Goal: Task Accomplishment & Management: Use online tool/utility

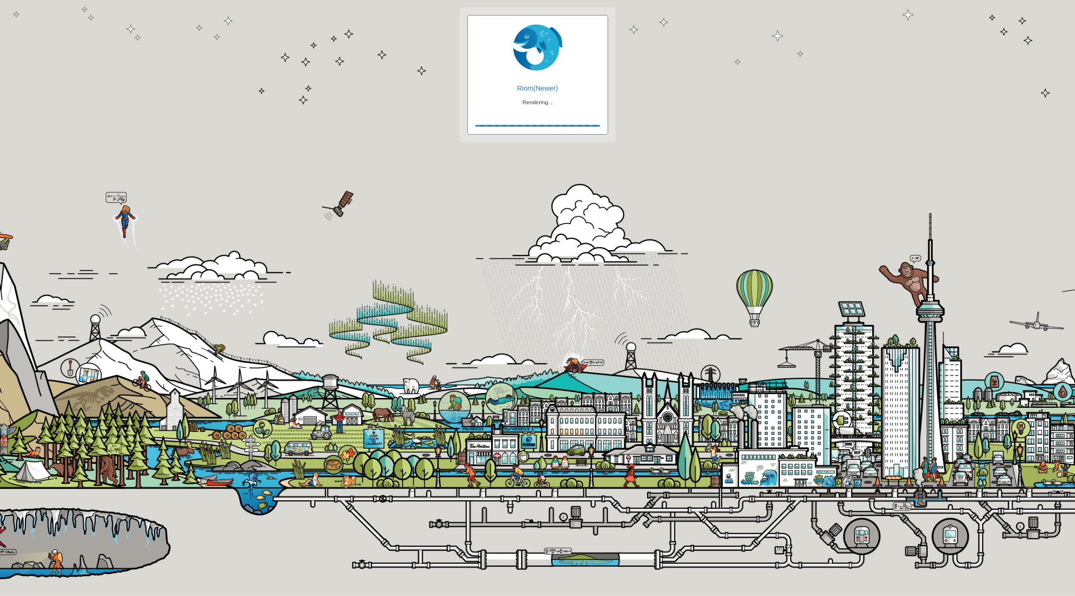
checkbox input "true"
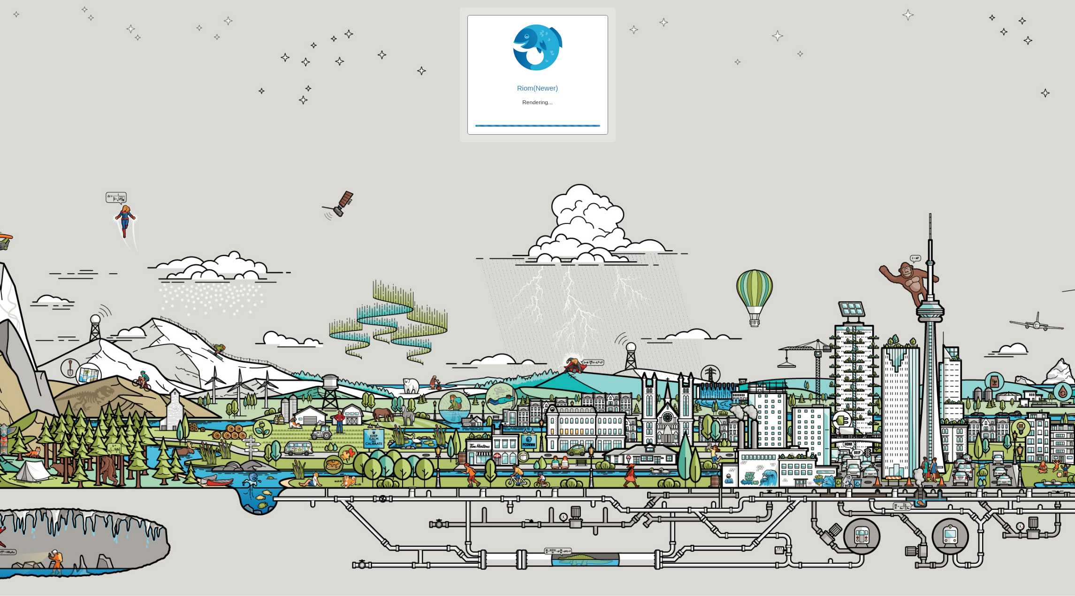
checkbox input "true"
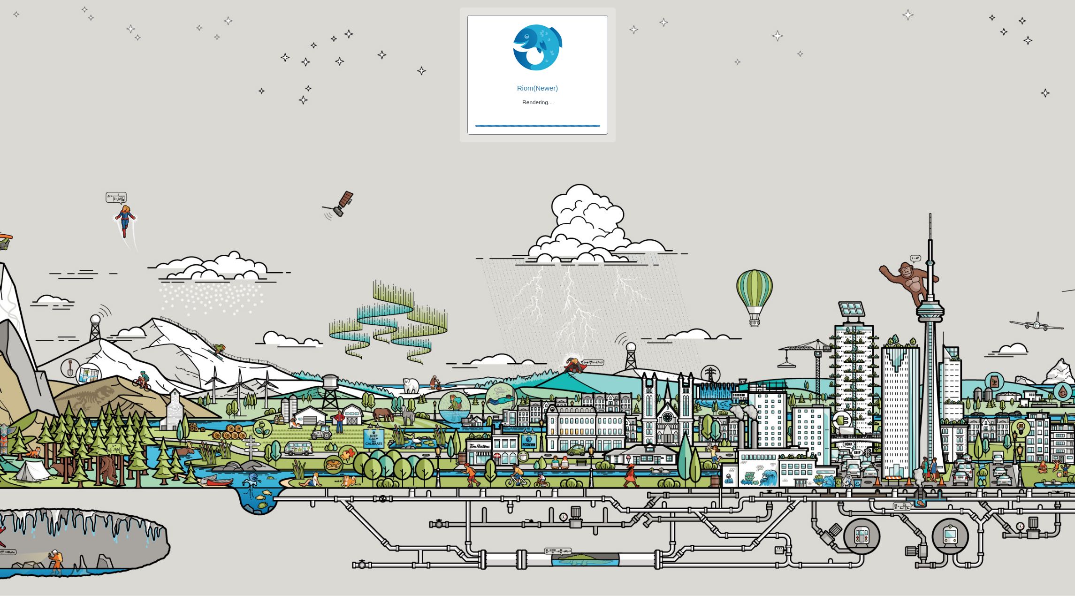
checkbox input "false"
checkbox input "true"
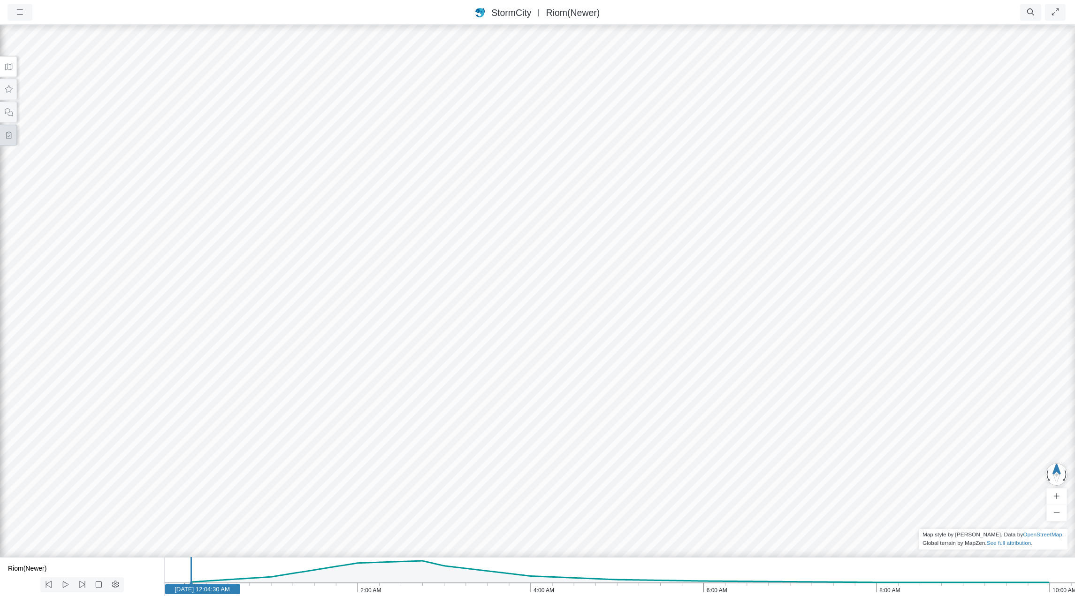
click at [7, 136] on icon at bounding box center [8, 135] width 5 height 7
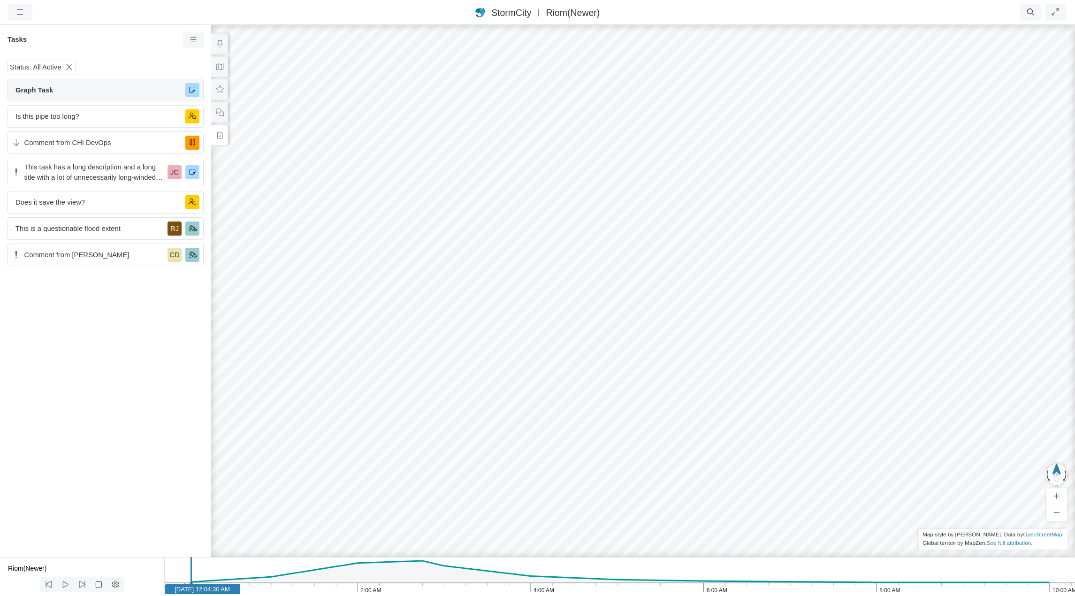
click at [82, 92] on span "Graph Task" at bounding box center [96, 90] width 162 height 10
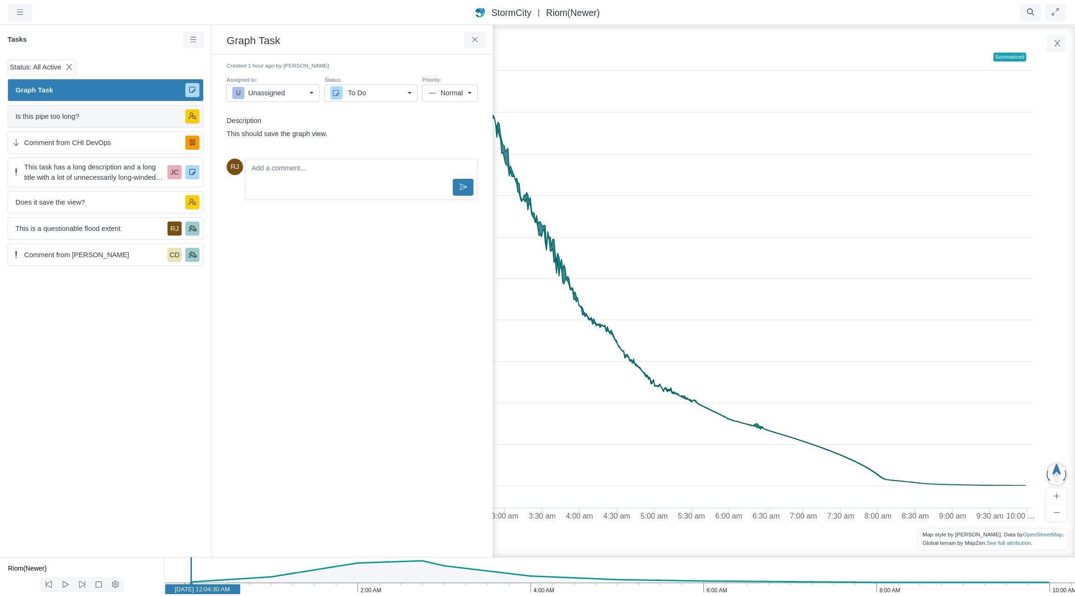
click at [84, 117] on span "Is this pipe too long?" at bounding box center [96, 116] width 162 height 10
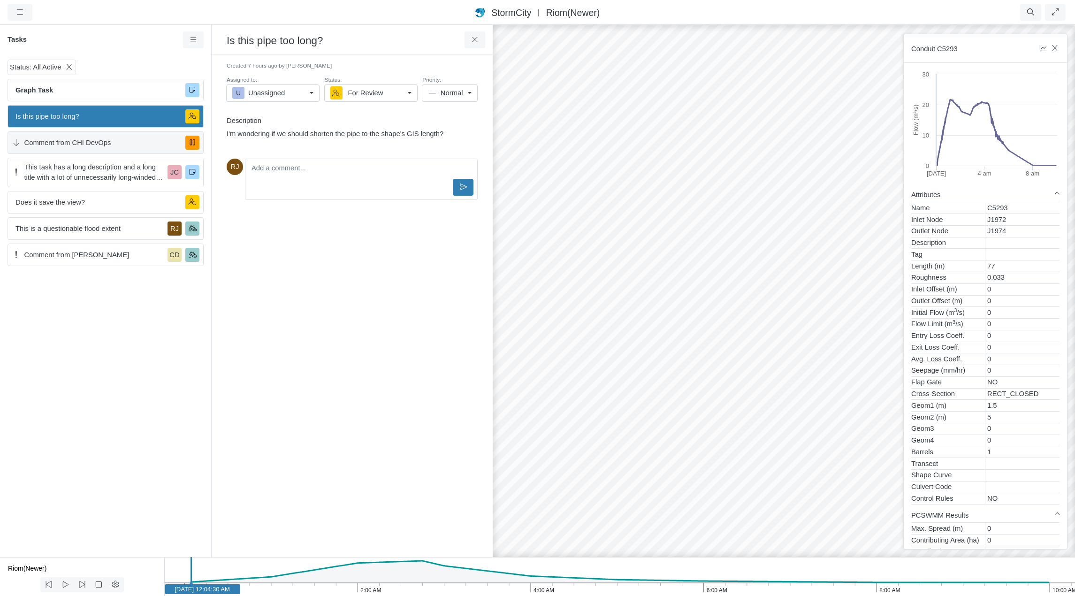
click at [91, 144] on span "Comment from CHI DevOps" at bounding box center [101, 143] width 154 height 10
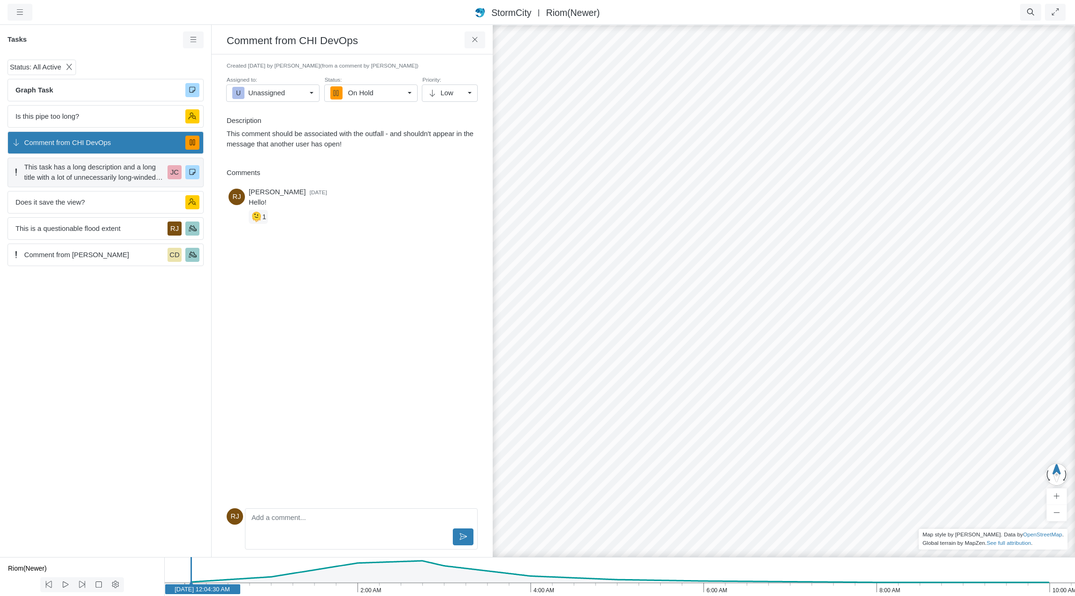
click at [92, 173] on span "This task has a long description and a long title with a lot of unnecessarily l…" at bounding box center [94, 172] width 140 height 21
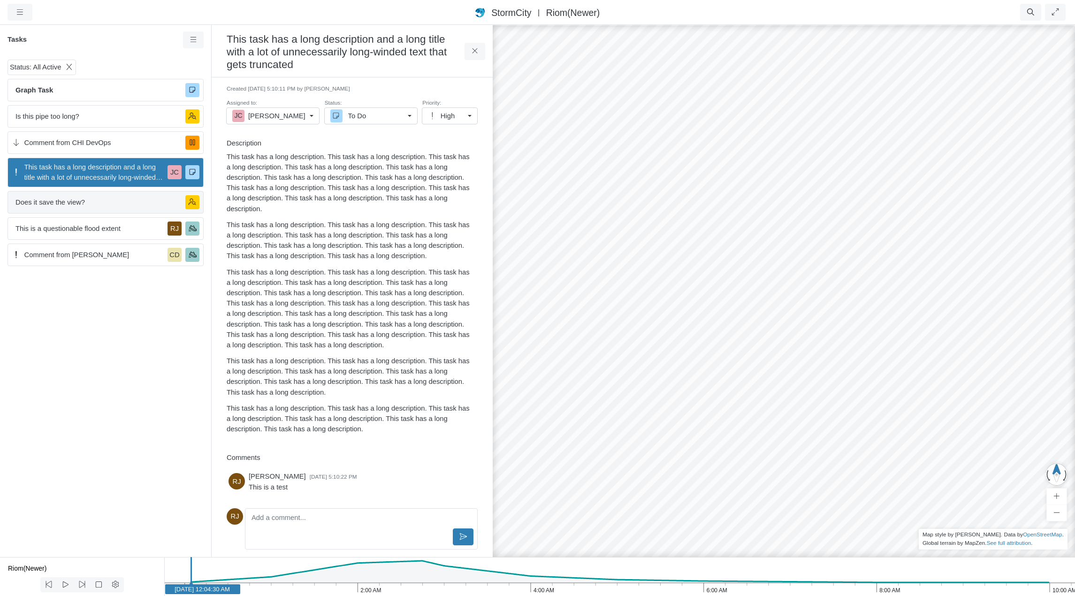
click at [84, 201] on span "Does it save the view?" at bounding box center [96, 202] width 162 height 10
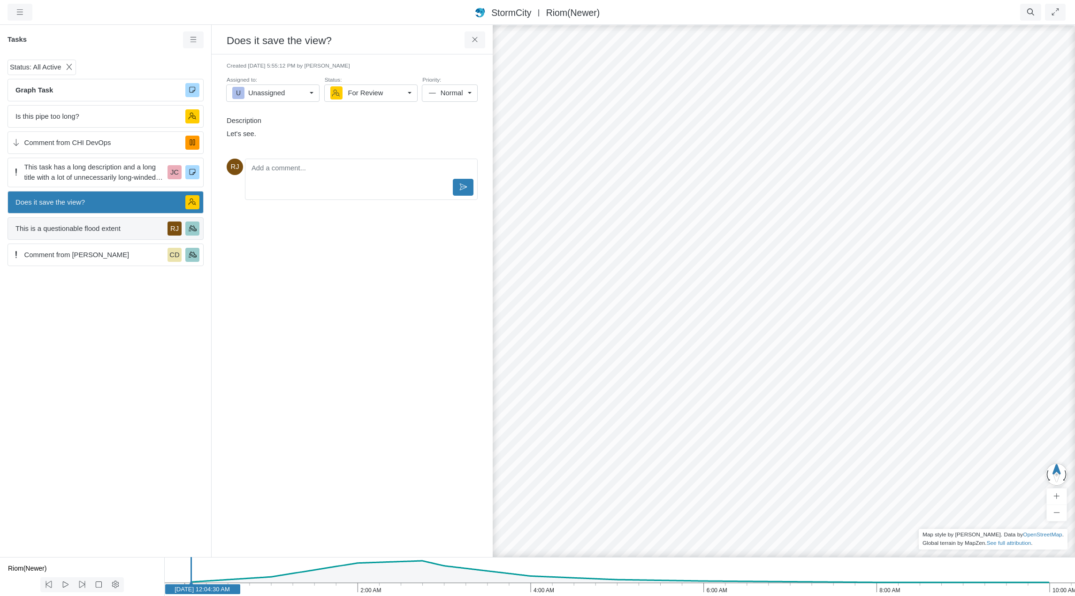
click at [83, 230] on span "This is a questionable flood extent" at bounding box center [89, 228] width 148 height 10
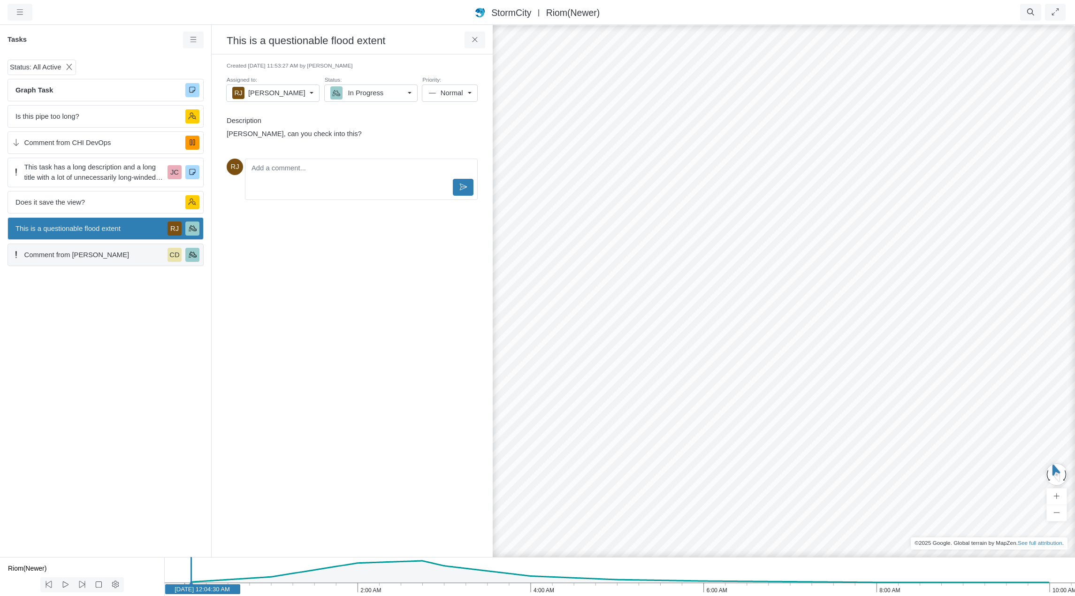
click at [79, 255] on span "Comment from [PERSON_NAME]" at bounding box center [94, 255] width 140 height 10
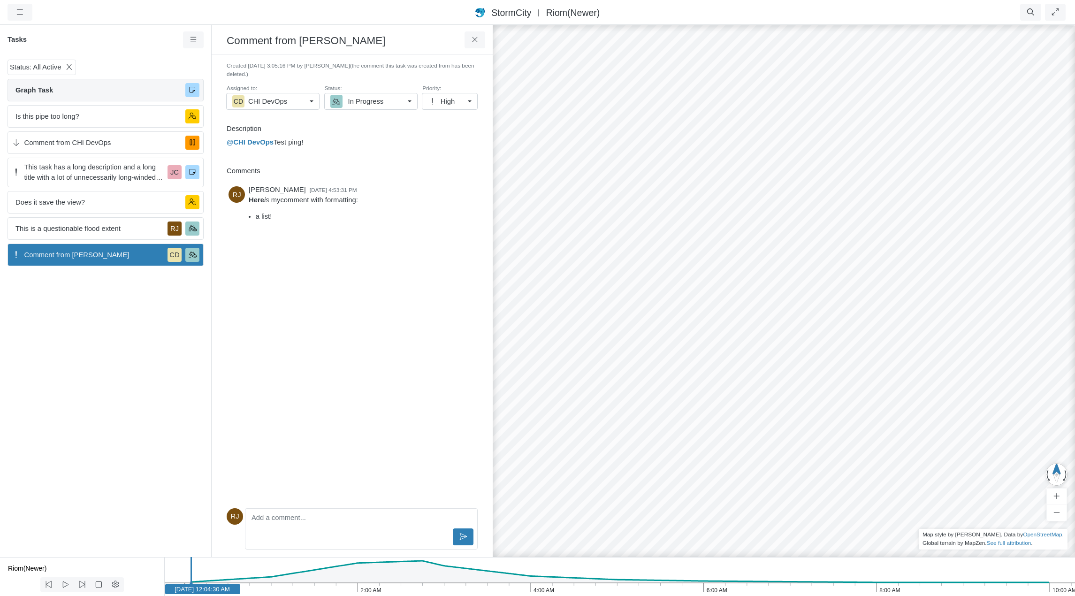
click at [71, 93] on span "Graph Task" at bounding box center [96, 90] width 162 height 10
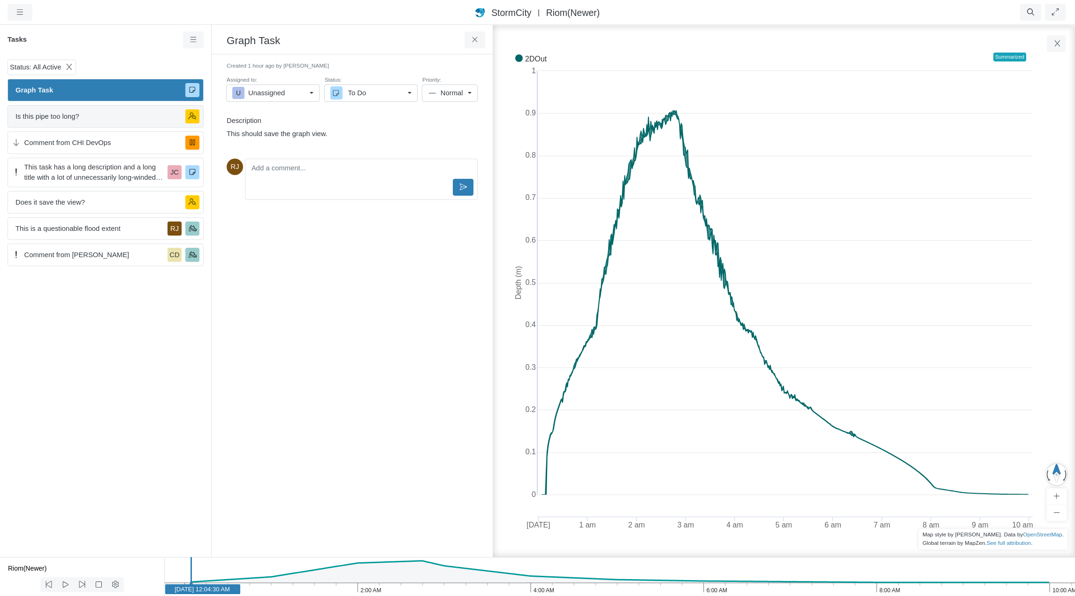
click at [69, 119] on span "Is this pipe too long?" at bounding box center [96, 116] width 162 height 10
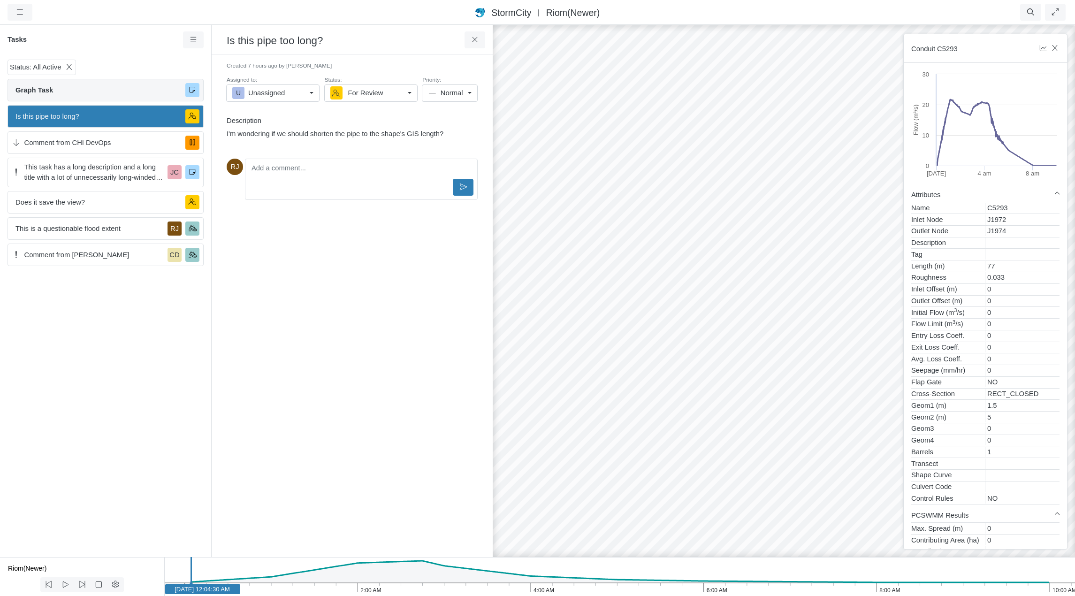
click at [73, 89] on span "Graph Task" at bounding box center [96, 90] width 162 height 10
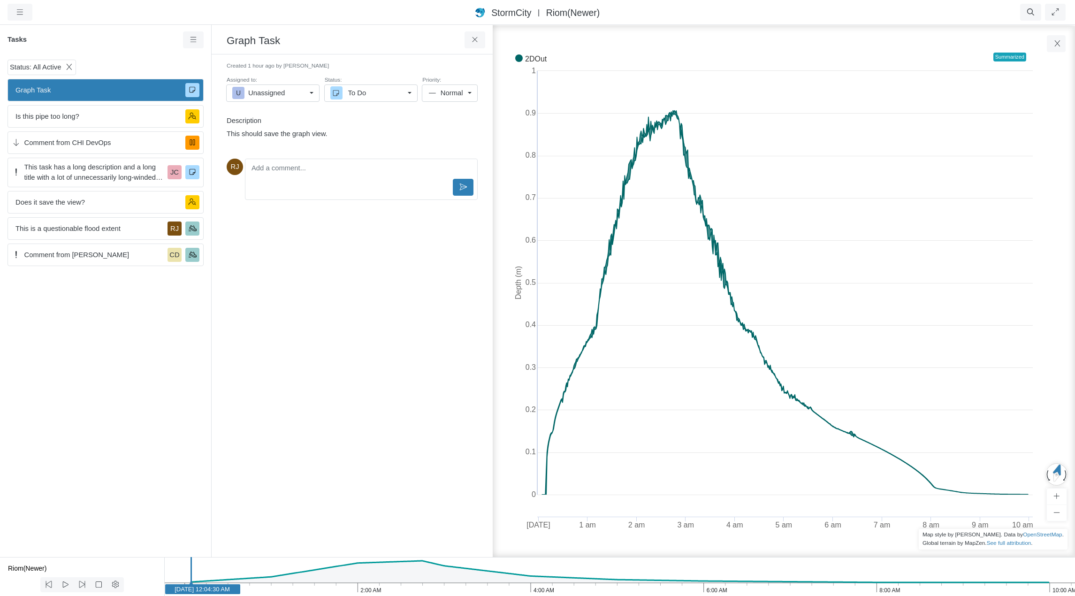
click at [74, 167] on span "This task has a long description and a long title with a lot of unnecessarily l…" at bounding box center [94, 172] width 140 height 21
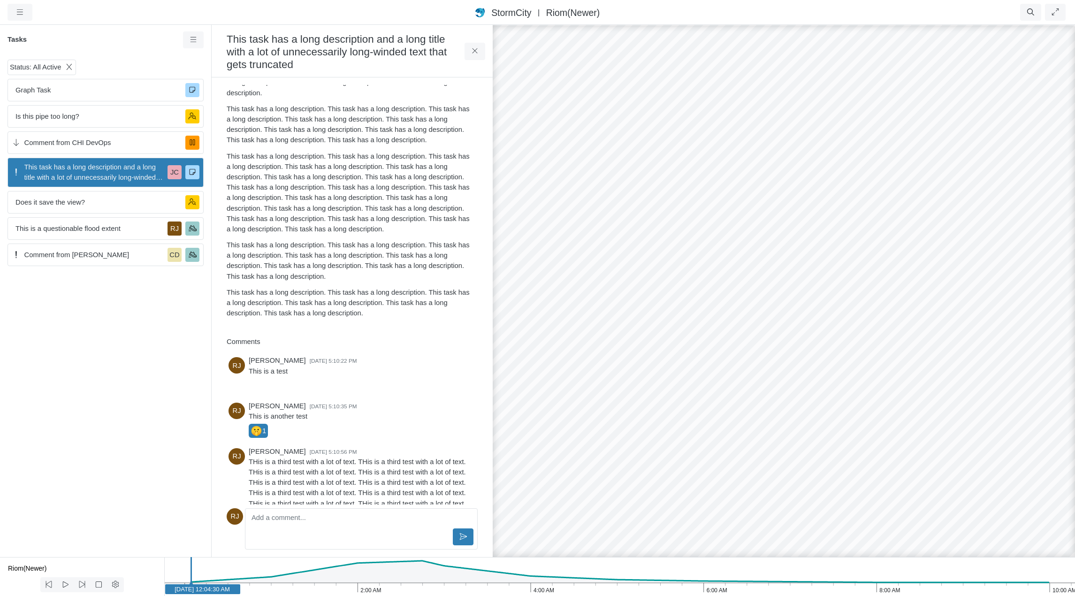
scroll to position [155, 0]
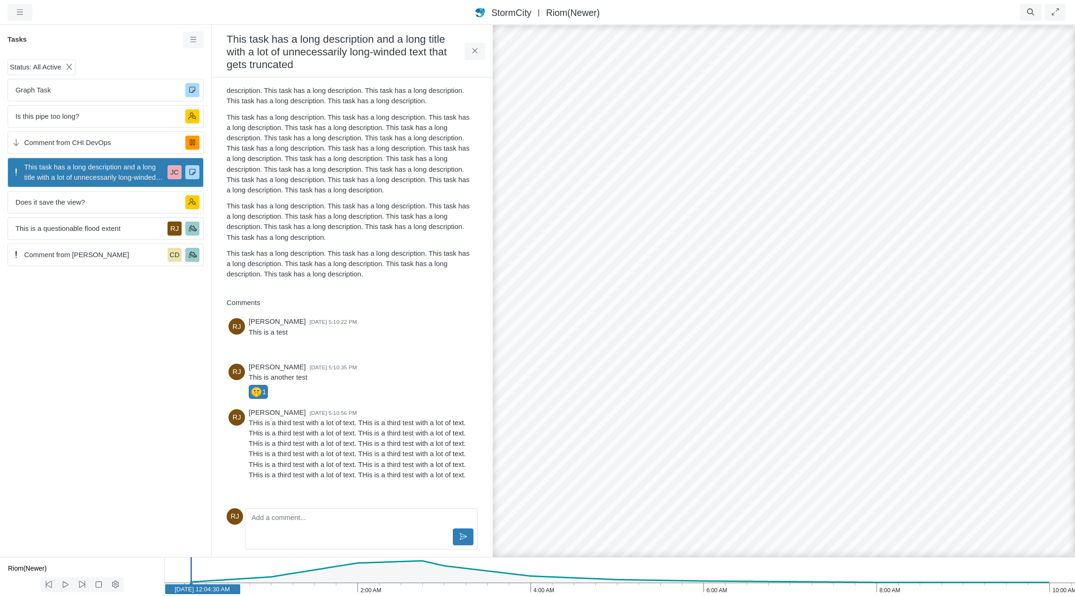
click at [125, 296] on div "Status: All Active Graph Task Is this pipe too long? Comment from CHI DevOps Th…" at bounding box center [105, 306] width 211 height 501
click at [118, 255] on span "Comment from [PERSON_NAME]" at bounding box center [94, 255] width 140 height 10
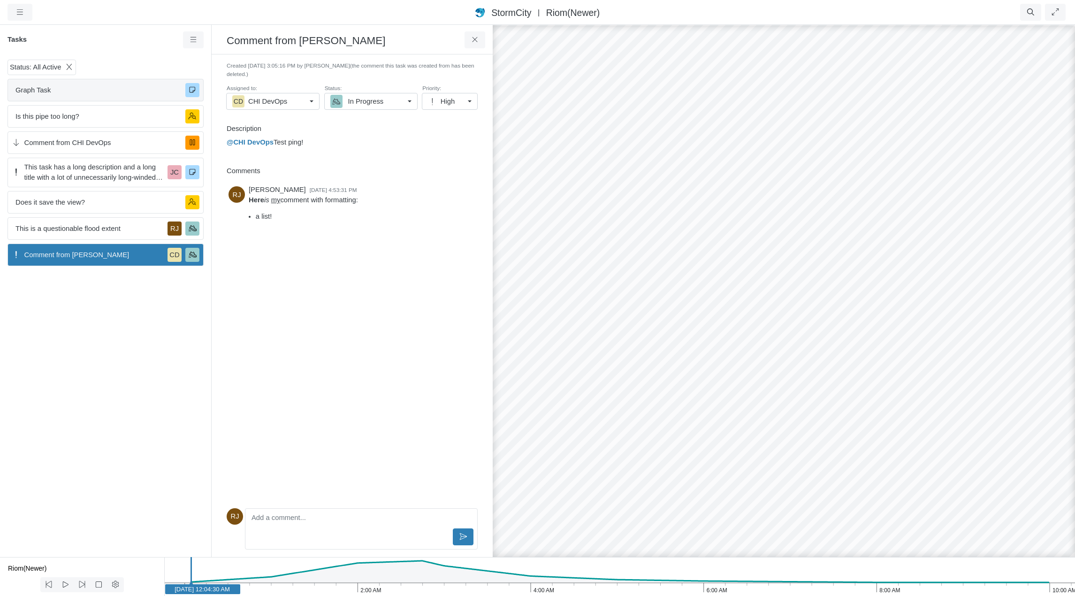
click at [116, 95] on span "Graph Task" at bounding box center [96, 90] width 162 height 10
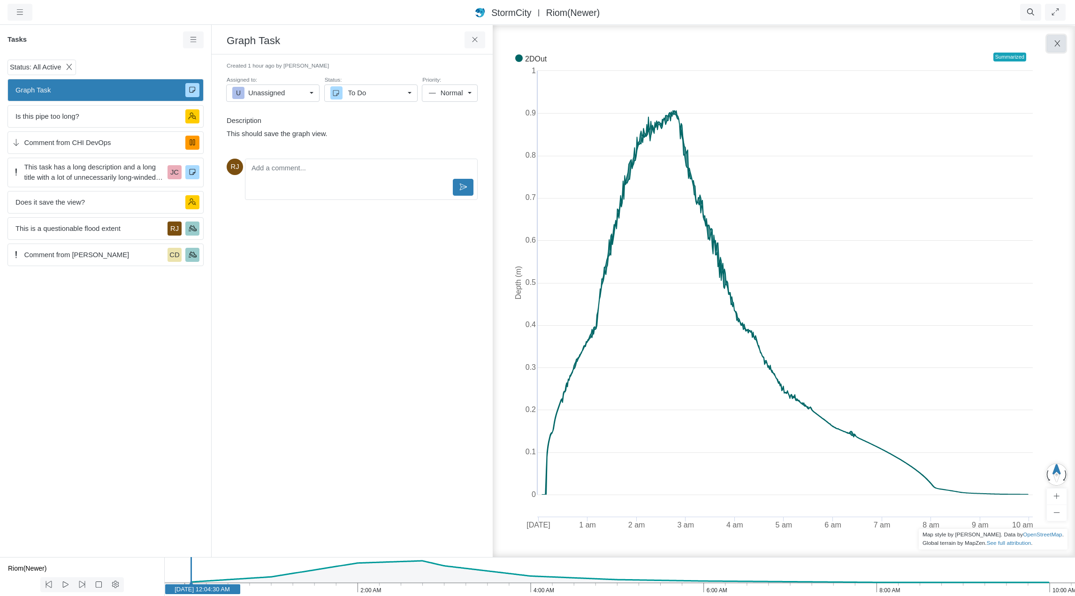
click at [1060, 45] on icon "button" at bounding box center [1057, 43] width 9 height 7
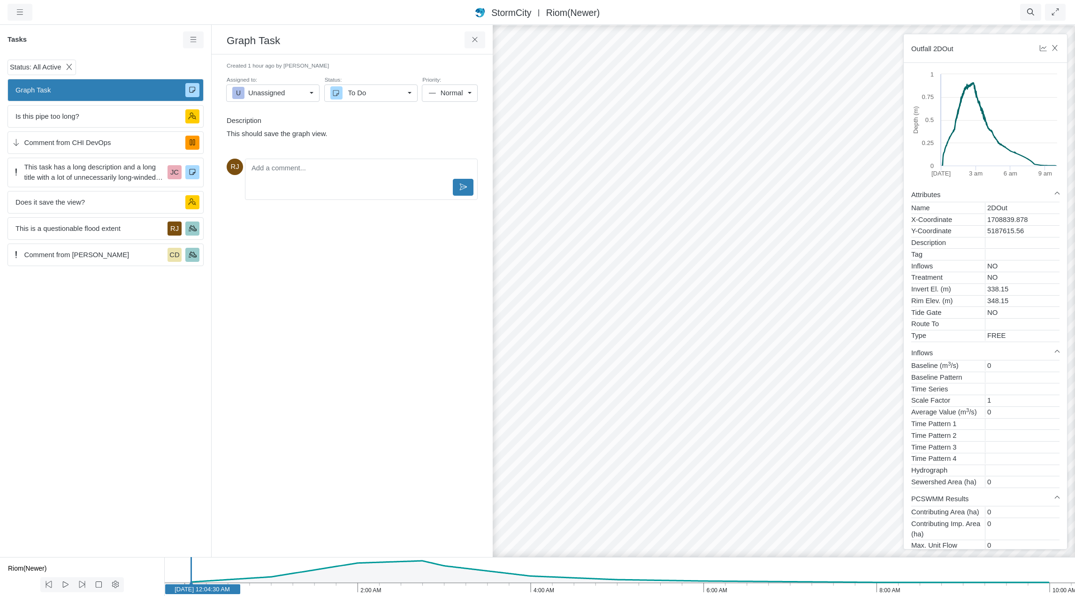
click at [464, 91] on span "Normal" at bounding box center [452, 93] width 23 height 10
click at [467, 65] on small "Created 1 hour ago by Jesse Cluthe" at bounding box center [352, 66] width 251 height 8
click at [197, 38] on icon at bounding box center [193, 39] width 9 height 7
click at [342, 309] on div "Created 1 hour ago by Jesse Cluthe Assigned to: U Unassigned U Unassigned JC Je…" at bounding box center [352, 306] width 266 height 488
click at [193, 41] on icon at bounding box center [193, 39] width 9 height 7
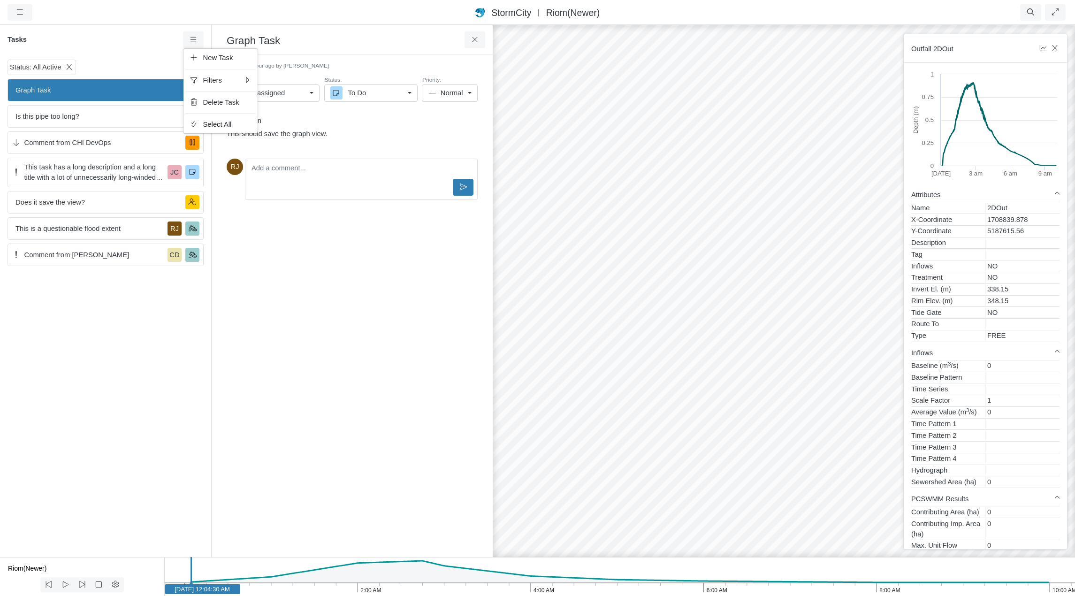
click at [151, 39] on h6 "Tasks" at bounding box center [96, 40] width 176 height 8
click at [110, 118] on span "Is this pipe too long?" at bounding box center [96, 116] width 162 height 10
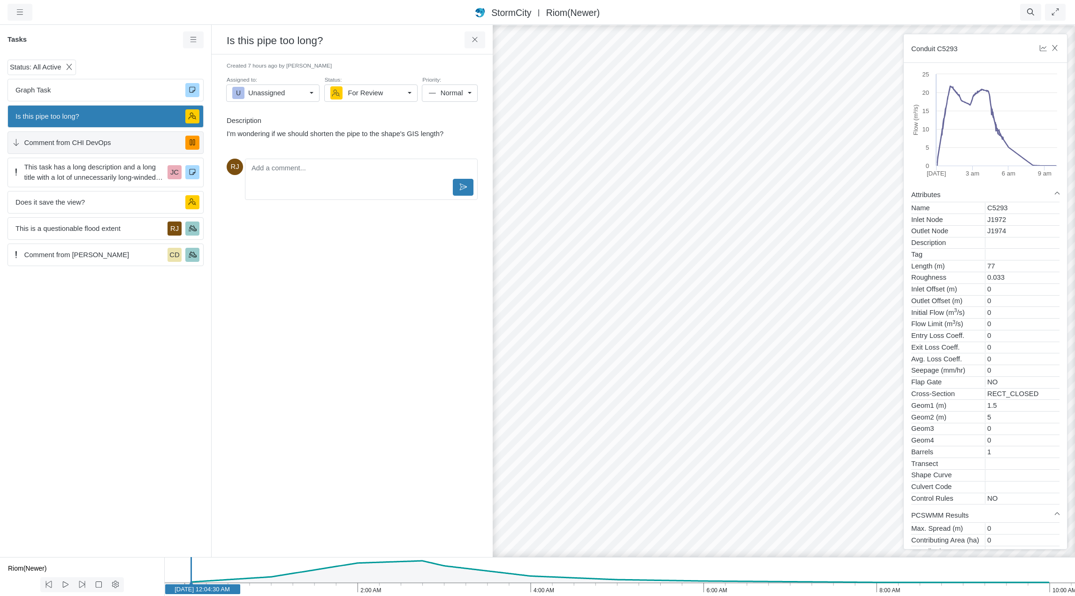
click at [113, 142] on span "Comment from CHI DevOps" at bounding box center [101, 143] width 154 height 10
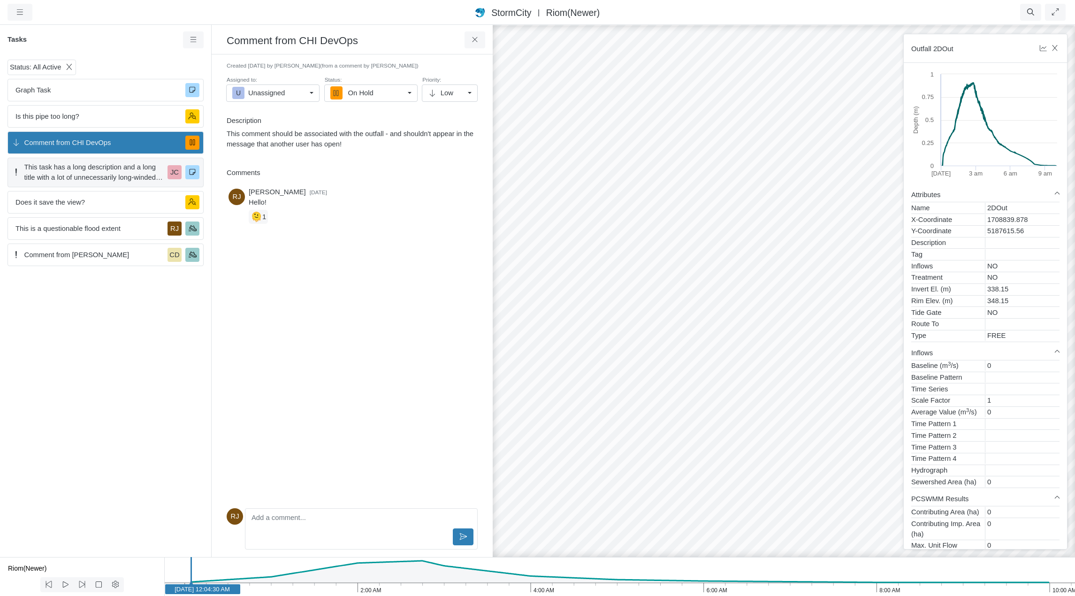
click at [113, 174] on span "This task has a long description and a long title with a lot of unnecessarily l…" at bounding box center [94, 172] width 140 height 21
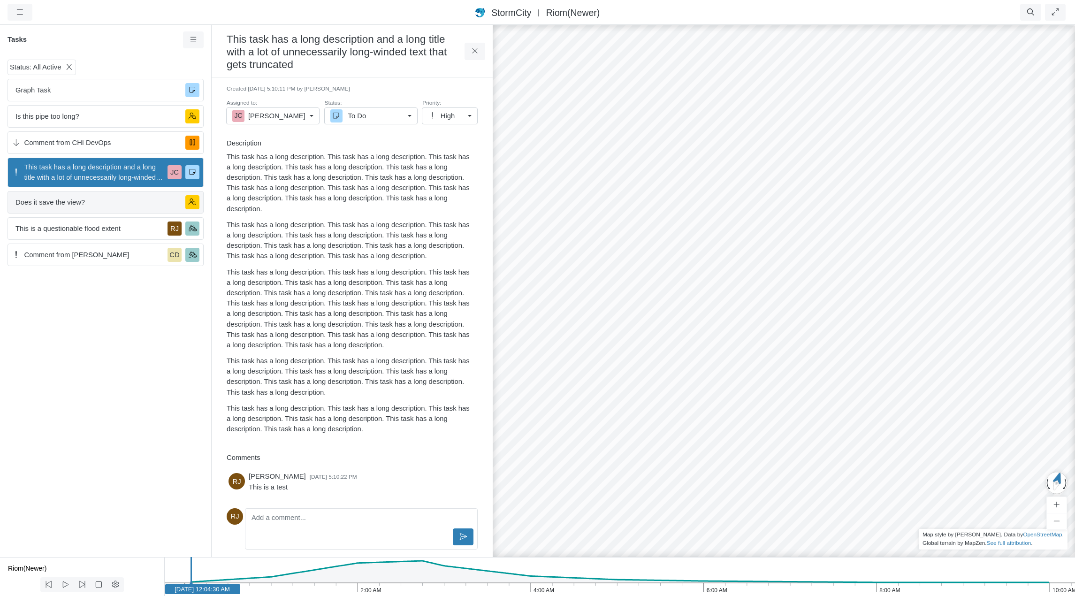
click at [109, 205] on span "Does it save the view?" at bounding box center [96, 202] width 162 height 10
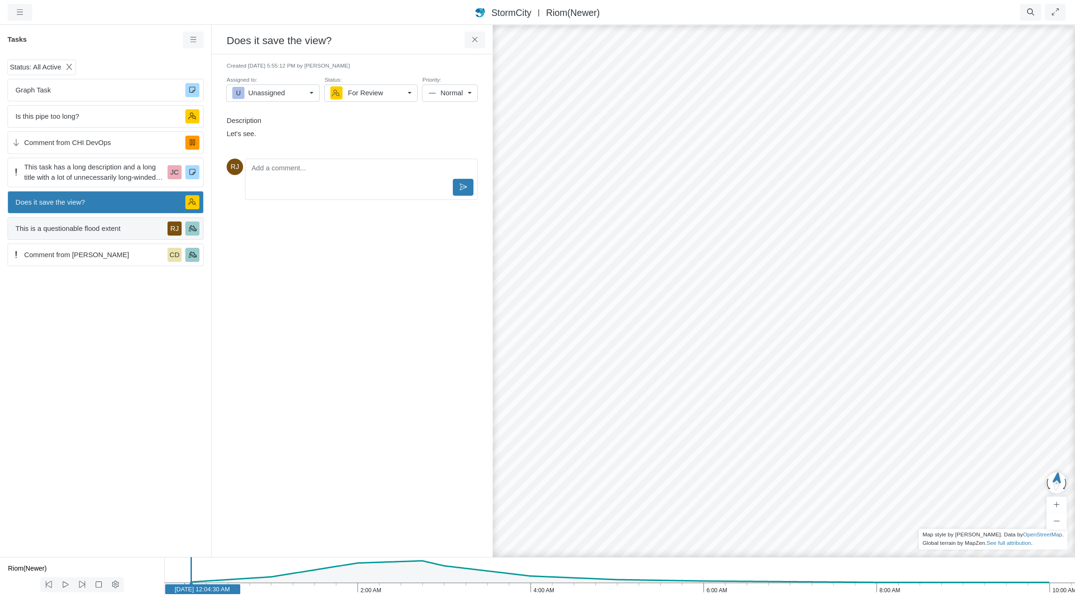
click at [111, 230] on span "This is a questionable flood extent" at bounding box center [89, 228] width 148 height 10
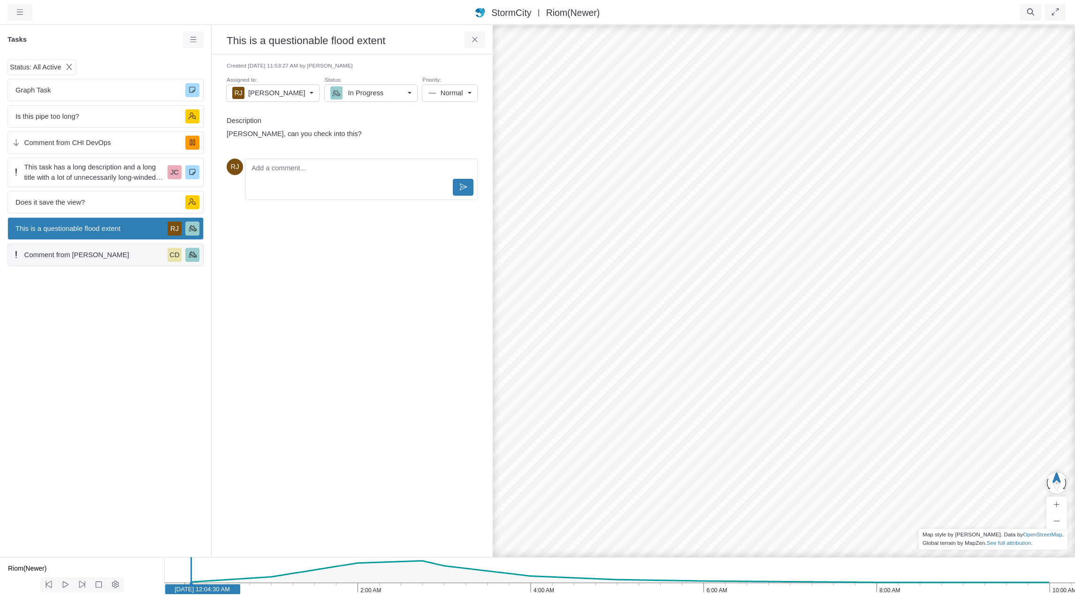
click at [112, 254] on span "Comment from [PERSON_NAME]" at bounding box center [94, 255] width 140 height 10
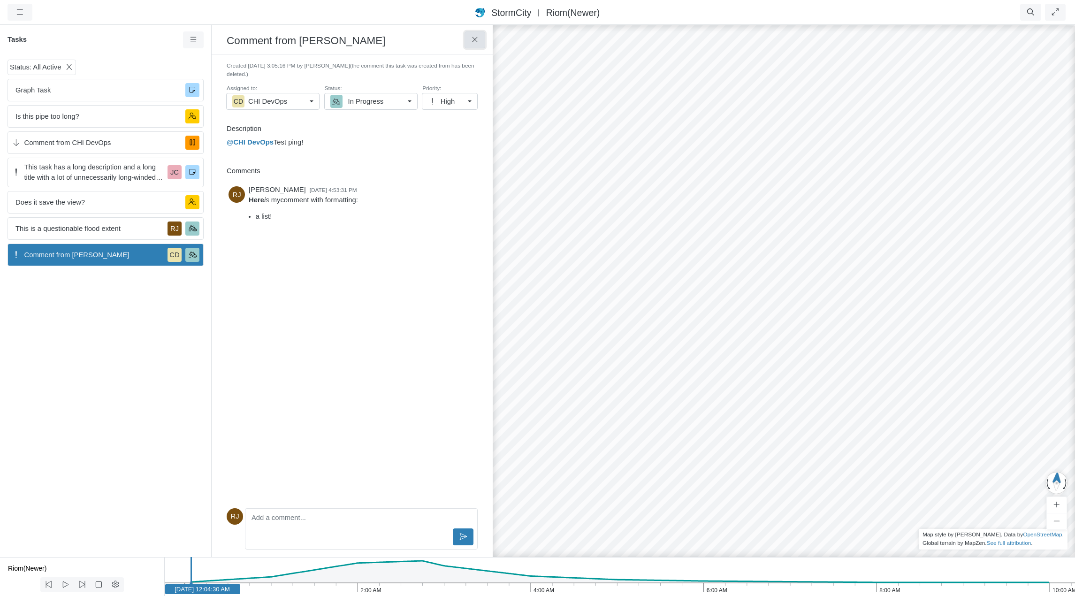
click at [474, 40] on icon at bounding box center [475, 39] width 9 height 7
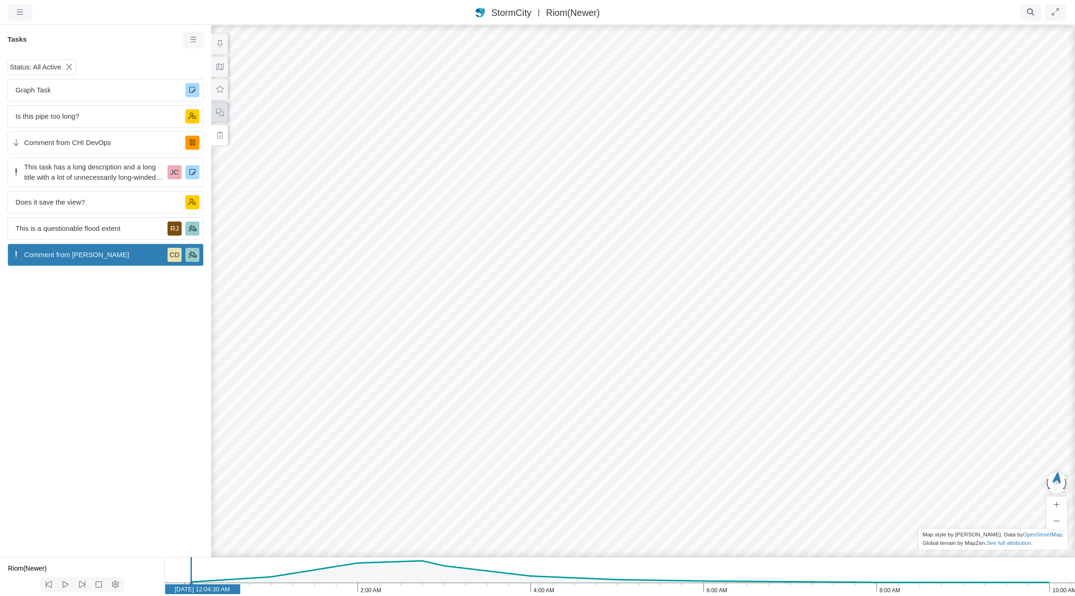
click at [220, 114] on icon at bounding box center [219, 112] width 9 height 7
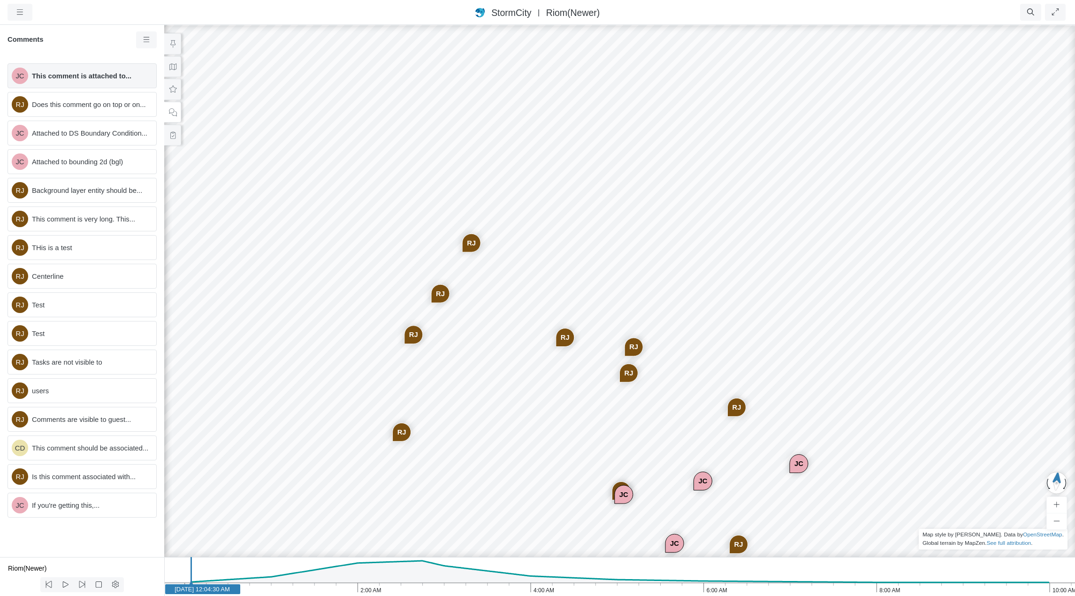
click at [82, 75] on span "This comment is attached to..." at bounding box center [90, 76] width 117 height 10
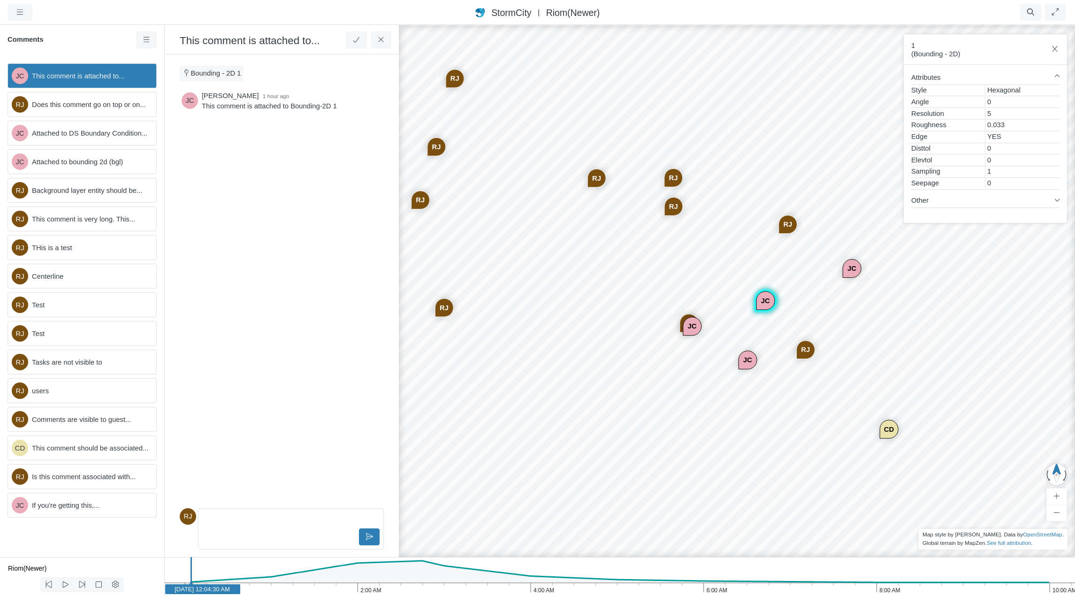
click at [84, 106] on span "Does this comment go on top or on..." at bounding box center [90, 105] width 117 height 10
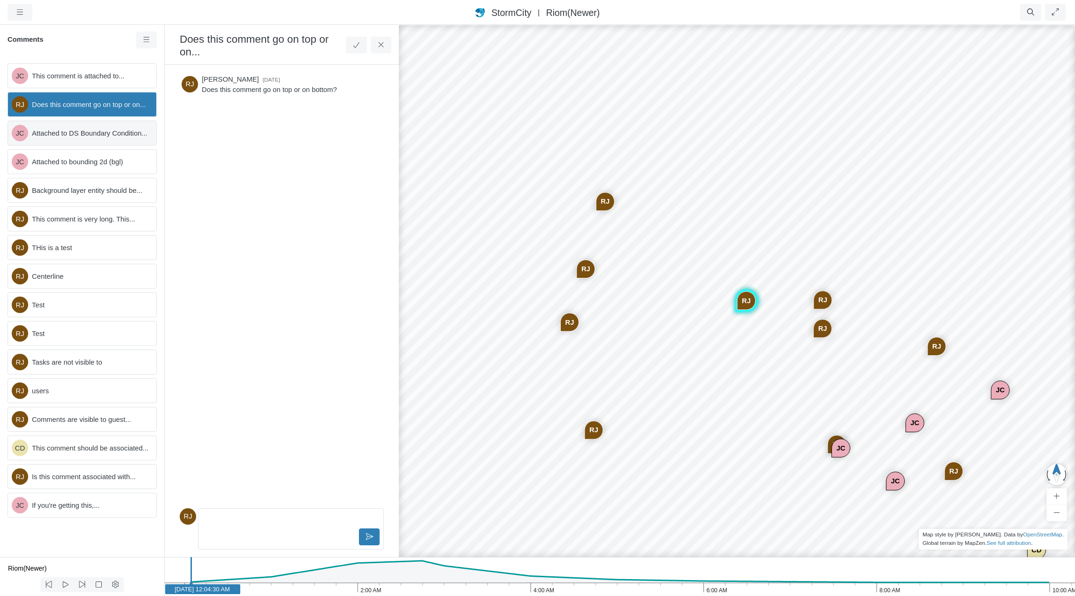
click at [92, 133] on span "Attached to DS Boundary Condition..." at bounding box center [90, 133] width 117 height 10
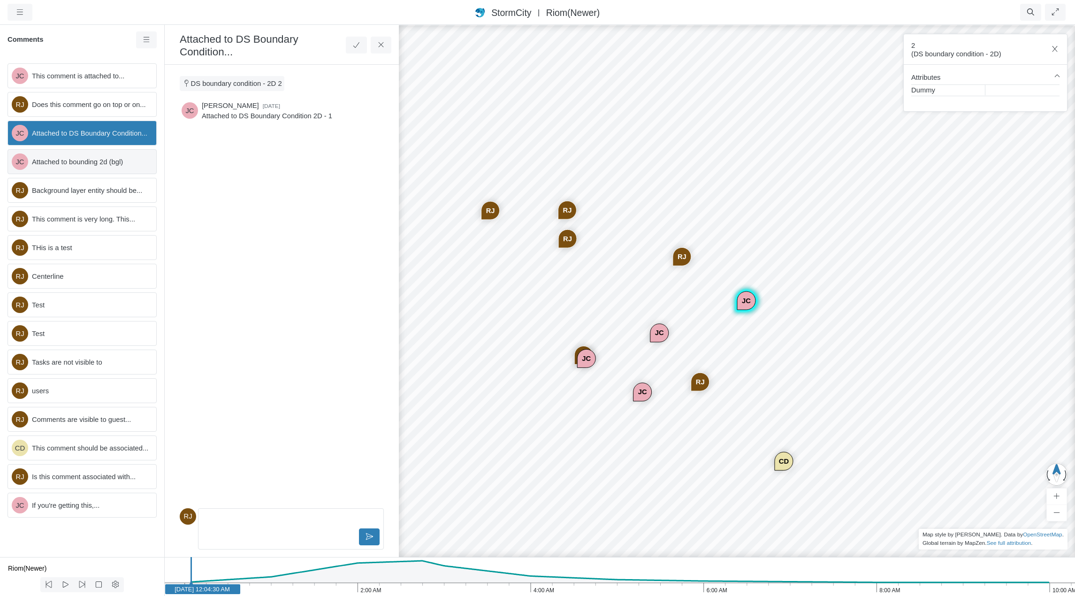
click at [92, 163] on span "Attached to bounding 2d (bgl)" at bounding box center [90, 162] width 117 height 10
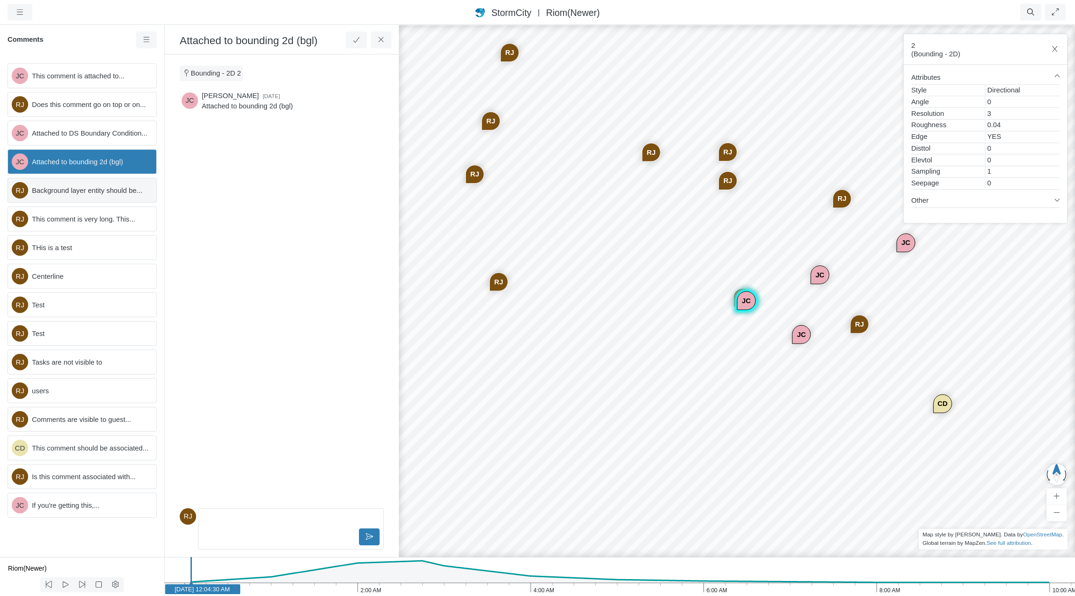
click at [82, 198] on div "RJ Background layer entity should be..." at bounding box center [82, 190] width 149 height 25
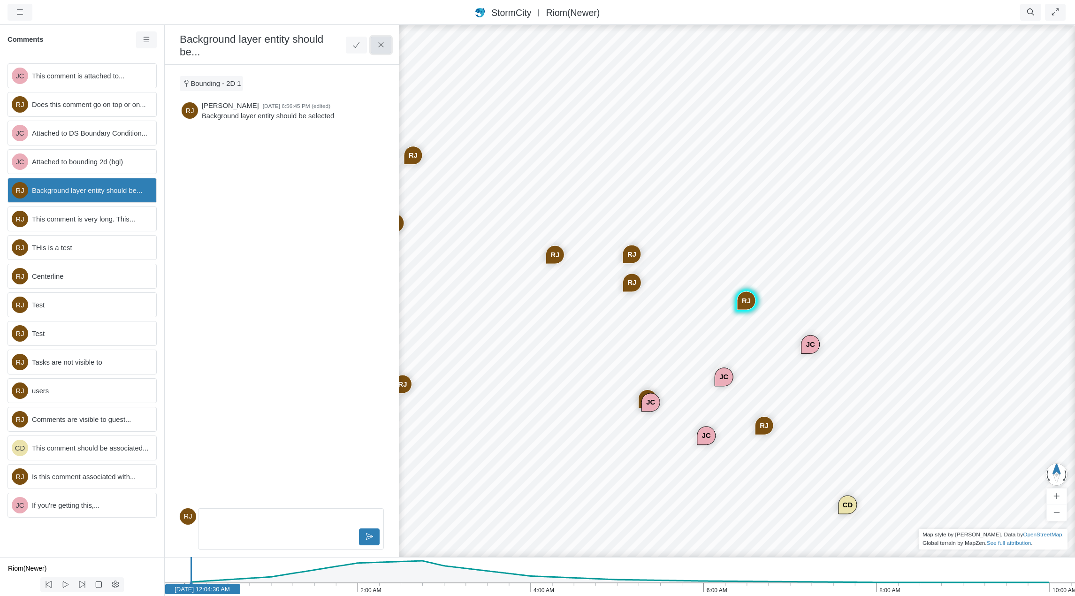
click at [384, 41] on icon at bounding box center [381, 44] width 9 height 7
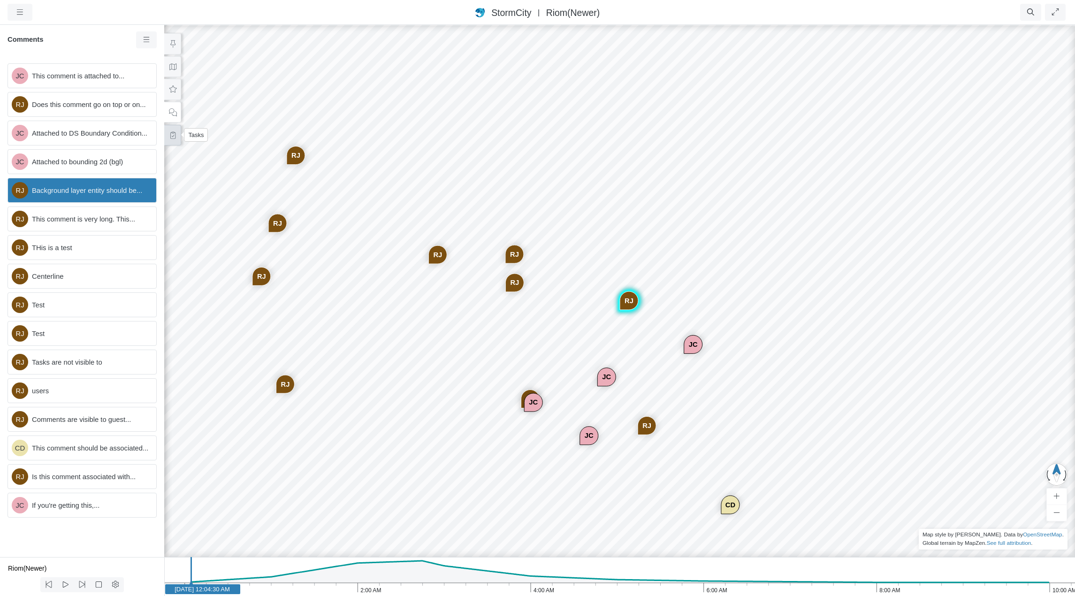
click at [172, 136] on icon at bounding box center [172, 135] width 5 height 7
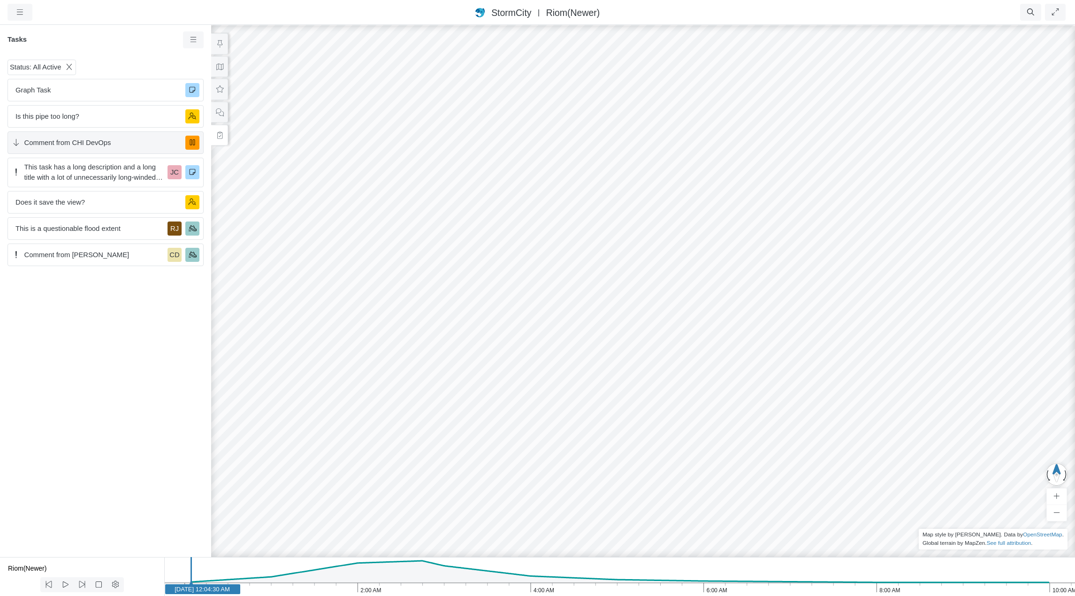
click at [134, 144] on span "Comment from CHI DevOps" at bounding box center [101, 143] width 154 height 10
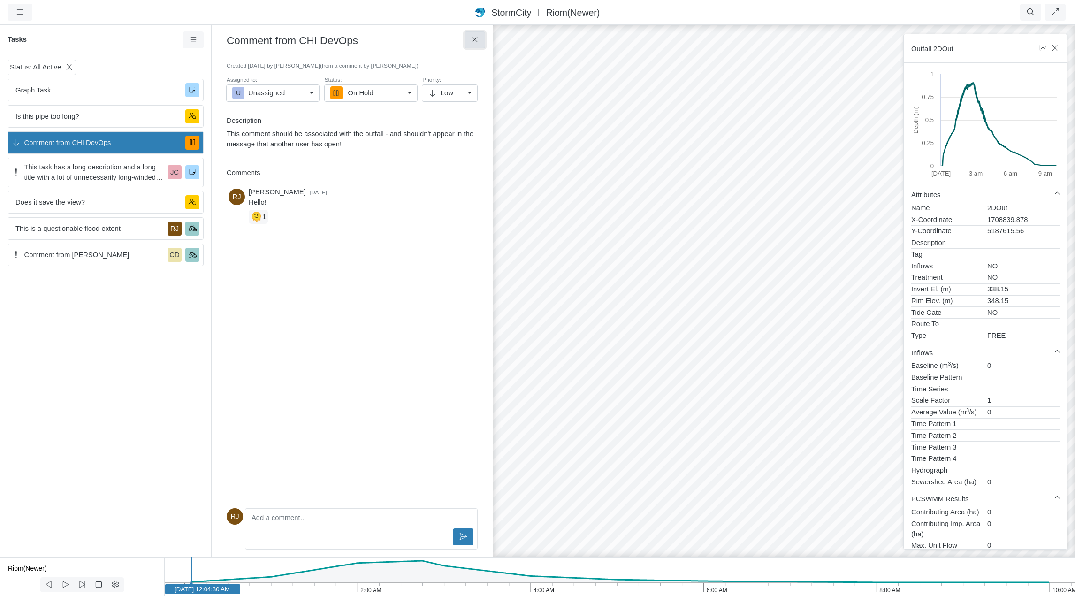
click at [473, 43] on icon at bounding box center [475, 39] width 9 height 7
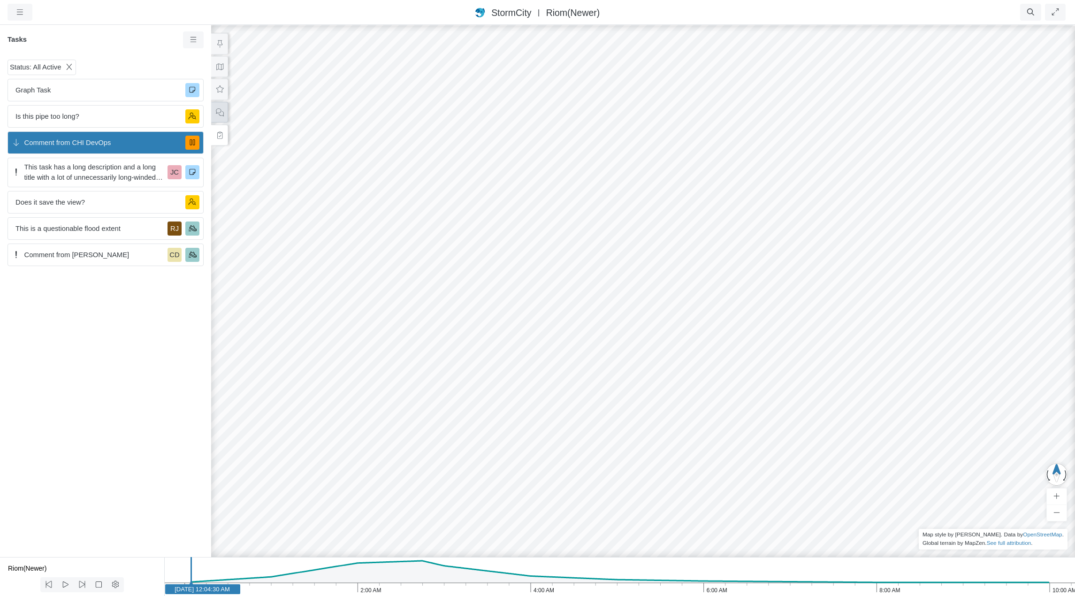
click at [221, 112] on icon at bounding box center [219, 112] width 9 height 7
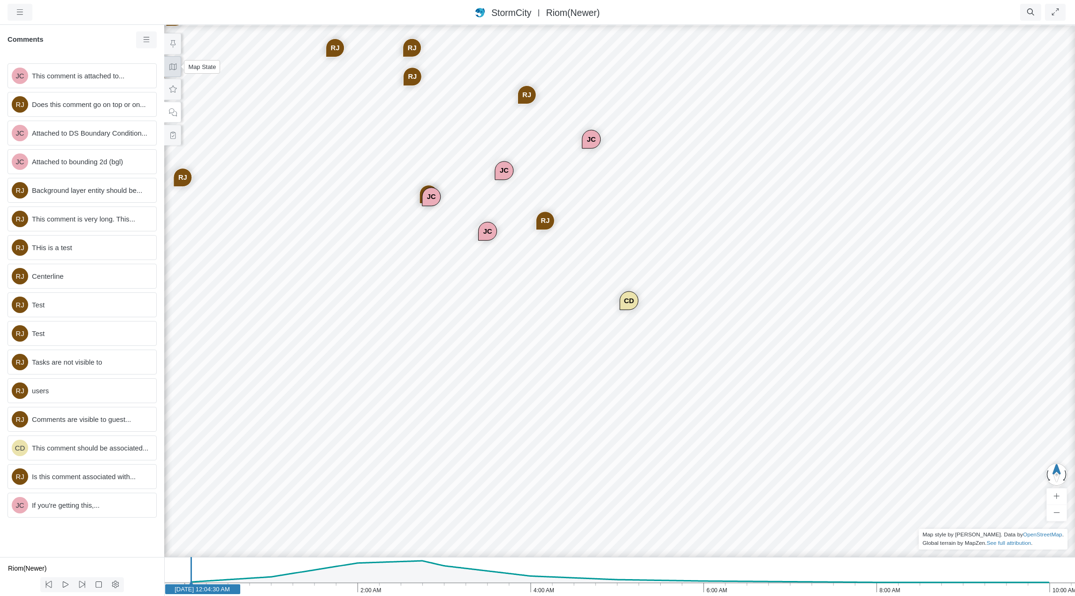
click at [173, 69] on icon at bounding box center [172, 66] width 7 height 7
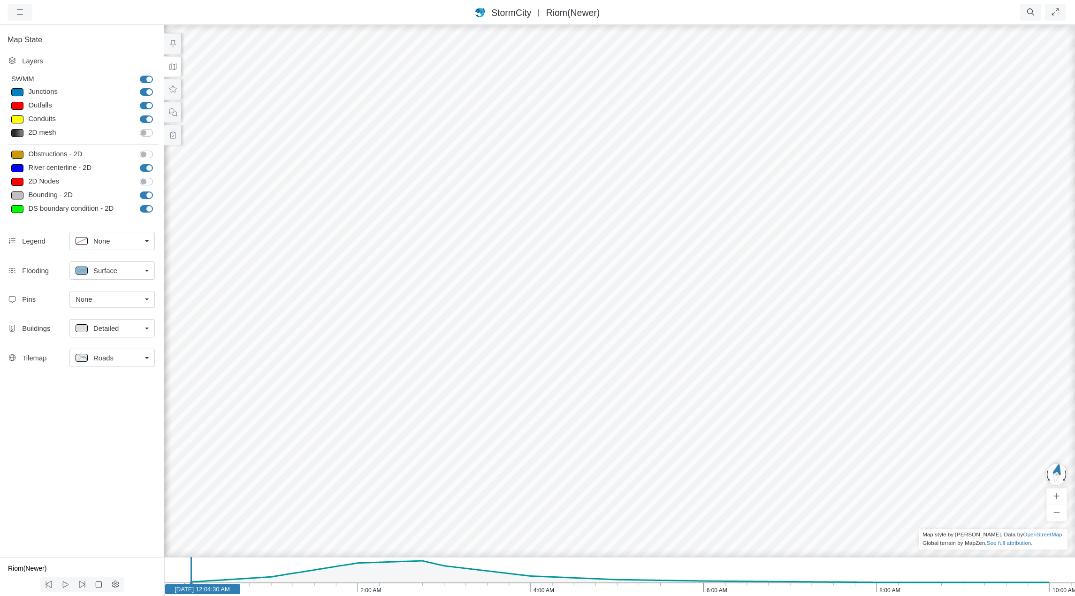
drag, startPoint x: 373, startPoint y: 354, endPoint x: 230, endPoint y: 171, distance: 232.4
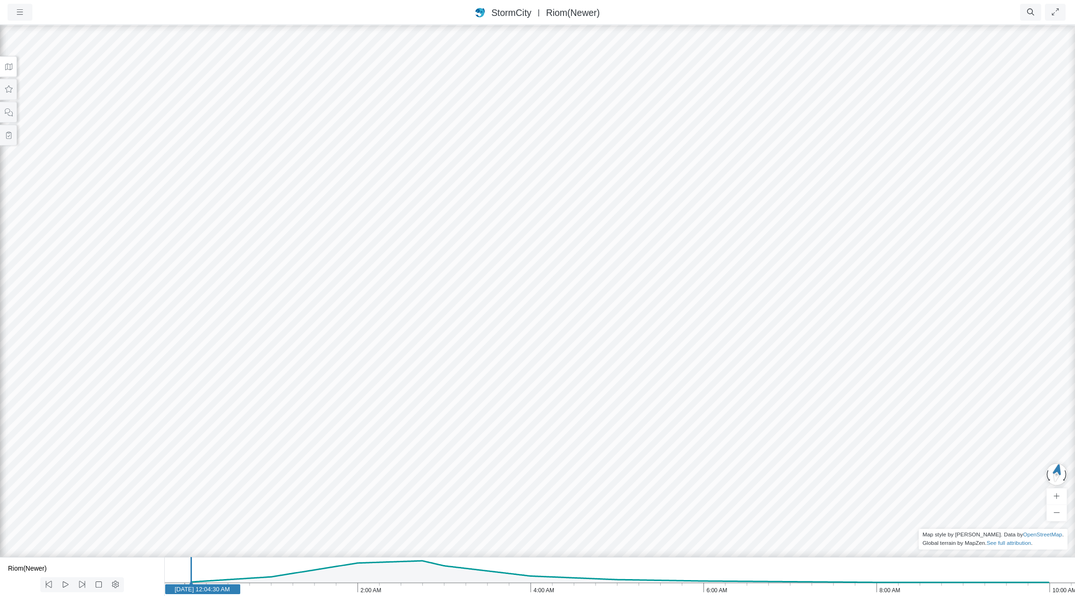
drag, startPoint x: 280, startPoint y: 264, endPoint x: 359, endPoint y: 250, distance: 80.2
click at [359, 250] on div "JC RJ JC JC RJ RJ RJ RJ RJ RJ RJ RJ CD RJ JC" at bounding box center [537, 310] width 1075 height 572
drag, startPoint x: 601, startPoint y: 292, endPoint x: 398, endPoint y: 278, distance: 204.2
click at [13, 138] on button at bounding box center [8, 135] width 17 height 21
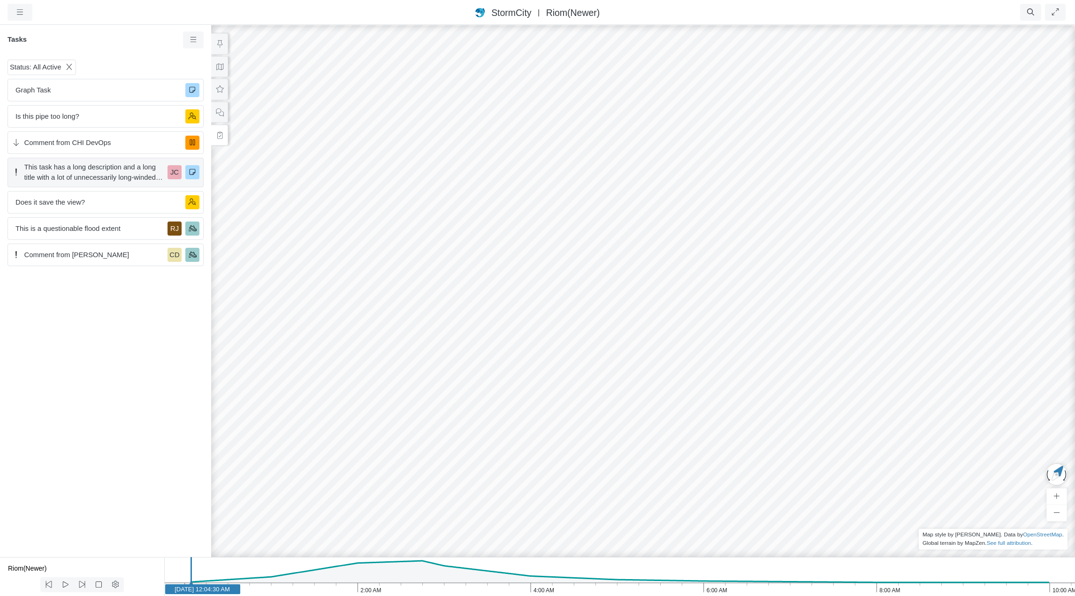
click at [104, 170] on span "This task has a long description and a long title with a lot of unnecessarily l…" at bounding box center [94, 172] width 140 height 21
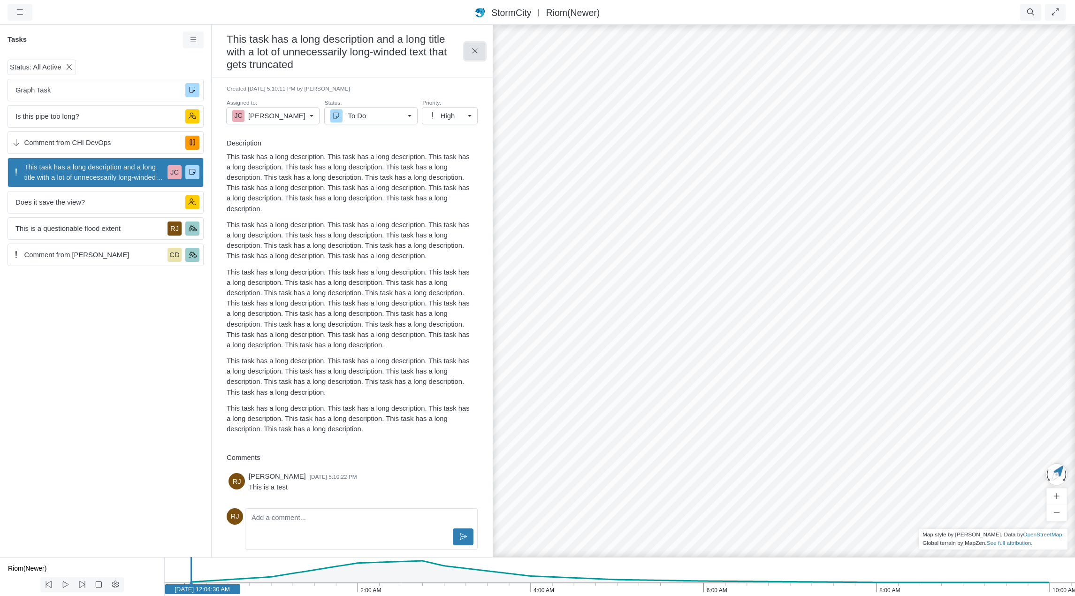
click at [474, 54] on icon at bounding box center [475, 50] width 9 height 7
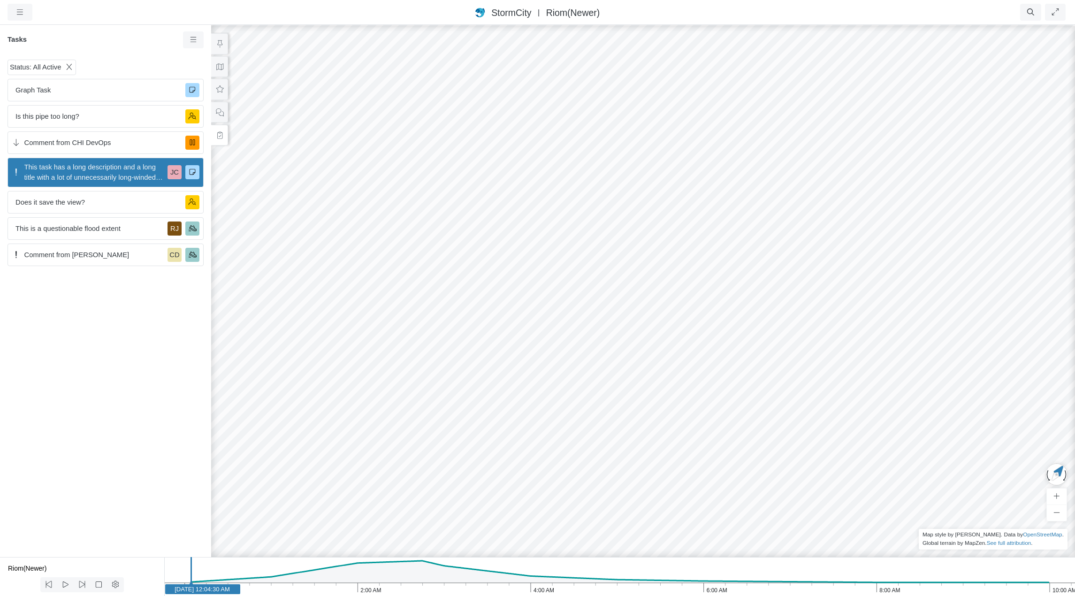
click at [389, 264] on div "JC RJ JC JC RJ RJ RJ RJ RJ RJ RJ RJ CD RJ JC" at bounding box center [643, 310] width 1075 height 572
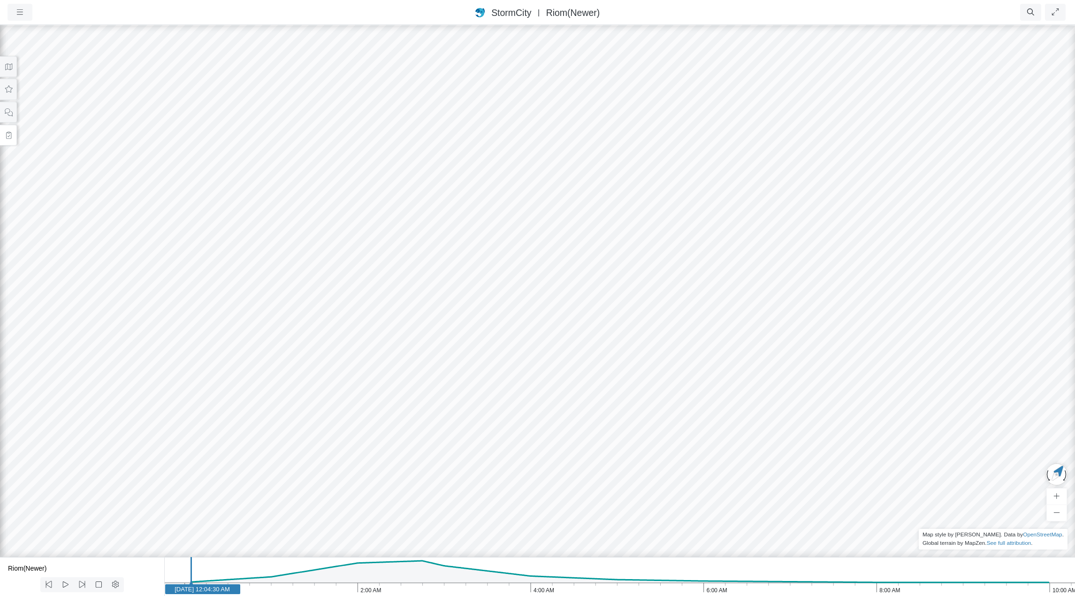
drag, startPoint x: 541, startPoint y: 367, endPoint x: 464, endPoint y: 315, distance: 93.4
click at [464, 315] on div "JC RJ JC JC RJ RJ RJ RJ RJ RJ RJ RJ CD RJ JC" at bounding box center [537, 310] width 1075 height 572
drag, startPoint x: 823, startPoint y: 282, endPoint x: 590, endPoint y: 306, distance: 234.5
drag, startPoint x: 672, startPoint y: 251, endPoint x: 664, endPoint y: 273, distance: 23.3
click at [664, 273] on div "JC RJ JC JC RJ RJ RJ RJ RJ RJ RJ RJ CD RJ JC" at bounding box center [537, 310] width 1075 height 572
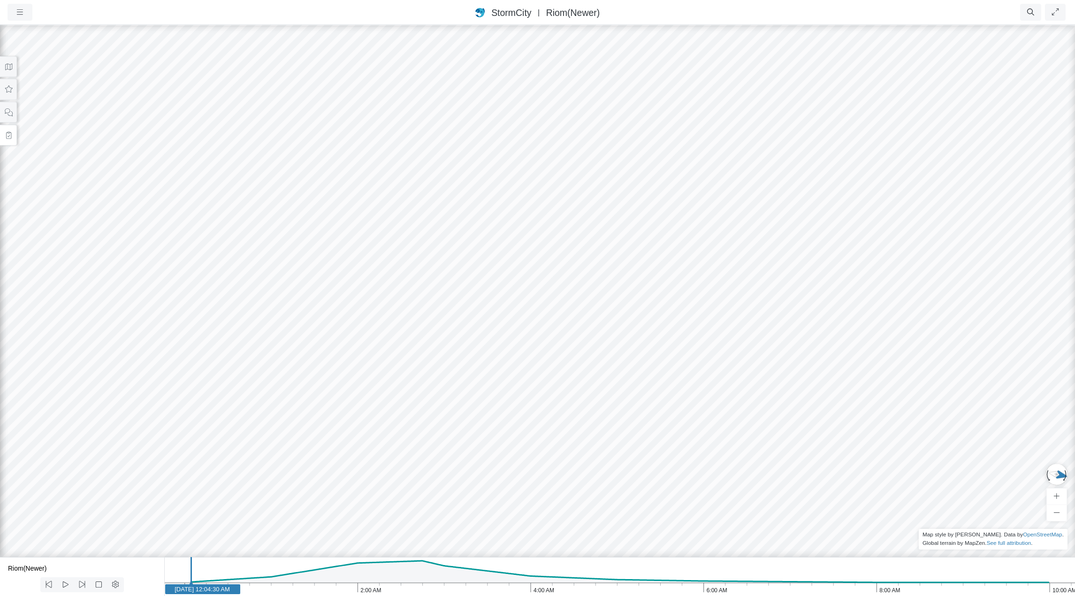
drag, startPoint x: 665, startPoint y: 279, endPoint x: 599, endPoint y: 292, distance: 67.3
click at [599, 292] on div "JC RJ JC JC RJ RJ RJ RJ RJ RJ RJ RJ CD RJ JC" at bounding box center [537, 310] width 1075 height 572
click at [326, 208] on div "JC RJ JC JC RJ RJ RJ RJ RJ RJ RJ RJ CD RJ JC" at bounding box center [537, 310] width 1075 height 572
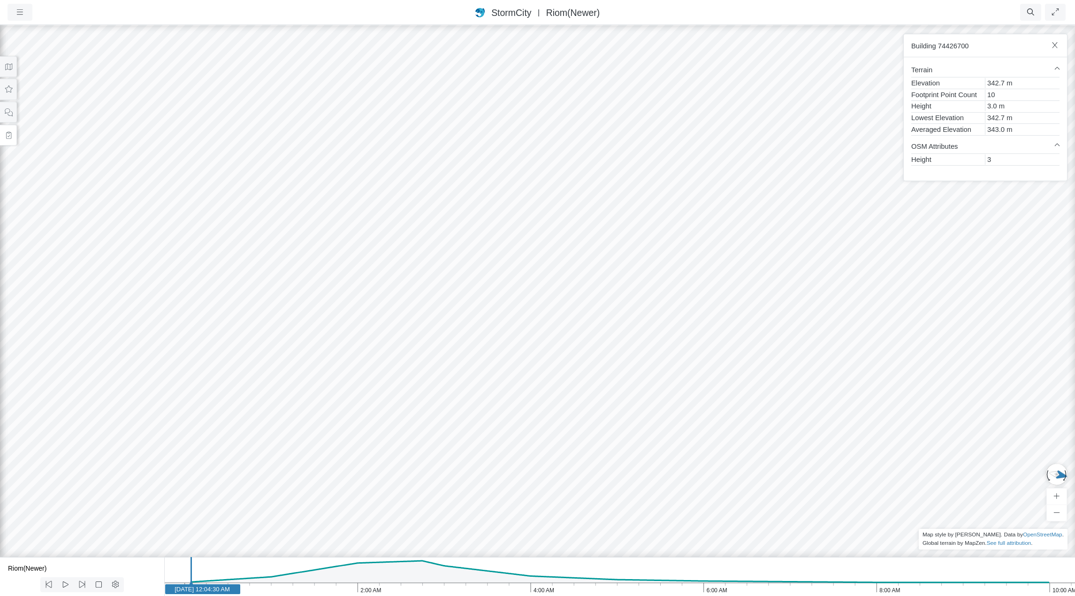
click at [291, 204] on div "JC RJ JC JC RJ RJ RJ RJ RJ RJ RJ RJ CD RJ JC" at bounding box center [537, 310] width 1075 height 572
click at [261, 251] on div "JC RJ JC JC RJ RJ RJ RJ RJ RJ RJ RJ CD RJ JC" at bounding box center [537, 310] width 1075 height 572
click at [227, 280] on div "JC RJ JC JC RJ RJ RJ RJ RJ RJ RJ RJ CD RJ JC" at bounding box center [537, 310] width 1075 height 572
click at [184, 270] on div "JC RJ JC JC RJ RJ RJ RJ RJ RJ RJ RJ CD RJ JC" at bounding box center [537, 310] width 1075 height 572
click at [134, 295] on div "JC RJ JC JC RJ RJ RJ RJ RJ RJ RJ RJ CD RJ JC" at bounding box center [537, 310] width 1075 height 572
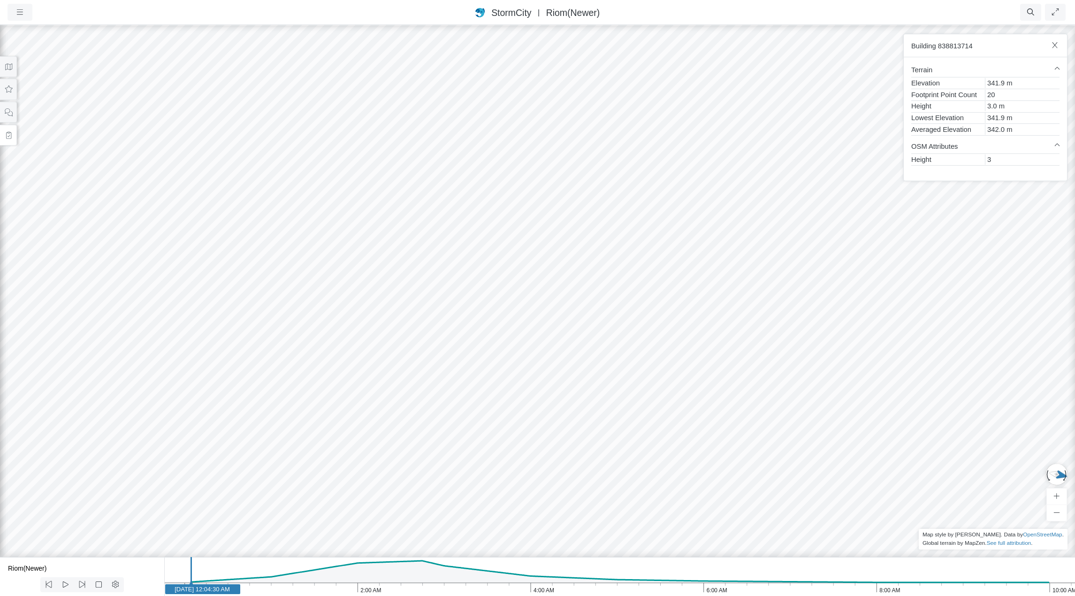
click at [139, 352] on div "JC RJ JC JC RJ RJ RJ RJ RJ RJ RJ RJ CD RJ JC" at bounding box center [537, 310] width 1075 height 572
click at [111, 349] on div "JC RJ JC JC RJ RJ RJ RJ RJ RJ RJ RJ CD RJ JC" at bounding box center [537, 310] width 1075 height 572
click at [103, 335] on div "JC RJ JC JC RJ RJ RJ RJ RJ RJ RJ RJ CD RJ JC" at bounding box center [537, 310] width 1075 height 572
click at [45, 295] on div "JC RJ JC JC RJ RJ RJ RJ RJ RJ RJ RJ CD RJ JC" at bounding box center [537, 310] width 1075 height 572
click at [126, 248] on div "JC RJ JC JC RJ RJ RJ RJ RJ RJ RJ RJ CD RJ JC" at bounding box center [537, 310] width 1075 height 572
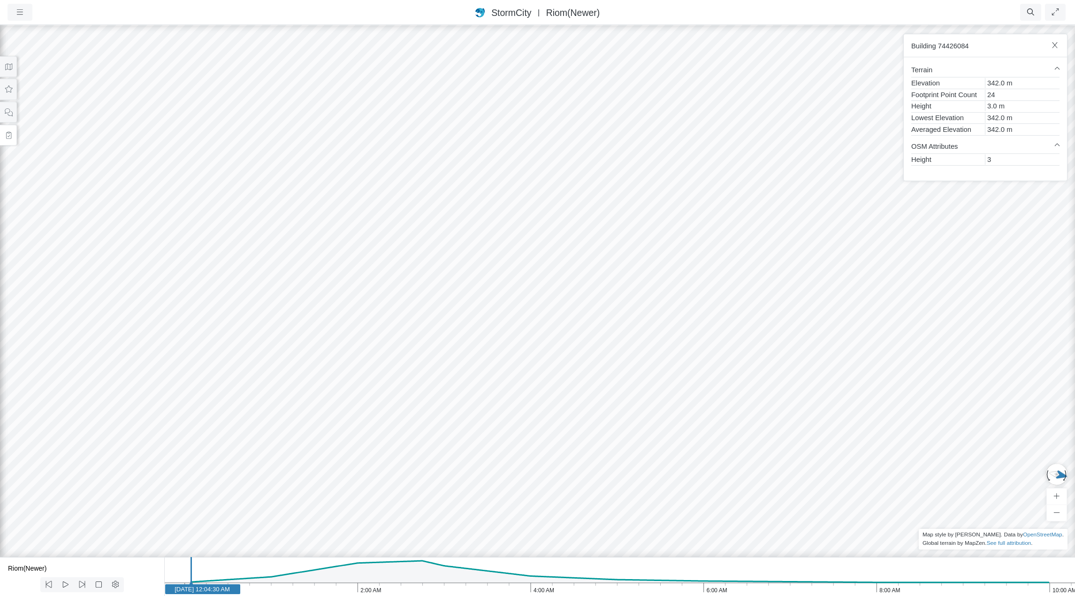
click at [74, 241] on div "JC RJ JC JC RJ RJ RJ RJ RJ RJ RJ RJ CD RJ JC" at bounding box center [537, 310] width 1075 height 572
click at [31, 237] on div "JC RJ JC JC RJ RJ RJ RJ RJ RJ RJ RJ CD RJ JC" at bounding box center [537, 310] width 1075 height 572
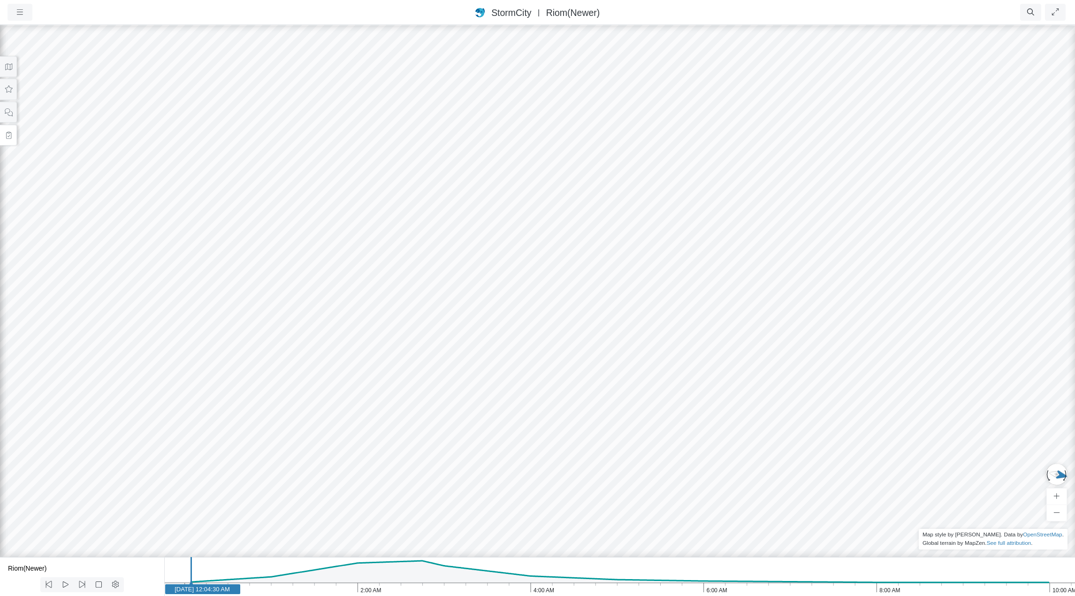
click at [90, 244] on div "JC RJ JC JC RJ RJ RJ RJ RJ RJ RJ RJ CD RJ JC" at bounding box center [537, 310] width 1075 height 572
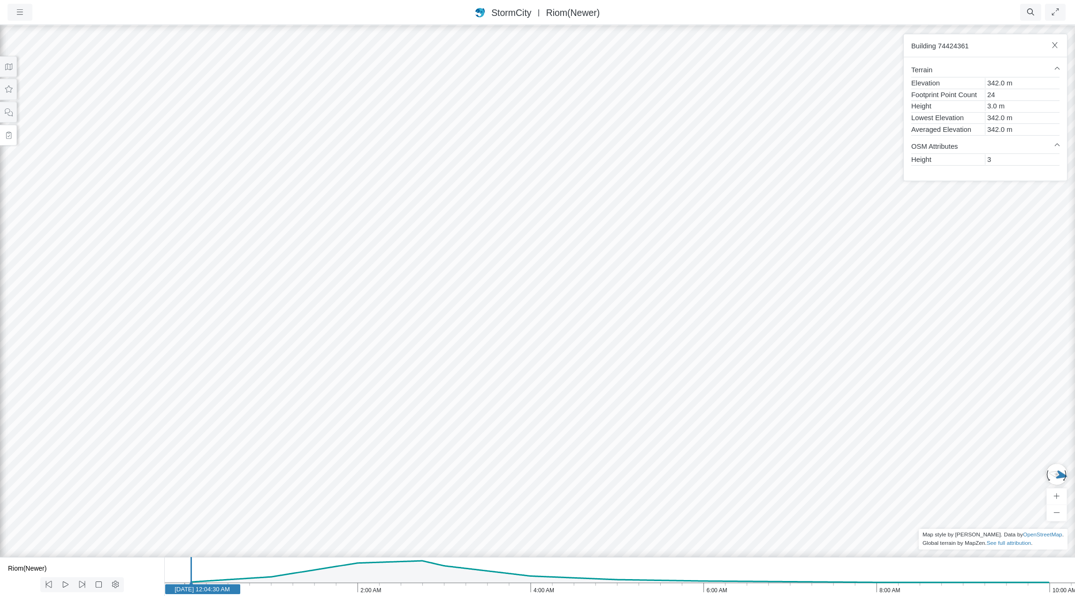
click at [222, 212] on div "JC RJ JC JC RJ RJ RJ RJ RJ RJ RJ RJ CD RJ JC" at bounding box center [537, 310] width 1075 height 572
click at [331, 420] on div "JC RJ JC JC RJ RJ RJ RJ RJ RJ RJ RJ CD RJ JC" at bounding box center [537, 310] width 1075 height 572
click at [330, 446] on div "JC RJ JC JC RJ RJ RJ RJ RJ RJ RJ RJ CD RJ JC" at bounding box center [537, 310] width 1075 height 572
click at [331, 422] on div "JC RJ JC JC RJ RJ RJ RJ RJ RJ RJ RJ CD RJ JC" at bounding box center [537, 310] width 1075 height 572
click at [333, 403] on div "JC RJ JC JC RJ RJ RJ RJ RJ RJ RJ RJ CD RJ JC" at bounding box center [537, 310] width 1075 height 572
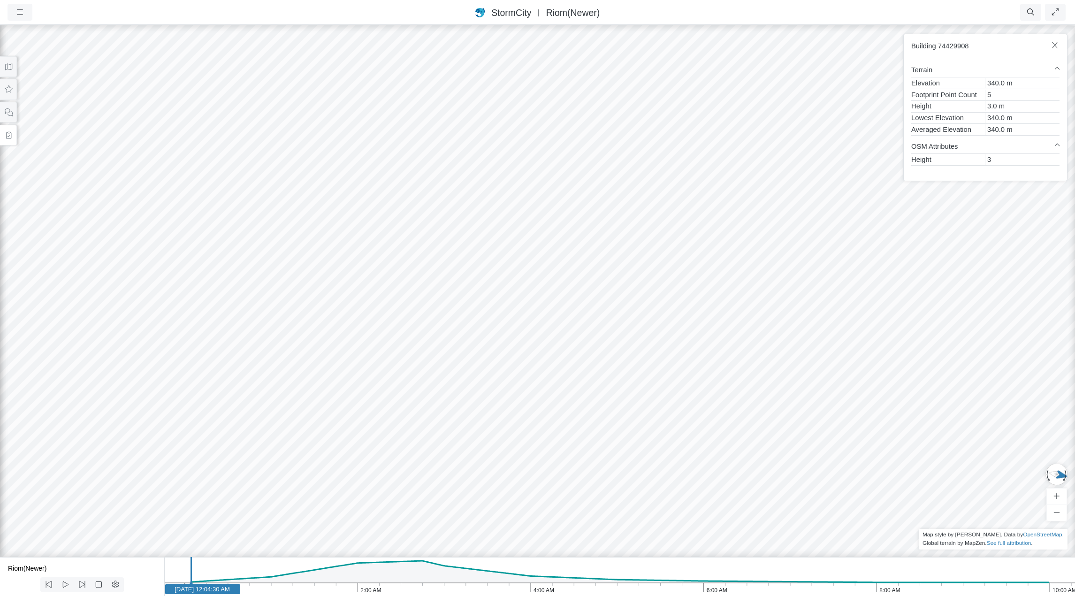
click at [357, 406] on div "JC RJ JC JC RJ RJ RJ RJ RJ RJ RJ RJ CD RJ JC" at bounding box center [537, 310] width 1075 height 572
click at [343, 394] on div "JC RJ JC JC RJ RJ RJ RJ RJ RJ RJ RJ CD RJ JC" at bounding box center [537, 310] width 1075 height 572
click at [477, 444] on div "JC RJ JC JC RJ RJ RJ RJ RJ RJ RJ RJ CD RJ JC" at bounding box center [537, 310] width 1075 height 572
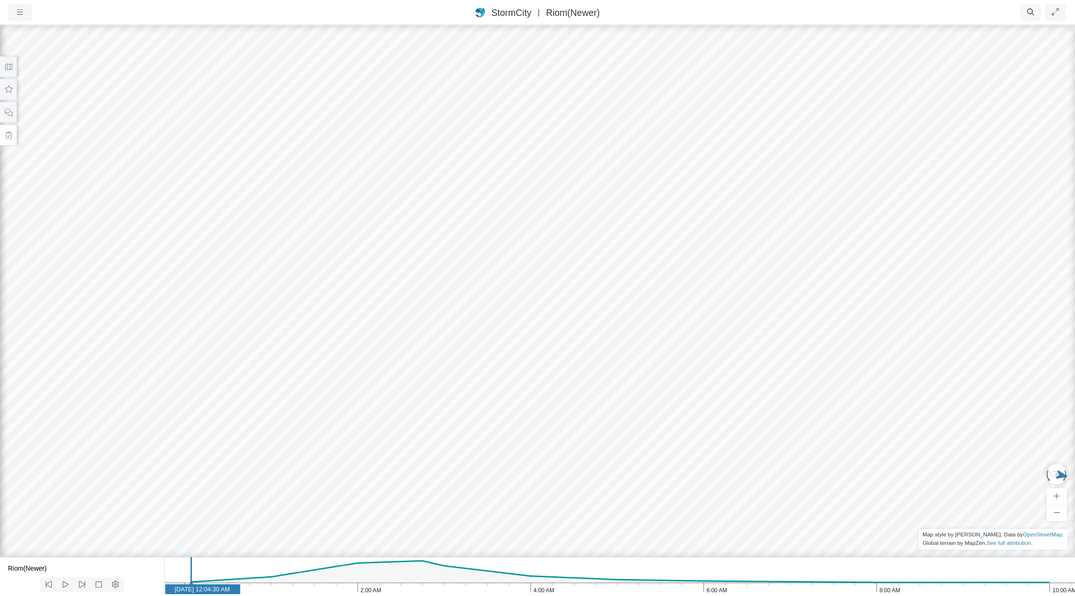
drag, startPoint x: 438, startPoint y: 461, endPoint x: 275, endPoint y: 292, distance: 234.4
click at [275, 292] on div "JC RJ JC JC RJ RJ RJ RJ RJ RJ RJ RJ CD RJ JC" at bounding box center [537, 310] width 1075 height 572
click at [465, 448] on div "JC RJ JC JC RJ RJ RJ RJ RJ RJ RJ RJ CD RJ JC" at bounding box center [537, 310] width 1075 height 572
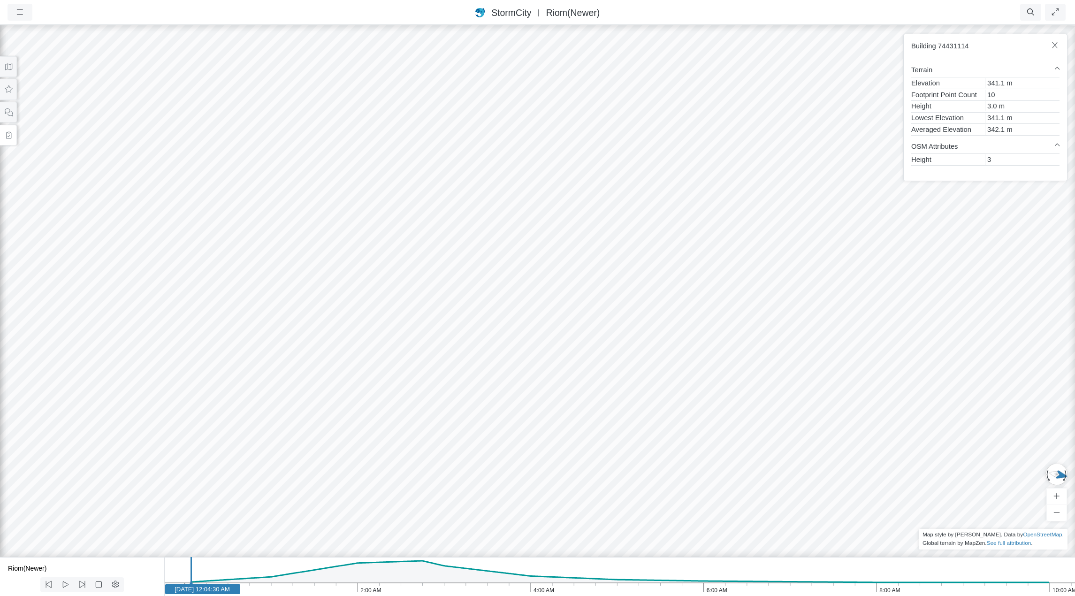
click at [581, 477] on div "JC RJ JC JC RJ RJ RJ RJ RJ RJ RJ RJ CD RJ JC" at bounding box center [537, 310] width 1075 height 572
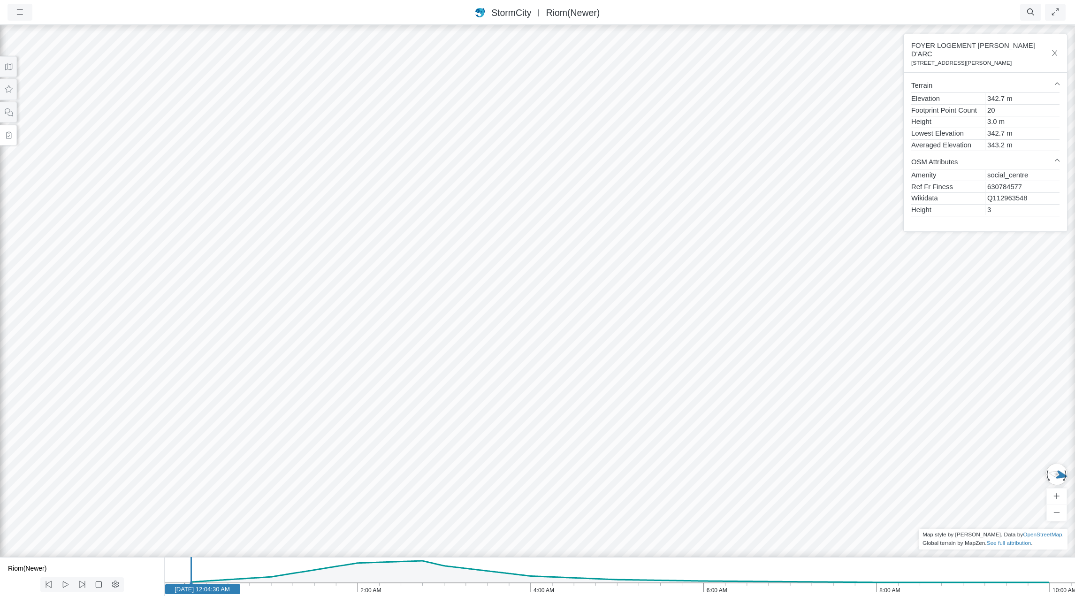
click at [518, 338] on div "JC RJ JC JC RJ RJ RJ RJ RJ RJ RJ RJ CD RJ JC" at bounding box center [537, 310] width 1075 height 572
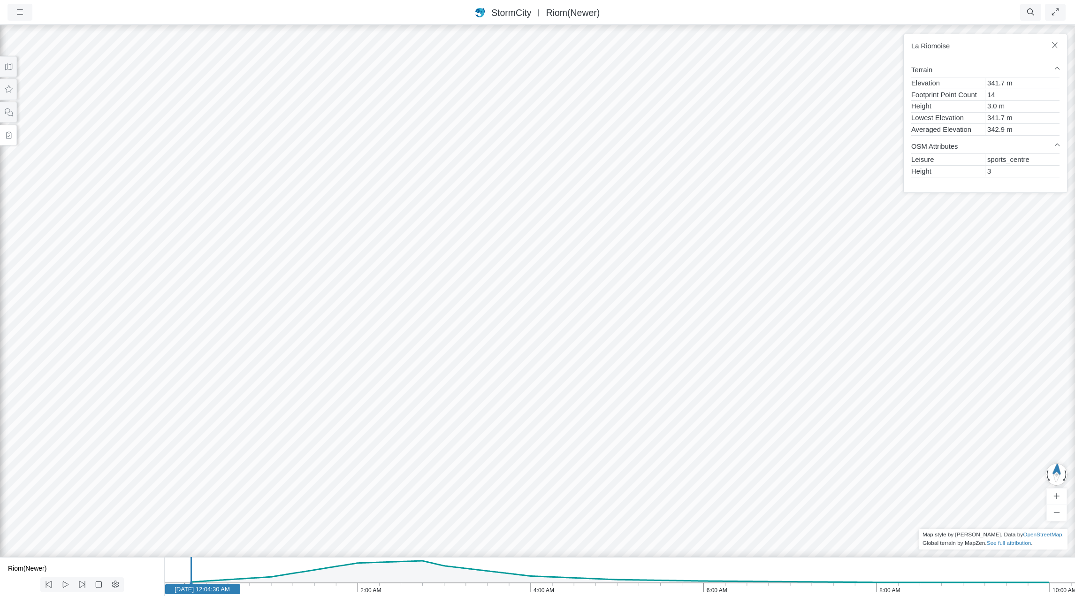
drag, startPoint x: 438, startPoint y: 411, endPoint x: 890, endPoint y: 330, distance: 458.7
drag, startPoint x: 444, startPoint y: 454, endPoint x: 466, endPoint y: 459, distance: 22.2
click at [466, 459] on div "JC RJ JC JC RJ RJ RJ RJ RJ RJ RJ RJ CD RJ JC" at bounding box center [537, 310] width 1075 height 572
drag, startPoint x: 465, startPoint y: 462, endPoint x: 483, endPoint y: 463, distance: 17.9
drag, startPoint x: 608, startPoint y: 451, endPoint x: 295, endPoint y: 463, distance: 312.9
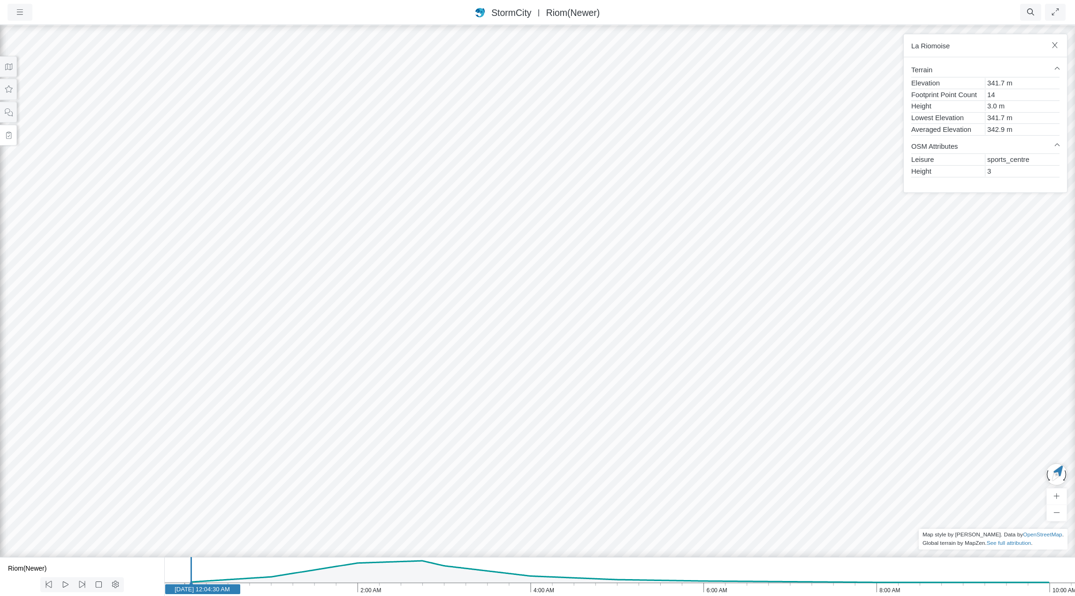
drag, startPoint x: 450, startPoint y: 429, endPoint x: 459, endPoint y: 512, distance: 83.6
click at [459, 512] on div "JC RJ JC JC RJ RJ RJ RJ RJ RJ RJ RJ CD RJ JC" at bounding box center [537, 310] width 1075 height 572
click at [599, 405] on div "JC RJ JC JC RJ RJ RJ RJ RJ RJ RJ RJ CD RJ JC" at bounding box center [537, 310] width 1075 height 572
click at [612, 485] on div "JC RJ JC JC RJ RJ RJ RJ RJ RJ RJ RJ CD RJ JC" at bounding box center [537, 310] width 1075 height 572
click at [606, 411] on div "JC RJ JC JC RJ RJ RJ RJ RJ RJ RJ RJ CD RJ JC" at bounding box center [537, 310] width 1075 height 572
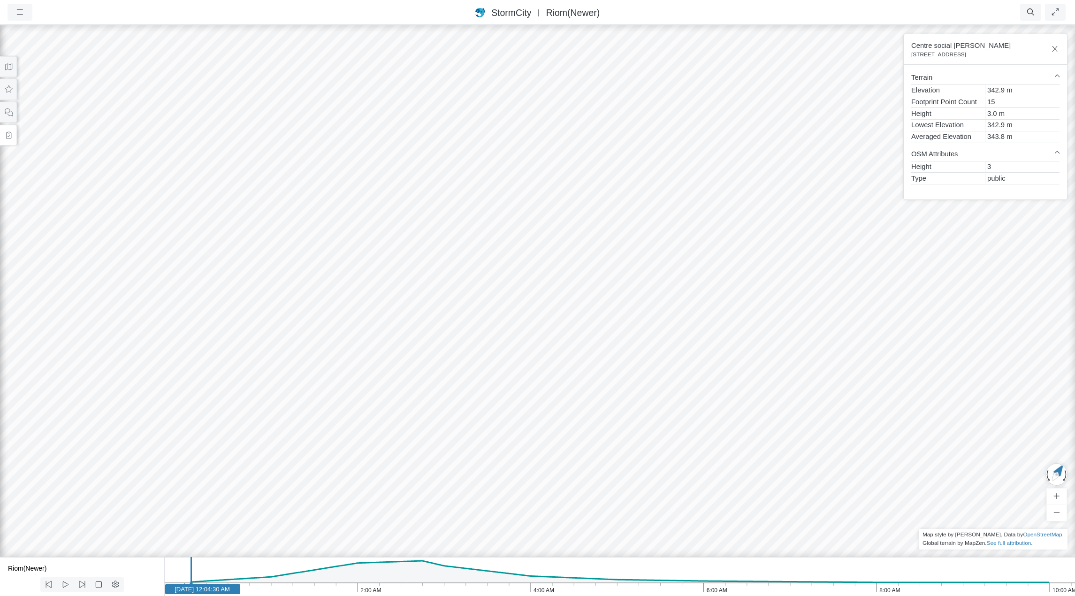
click at [610, 476] on div "JC RJ JC JC RJ RJ RJ RJ RJ RJ RJ RJ CD RJ JC" at bounding box center [537, 310] width 1075 height 572
click at [601, 407] on div "JC RJ JC JC RJ RJ RJ RJ RJ RJ RJ RJ CD RJ JC" at bounding box center [537, 310] width 1075 height 572
drag, startPoint x: 504, startPoint y: 441, endPoint x: 550, endPoint y: 483, distance: 62.2
click at [598, 411] on span "Add Building Pin" at bounding box center [591, 411] width 51 height 8
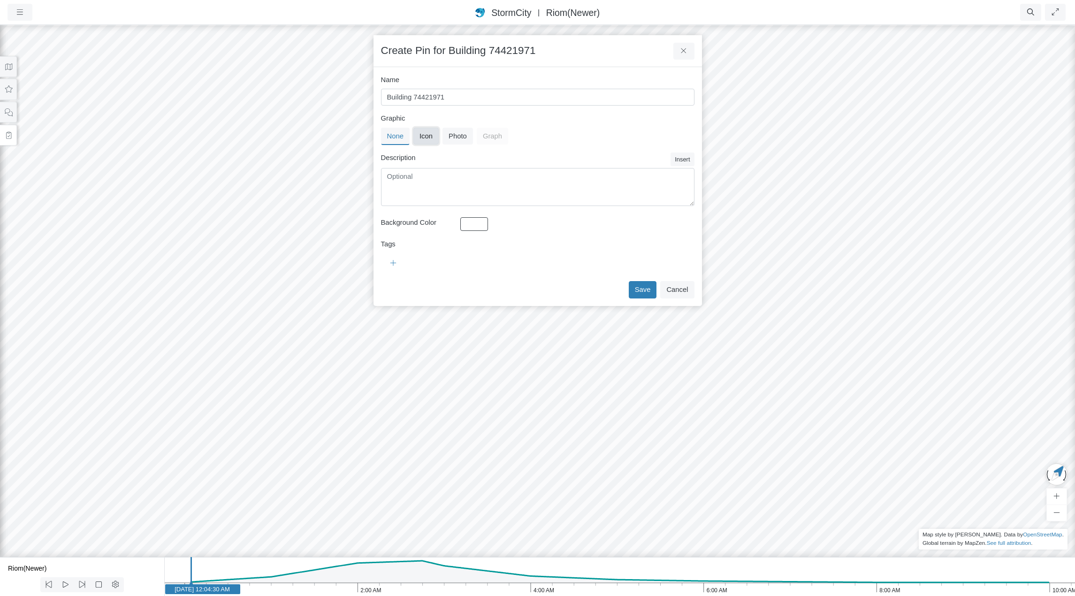
click at [430, 137] on button "Icon" at bounding box center [426, 136] width 25 height 17
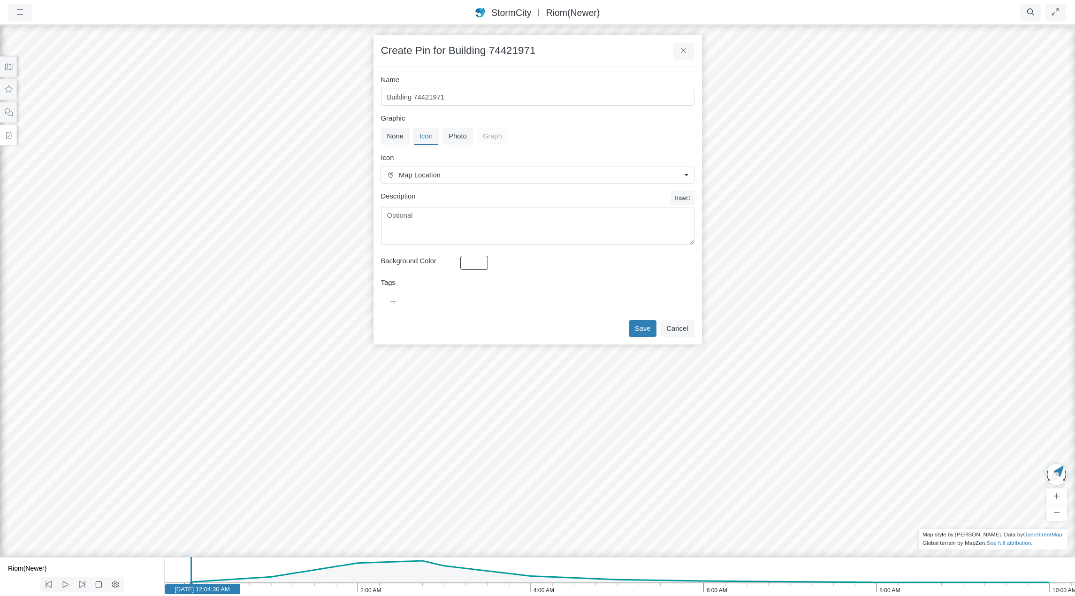
click at [468, 176] on span "Map Location" at bounding box center [540, 175] width 282 height 10
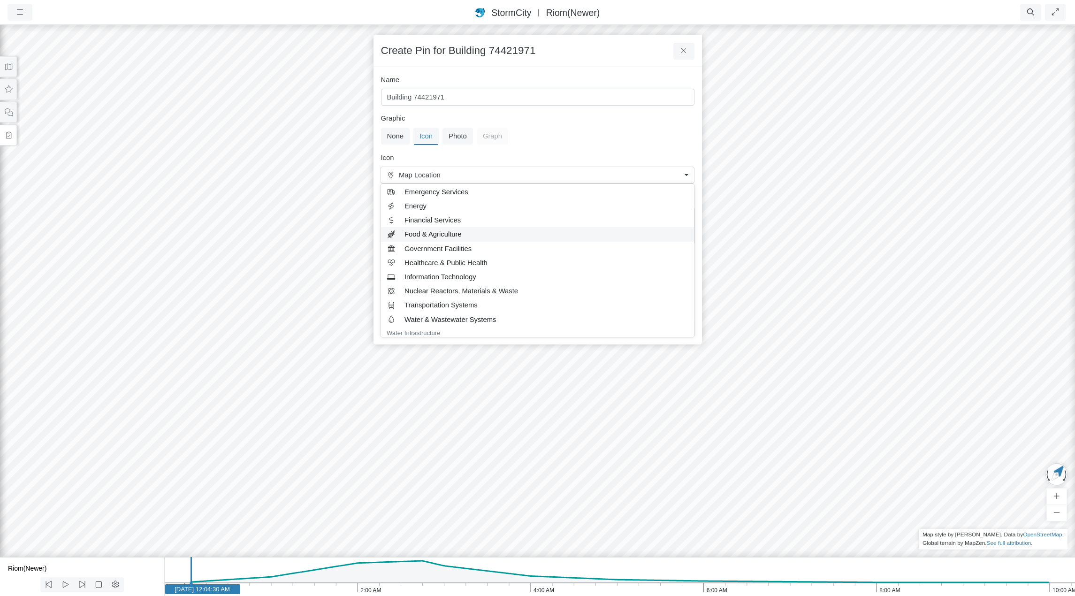
scroll to position [141, 0]
click at [459, 229] on span "Government Facilities" at bounding box center [547, 229] width 284 height 10
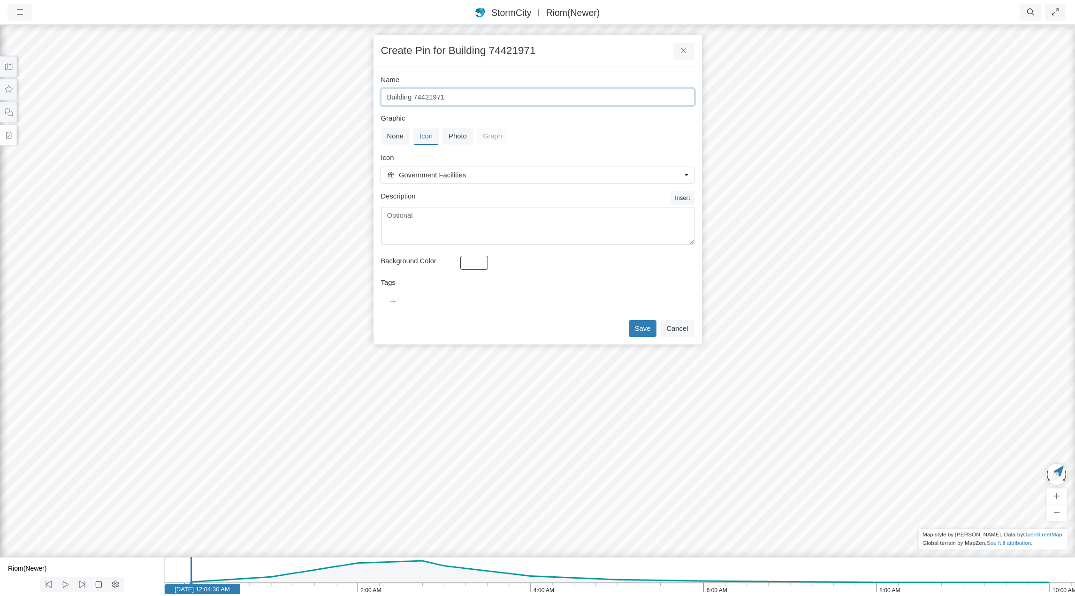
drag, startPoint x: 467, startPoint y: 95, endPoint x: 384, endPoint y: 99, distance: 83.2
click at [384, 99] on input "Building 74421971" at bounding box center [538, 97] width 314 height 17
type input "City Hall"
click at [483, 261] on button "button" at bounding box center [475, 263] width 28 height 14
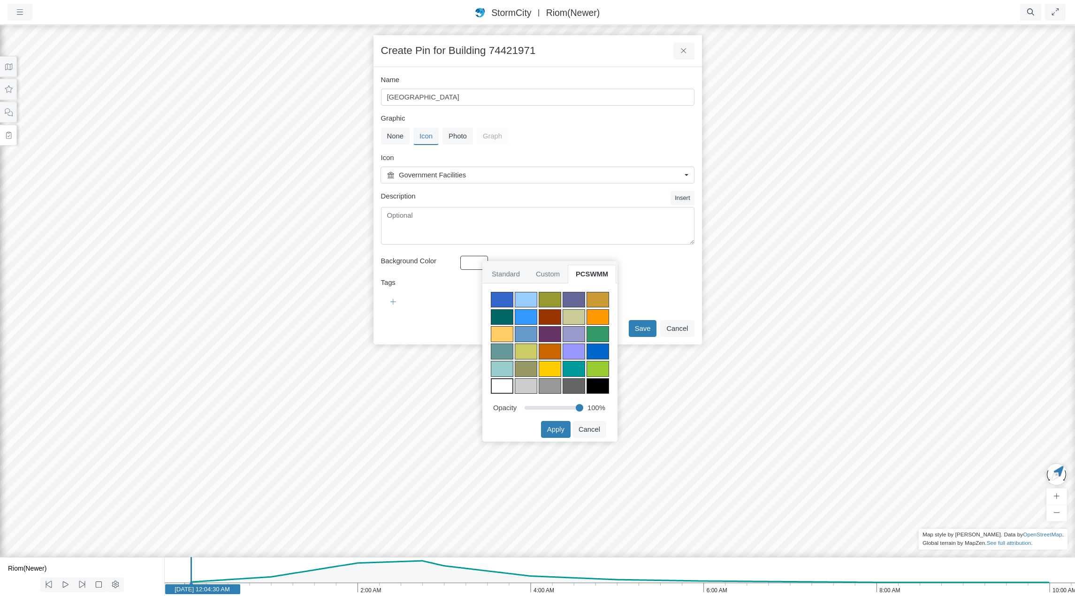
click at [523, 295] on div at bounding box center [526, 300] width 23 height 16
click at [556, 429] on button "Apply" at bounding box center [556, 429] width 30 height 17
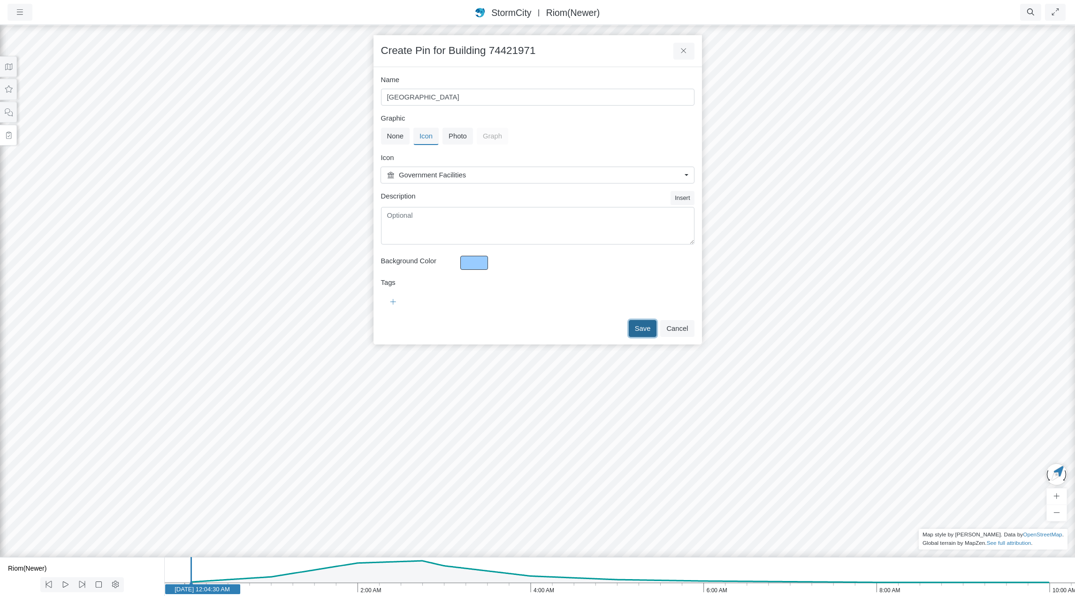
click at [644, 330] on button "Save" at bounding box center [643, 328] width 28 height 17
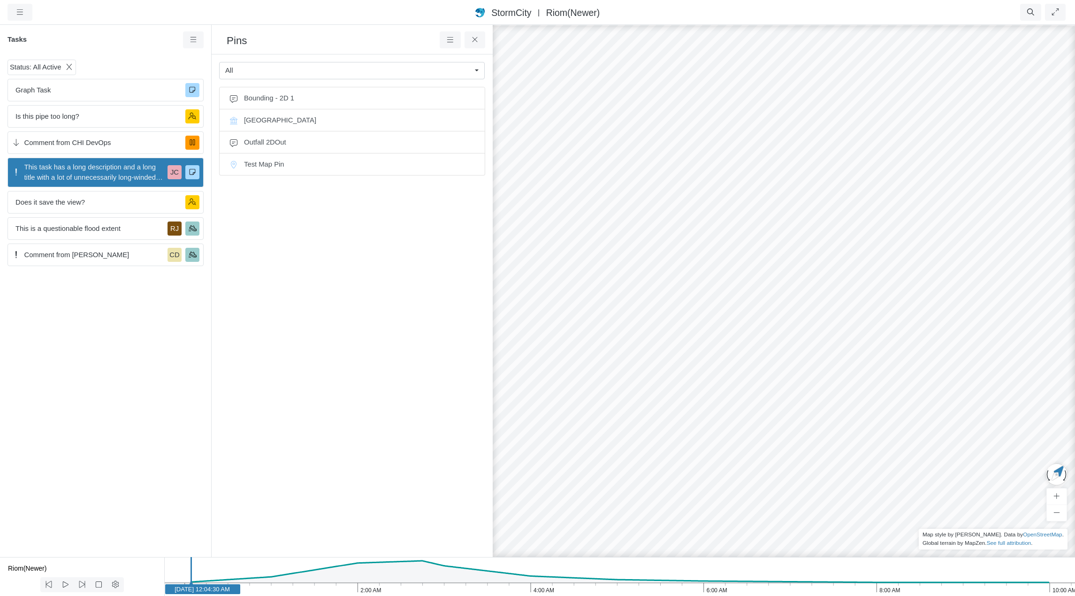
click at [447, 71] on div "All" at bounding box center [348, 70] width 246 height 10
click at [475, 38] on icon at bounding box center [475, 39] width 9 height 7
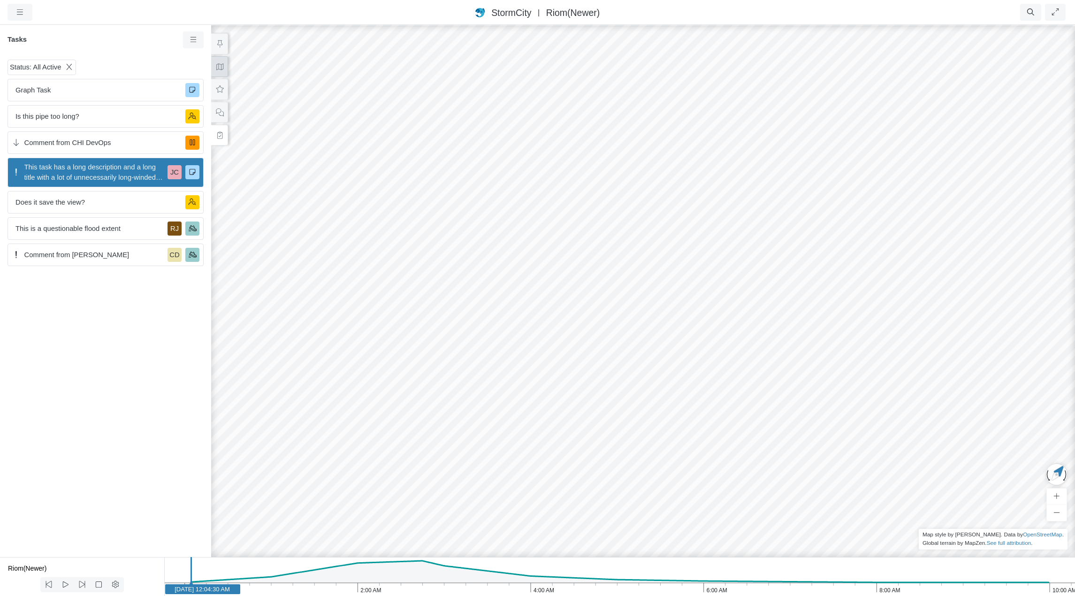
click at [220, 69] on icon at bounding box center [219, 66] width 9 height 7
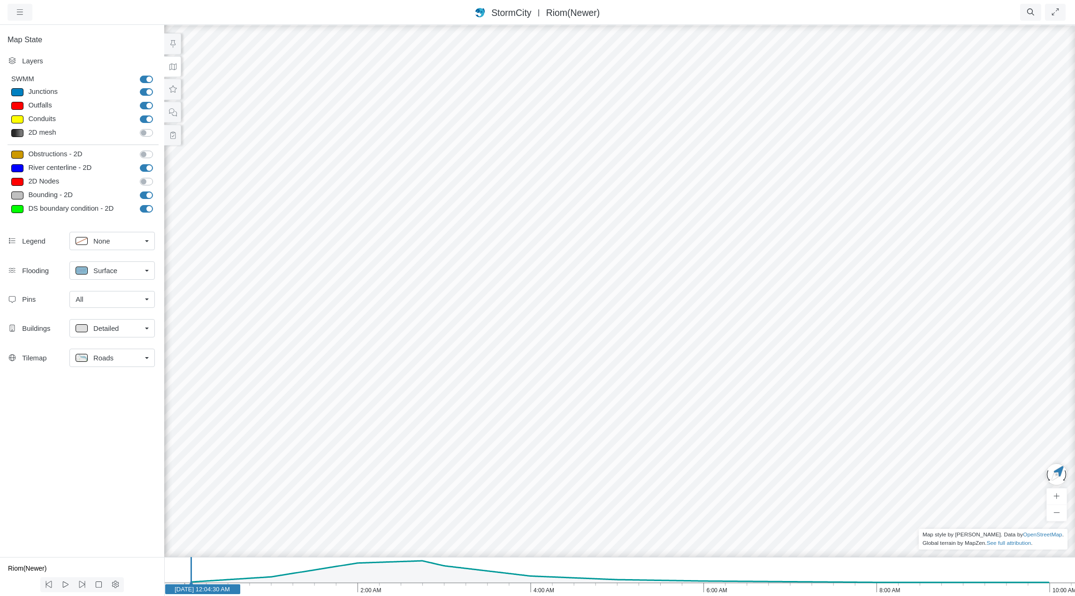
click at [121, 301] on div "All" at bounding box center [109, 299] width 66 height 10
click at [113, 320] on div "None" at bounding box center [112, 319] width 73 height 10
click at [117, 302] on div "None" at bounding box center [109, 299] width 66 height 10
click at [115, 333] on div "All" at bounding box center [112, 333] width 73 height 10
click at [617, 399] on div "JC RJ JC JC RJ RJ RJ RJ RJ RJ RJ RJ CD RJ JC" at bounding box center [619, 310] width 1075 height 572
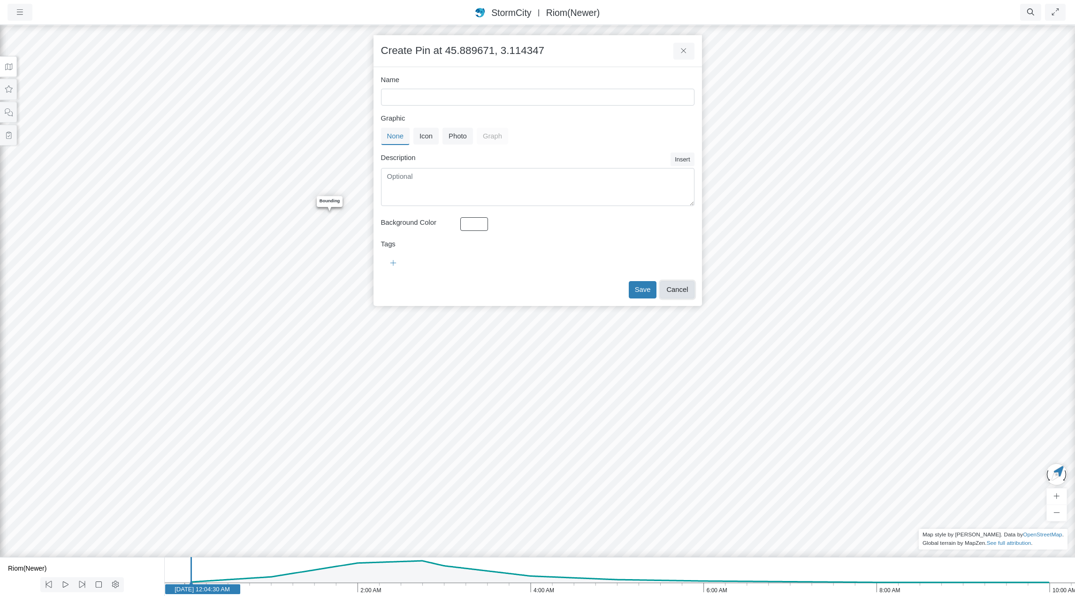
click at [680, 290] on button "Cancel" at bounding box center [677, 289] width 34 height 17
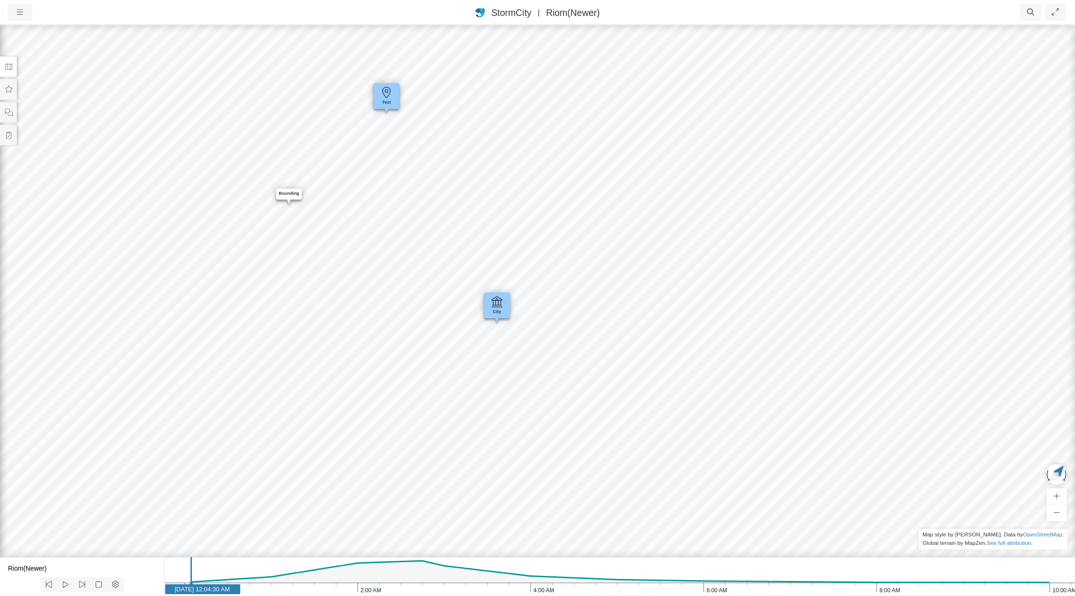
drag, startPoint x: 644, startPoint y: 401, endPoint x: 562, endPoint y: 379, distance: 85.1
click at [562, 379] on div "JC RJ JC JC RJ RJ RJ RJ RJ RJ RJ RJ CD RJ JC Entity or function does not exist …" at bounding box center [537, 310] width 1075 height 572
drag, startPoint x: 631, startPoint y: 376, endPoint x: 300, endPoint y: 368, distance: 331.0
click at [553, 304] on span "City" at bounding box center [550, 306] width 12 height 5
click at [6, 67] on icon at bounding box center [8, 66] width 9 height 7
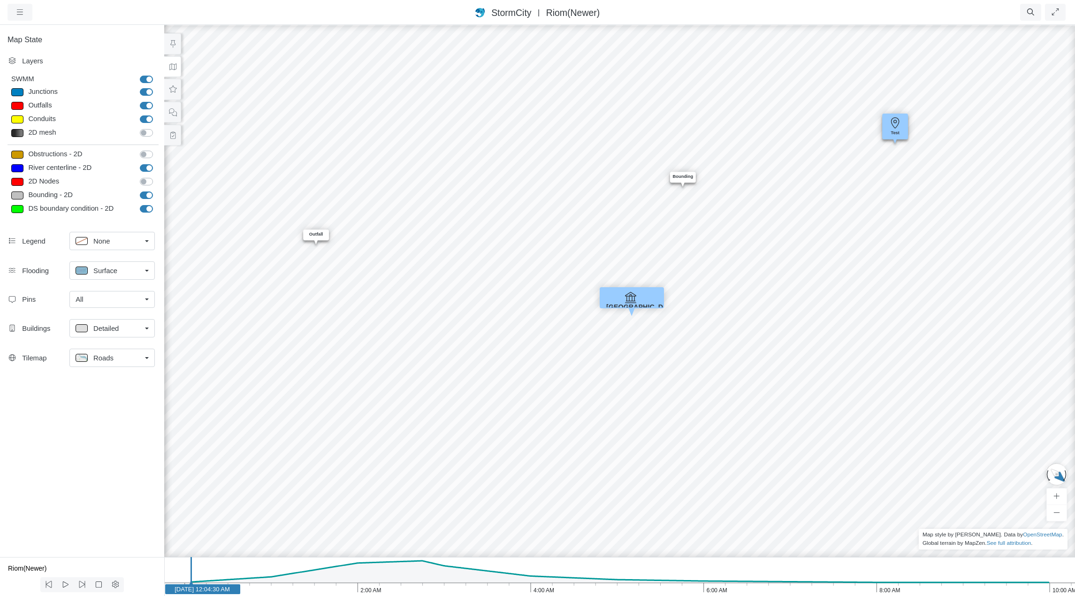
click at [148, 300] on link "All" at bounding box center [111, 299] width 85 height 17
click at [119, 392] on label "Auto-Expand" at bounding box center [112, 390] width 40 height 10
checkbox input "true"
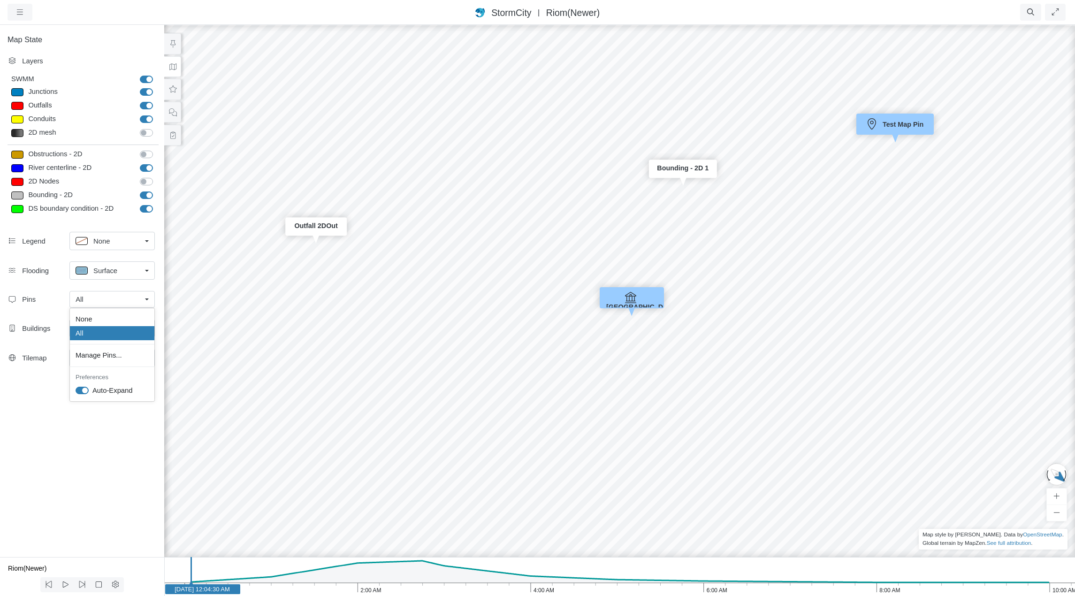
click at [366, 310] on div "JC RJ JC JC RJ RJ RJ RJ RJ RJ RJ RJ CD RJ JC Entity or function does not exist …" at bounding box center [619, 310] width 1075 height 572
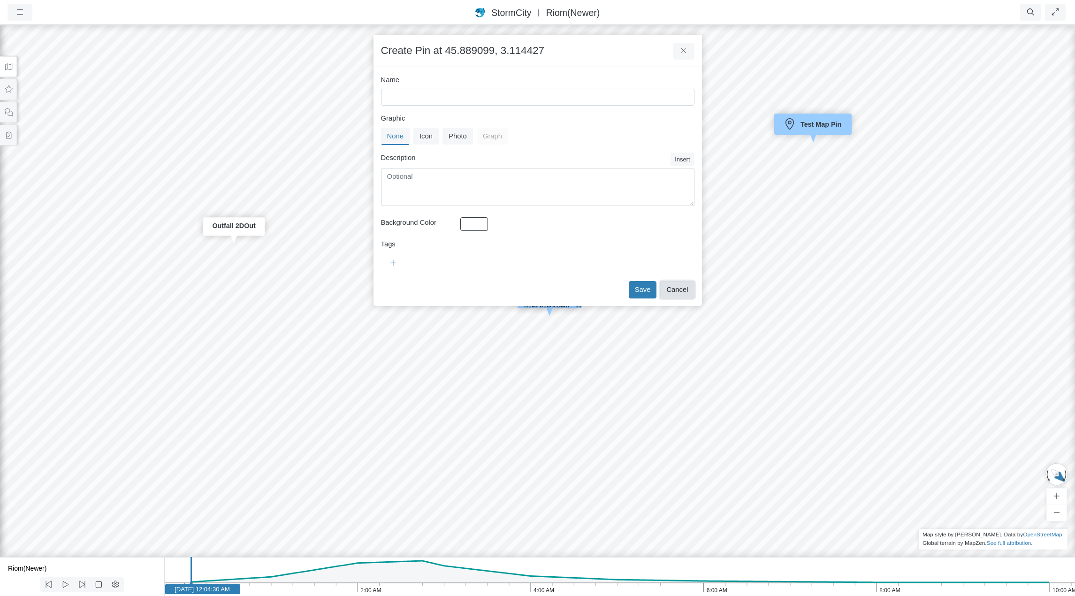
click at [676, 287] on button "Cancel" at bounding box center [677, 289] width 34 height 17
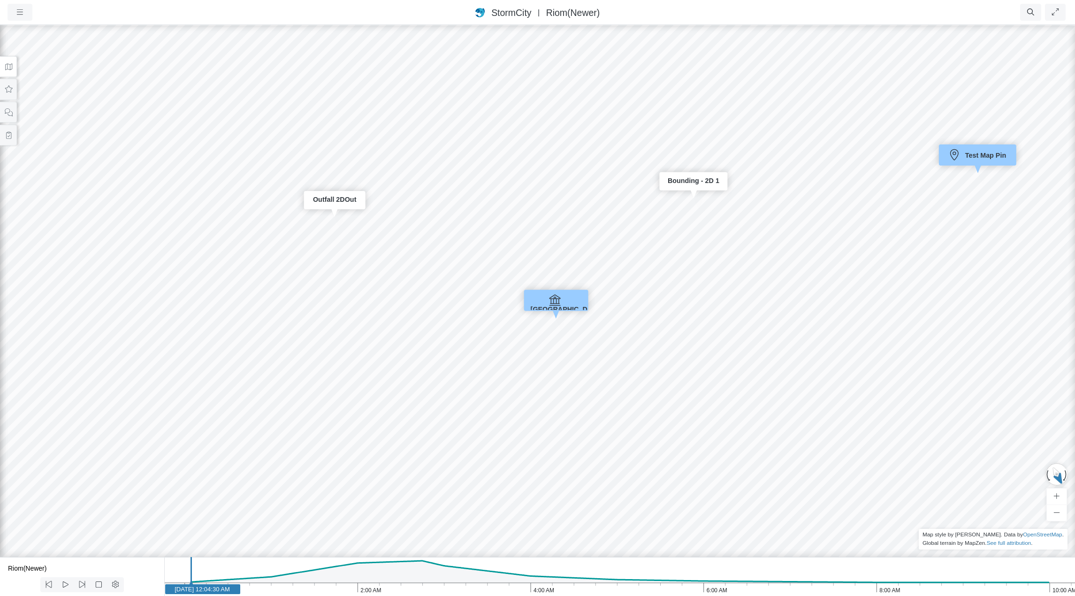
drag, startPoint x: 456, startPoint y: 348, endPoint x: 360, endPoint y: 340, distance: 97.0
click at [571, 306] on span "City Hall" at bounding box center [567, 310] width 76 height 8
click at [558, 300] on icon at bounding box center [556, 299] width 23 height 14
click at [560, 302] on div "City" at bounding box center [556, 302] width 23 height 21
click at [560, 302] on div "City Hall" at bounding box center [556, 305] width 55 height 20
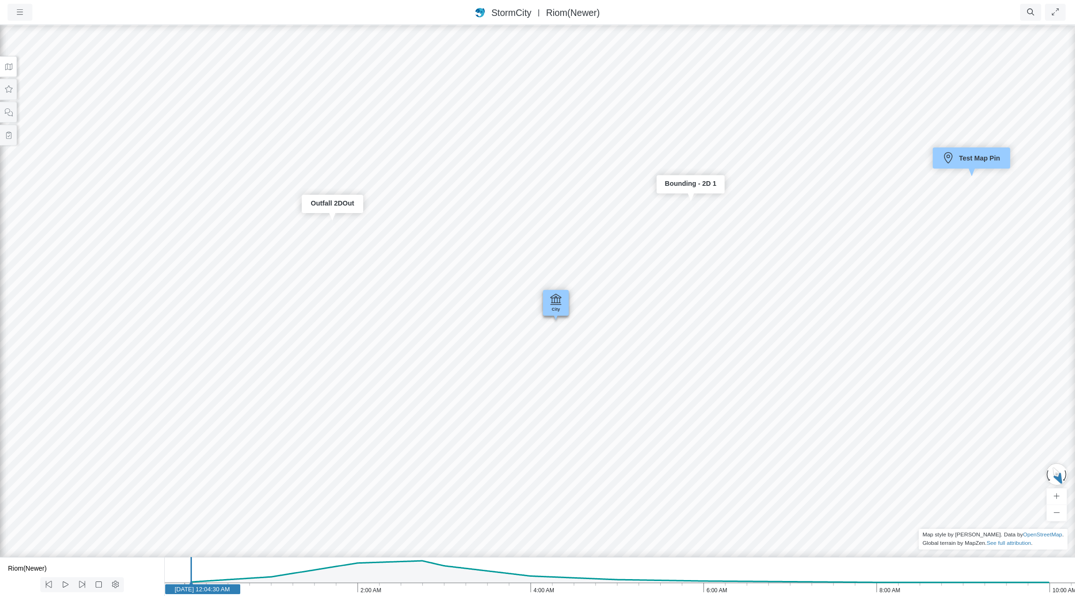
click at [555, 305] on div "City" at bounding box center [556, 302] width 23 height 21
click at [554, 305] on div "City" at bounding box center [556, 302] width 23 height 21
click at [555, 311] on div "City" at bounding box center [556, 302] width 23 height 21
click at [554, 299] on icon at bounding box center [556, 299] width 23 height 14
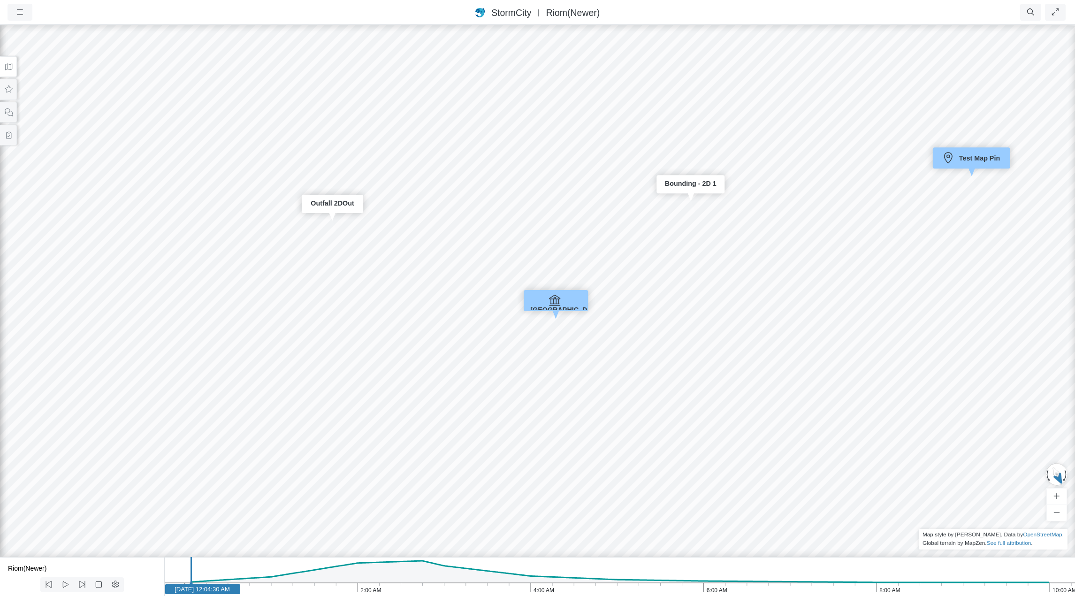
click at [553, 300] on icon at bounding box center [555, 300] width 14 height 11
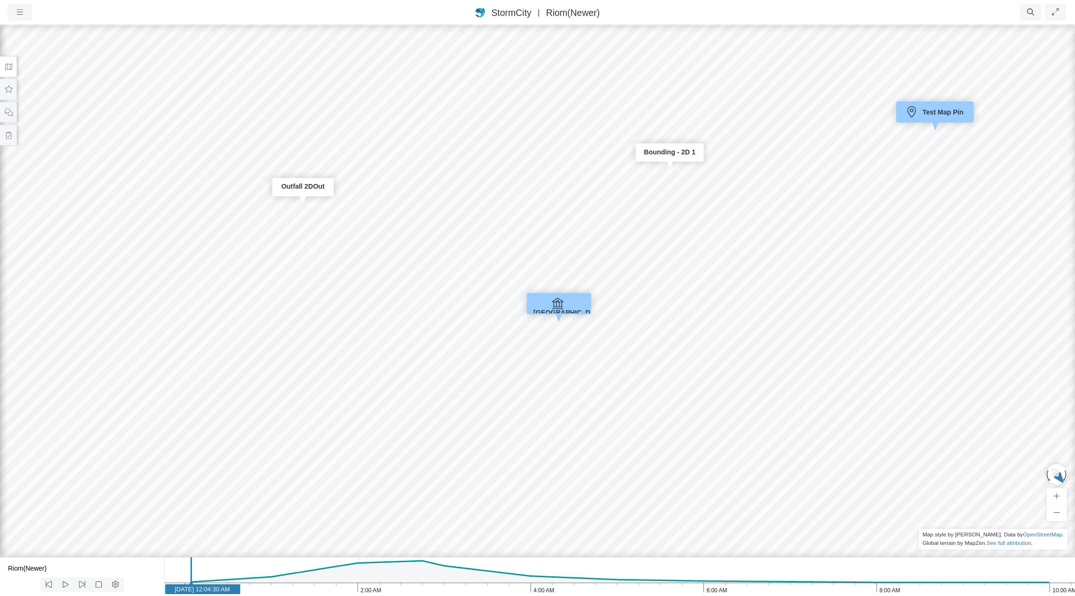
drag, startPoint x: 514, startPoint y: 327, endPoint x: 539, endPoint y: 333, distance: 26.0
drag, startPoint x: 602, startPoint y: 349, endPoint x: 582, endPoint y: 350, distance: 20.7
click at [564, 309] on span "City Hall" at bounding box center [571, 313] width 76 height 8
click at [564, 305] on div "City" at bounding box center [561, 306] width 23 height 21
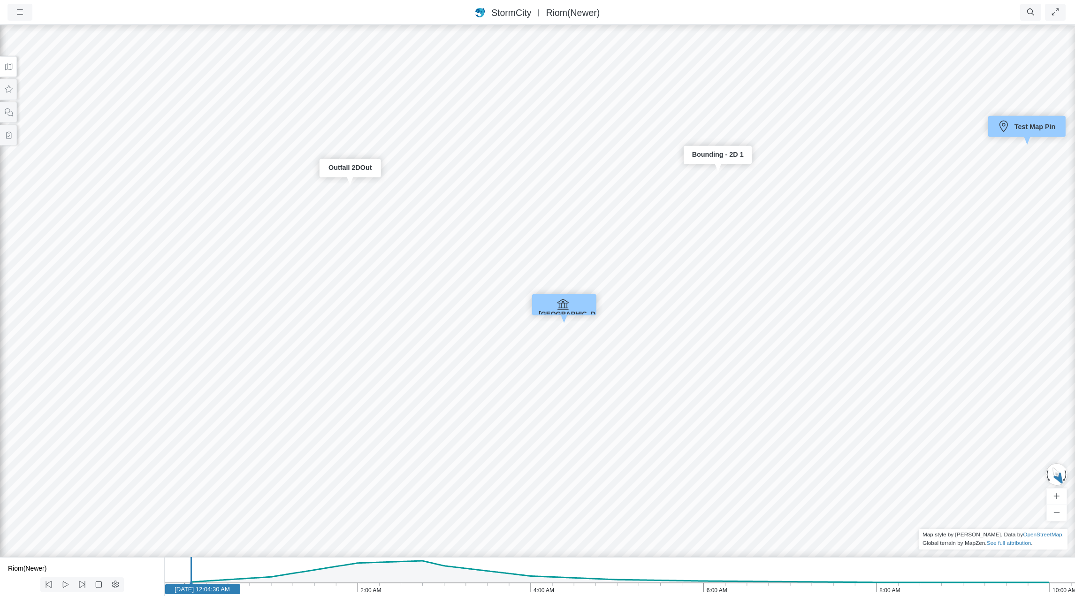
drag, startPoint x: 652, startPoint y: 372, endPoint x: 613, endPoint y: 374, distance: 39.5
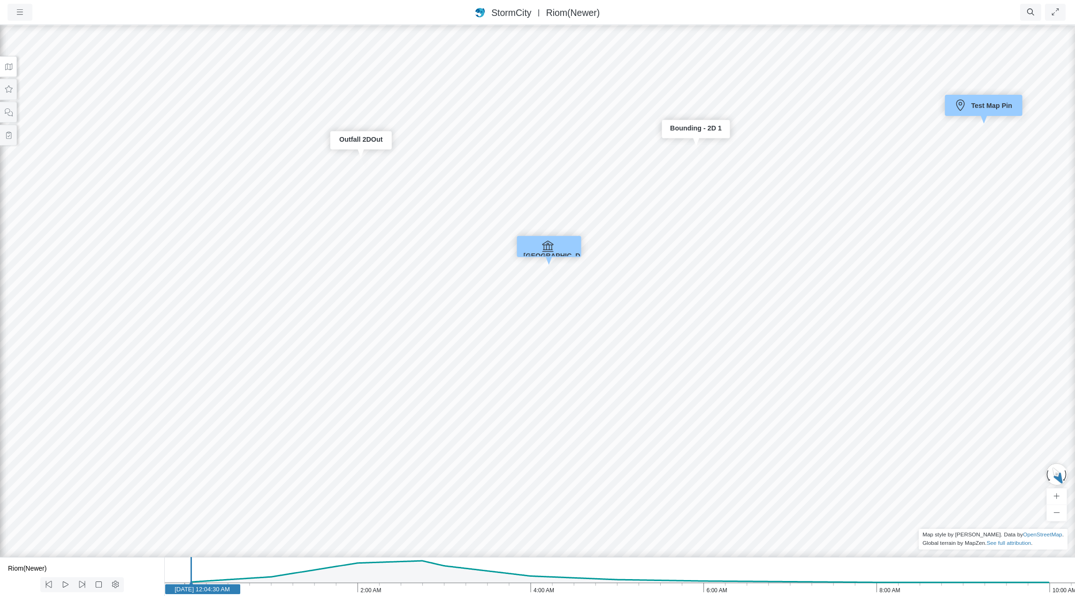
drag, startPoint x: 632, startPoint y: 372, endPoint x: 609, endPoint y: 305, distance: 70.8
click at [609, 305] on div "JC RJ JC JC RJ RJ RJ RJ RJ RJ RJ RJ CD RJ JC Entity or function does not exist …" at bounding box center [537, 310] width 1075 height 572
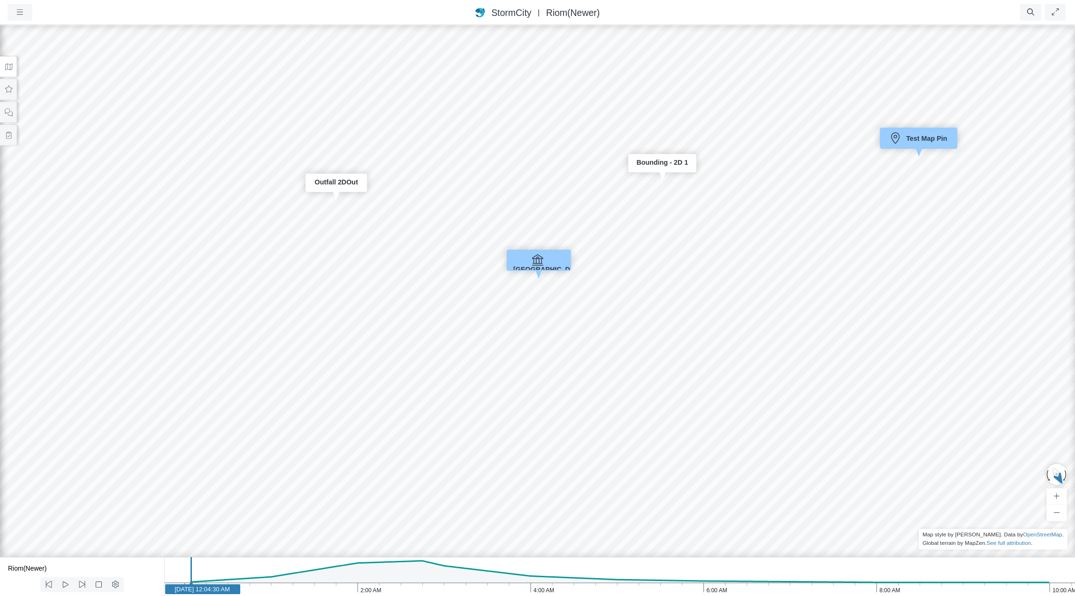
drag, startPoint x: 694, startPoint y: 378, endPoint x: 726, endPoint y: 356, distance: 38.8
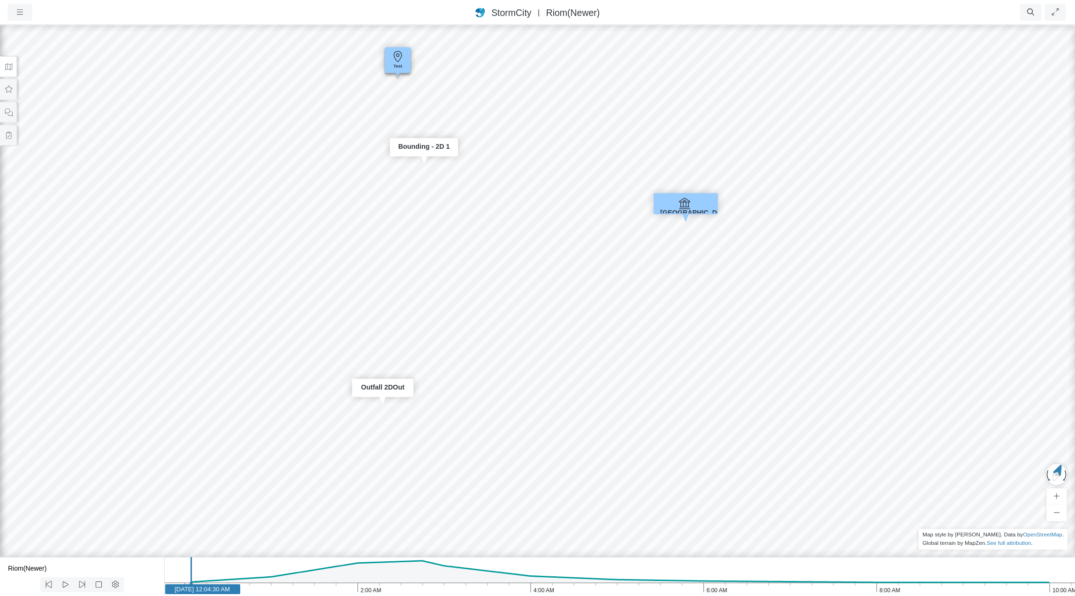
drag, startPoint x: 309, startPoint y: 229, endPoint x: 865, endPoint y: 250, distance: 556.2
drag, startPoint x: 388, startPoint y: 430, endPoint x: 212, endPoint y: 404, distance: 178.3
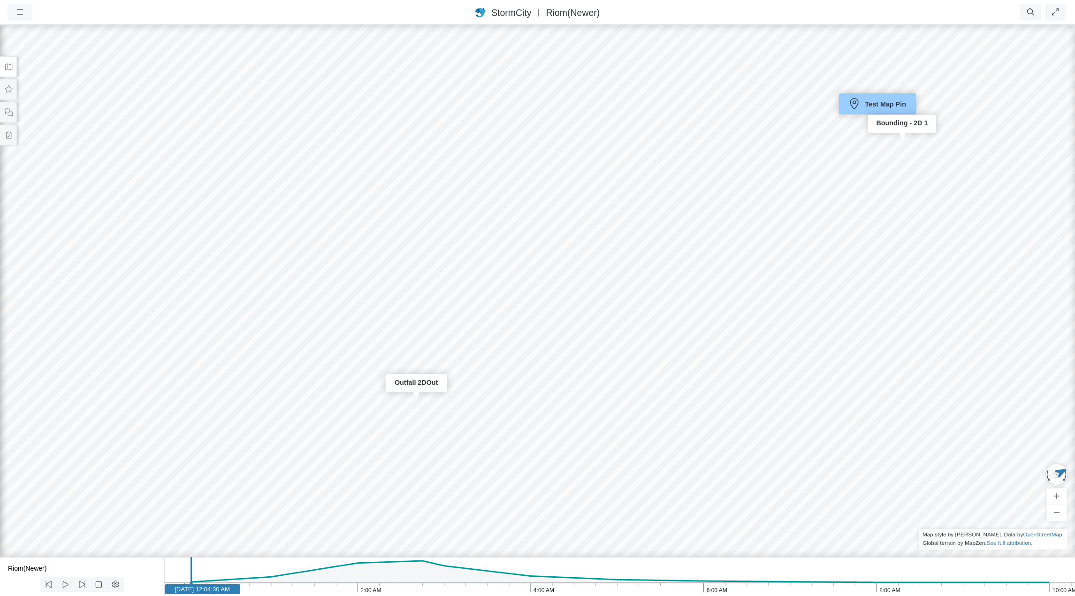
drag, startPoint x: 479, startPoint y: 418, endPoint x: 391, endPoint y: 389, distance: 92.3
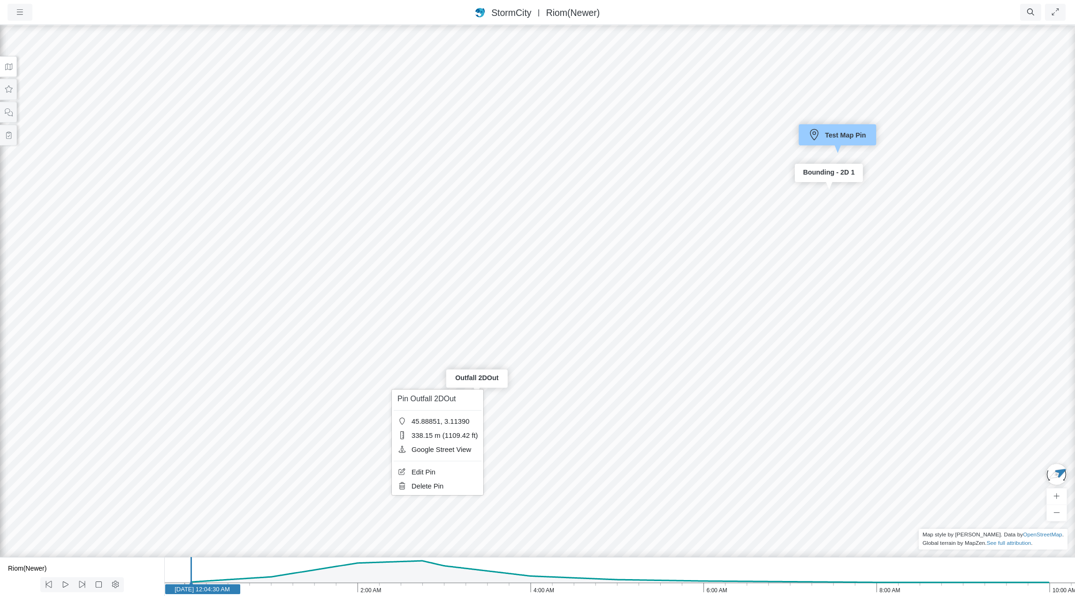
click at [581, 409] on div "JC RJ JC JC RJ RJ RJ RJ RJ RJ RJ RJ CD RJ JC Entity or function does not exist …" at bounding box center [537, 310] width 1075 height 572
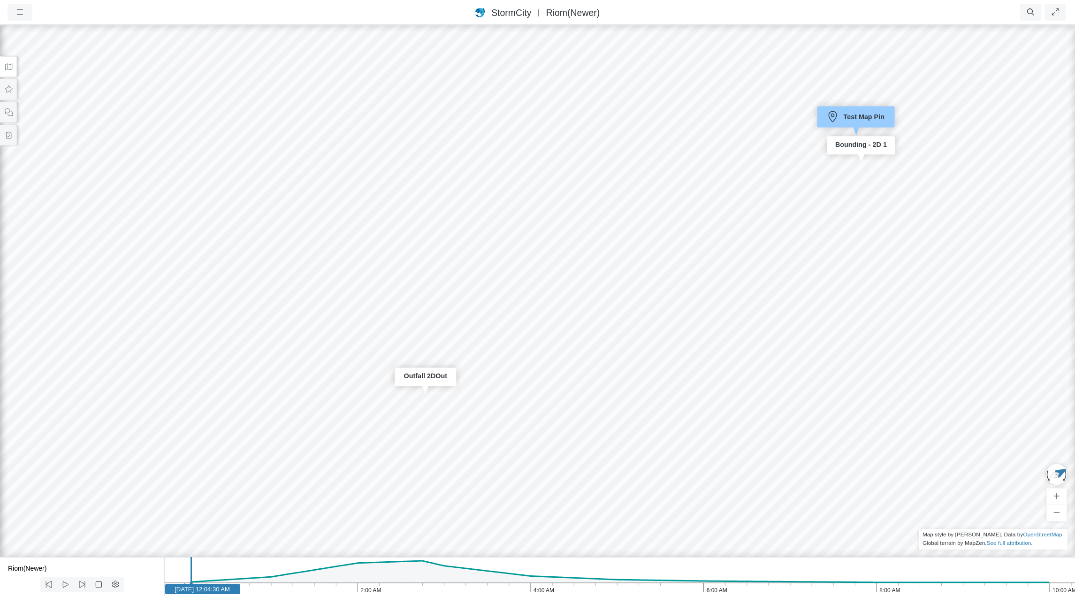
click at [433, 379] on div "Outfall 2DOut" at bounding box center [425, 377] width 52 height 8
click at [576, 446] on div "JC RJ JC JC RJ RJ RJ RJ RJ RJ RJ RJ CD RJ JC Entity or function does not exist …" at bounding box center [537, 310] width 1075 height 572
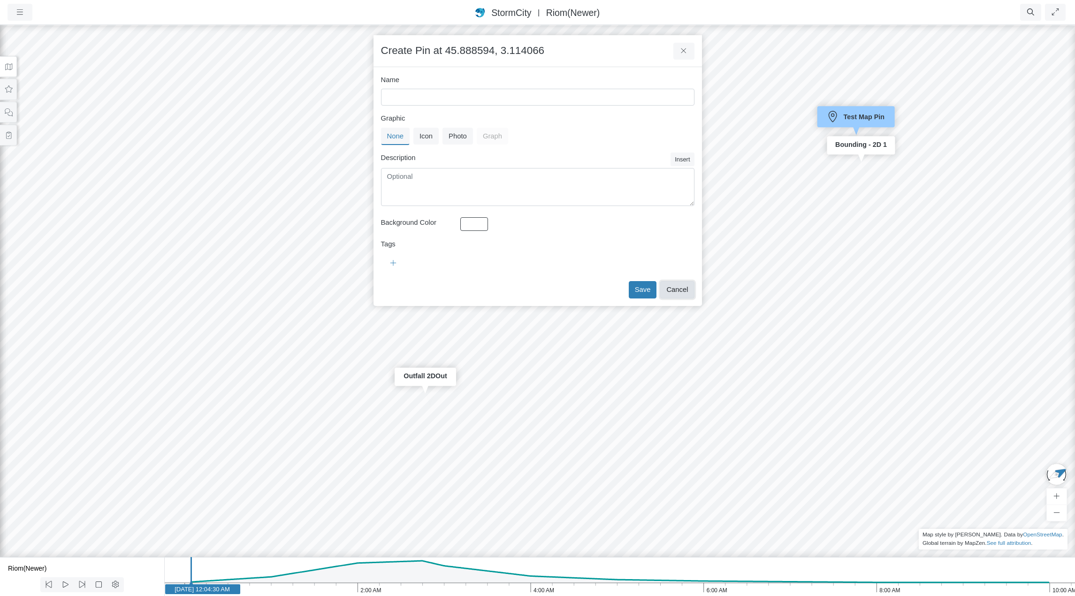
click at [691, 292] on button "Cancel" at bounding box center [677, 289] width 34 height 17
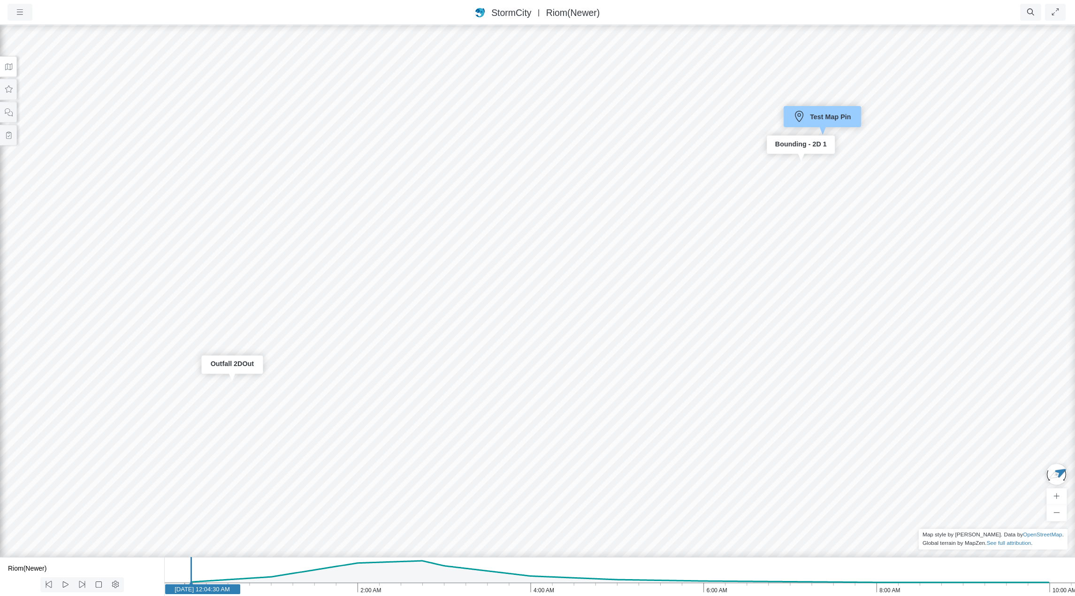
drag, startPoint x: 856, startPoint y: 426, endPoint x: 593, endPoint y: 409, distance: 263.4
click at [593, 409] on div "JC RJ JC JC RJ RJ RJ RJ RJ RJ RJ RJ CD RJ JC Entity or function does not exist …" at bounding box center [537, 310] width 1075 height 572
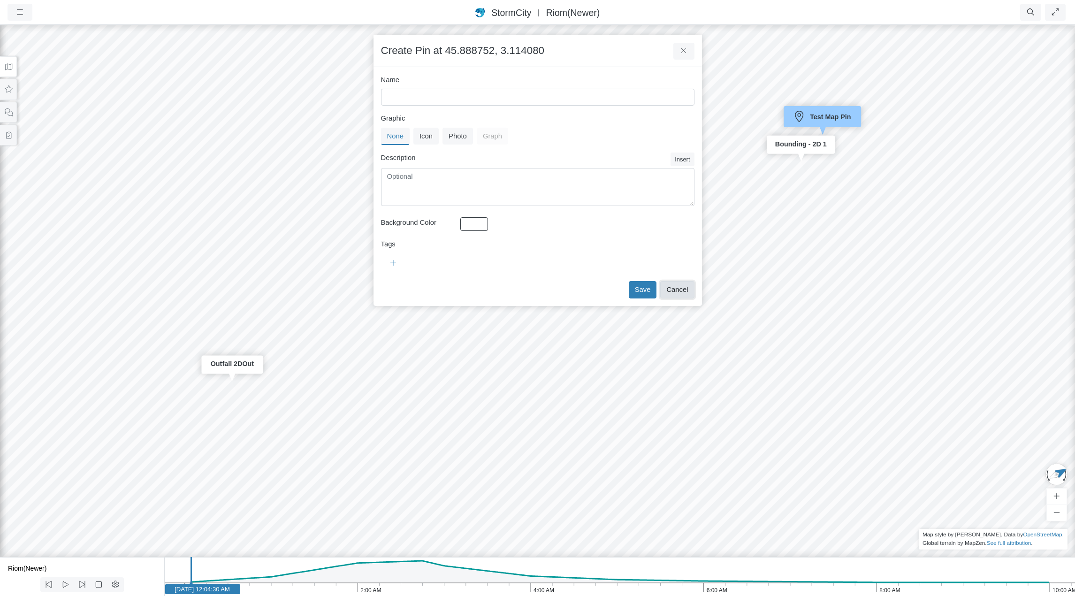
click at [674, 291] on button "Cancel" at bounding box center [677, 289] width 34 height 17
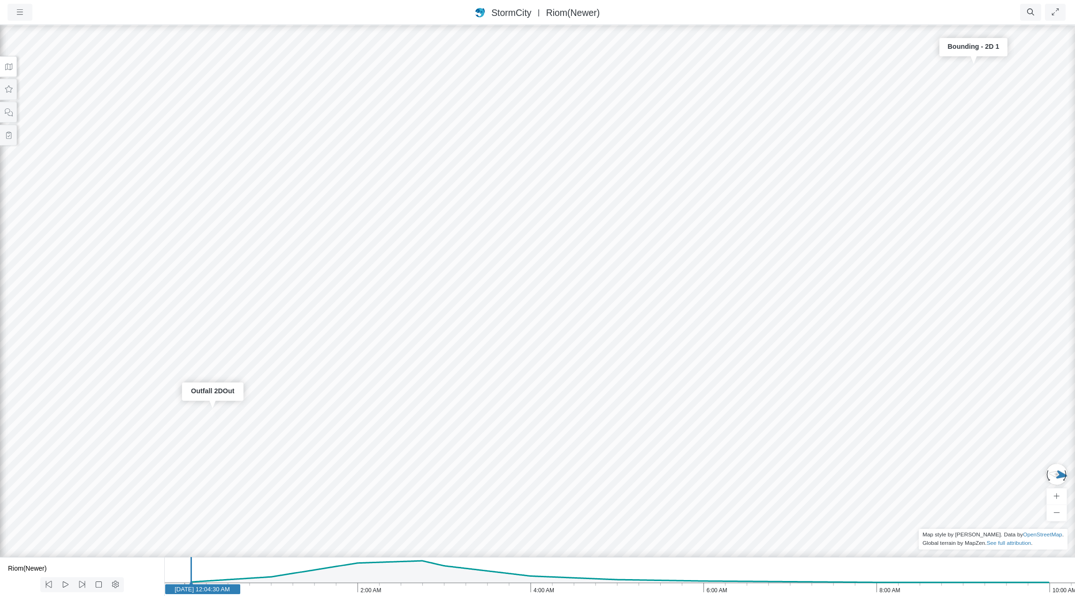
drag, startPoint x: 716, startPoint y: 276, endPoint x: 628, endPoint y: 330, distance: 103.4
drag, startPoint x: 757, startPoint y: 292, endPoint x: 595, endPoint y: 330, distance: 166.9
click at [595, 330] on div "JC RJ JC JC RJ RJ RJ RJ RJ RJ RJ RJ CD RJ JC Entity or function does not exist …" at bounding box center [537, 310] width 1075 height 572
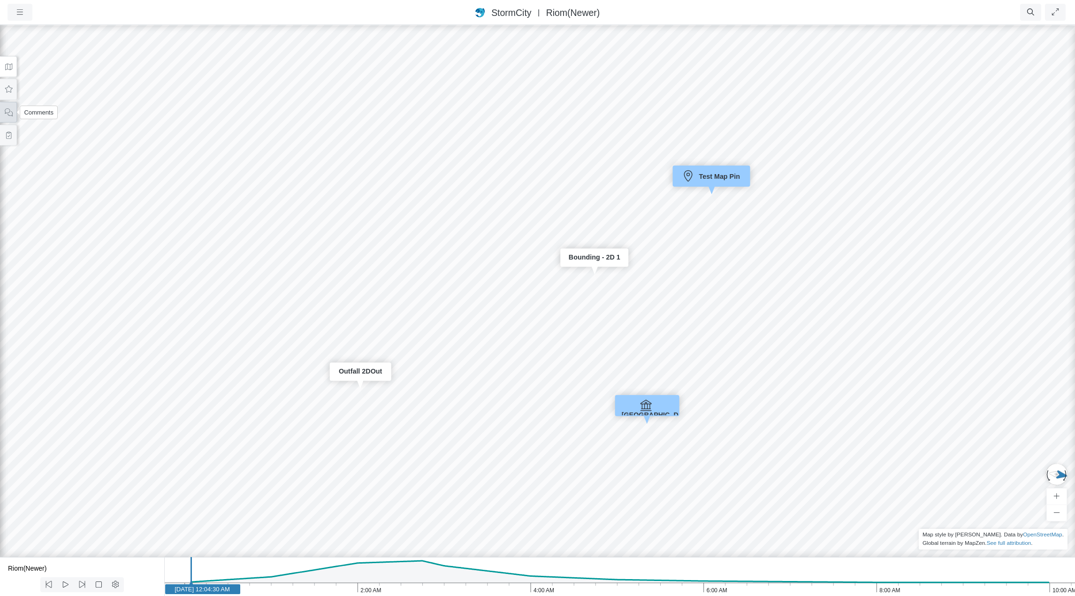
click at [4, 113] on icon at bounding box center [8, 112] width 9 height 7
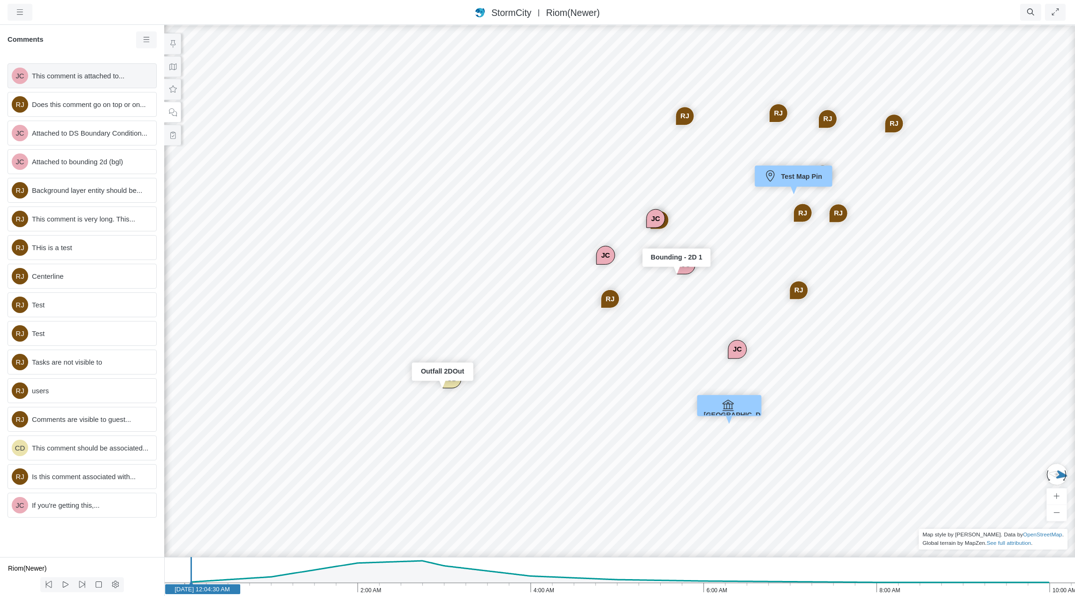
click at [105, 77] on span "This comment is attached to..." at bounding box center [90, 76] width 117 height 10
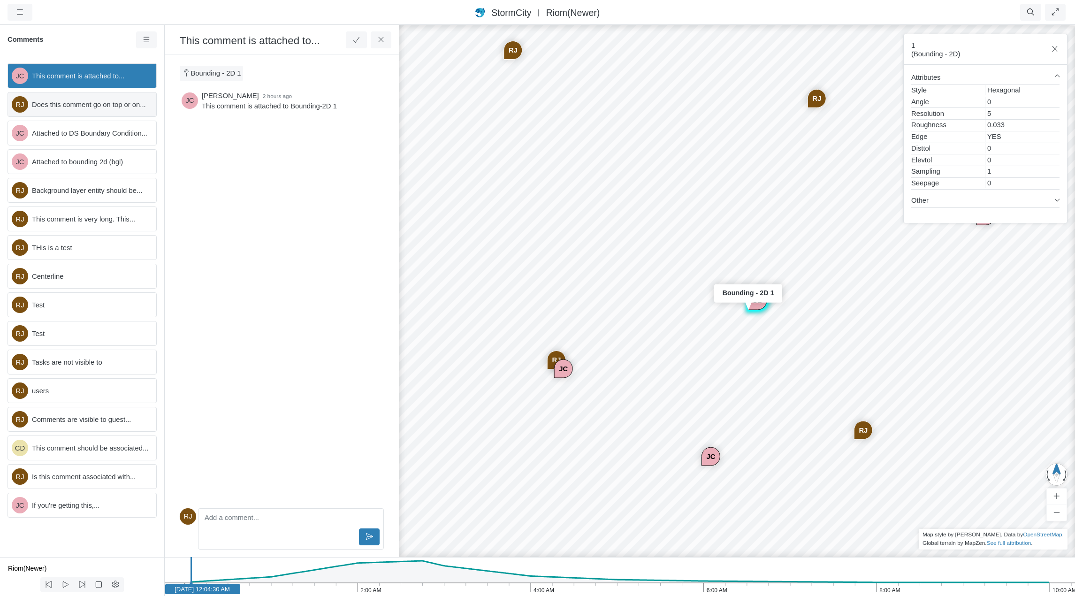
click at [98, 104] on span "Does this comment go on top or on..." at bounding box center [90, 105] width 117 height 10
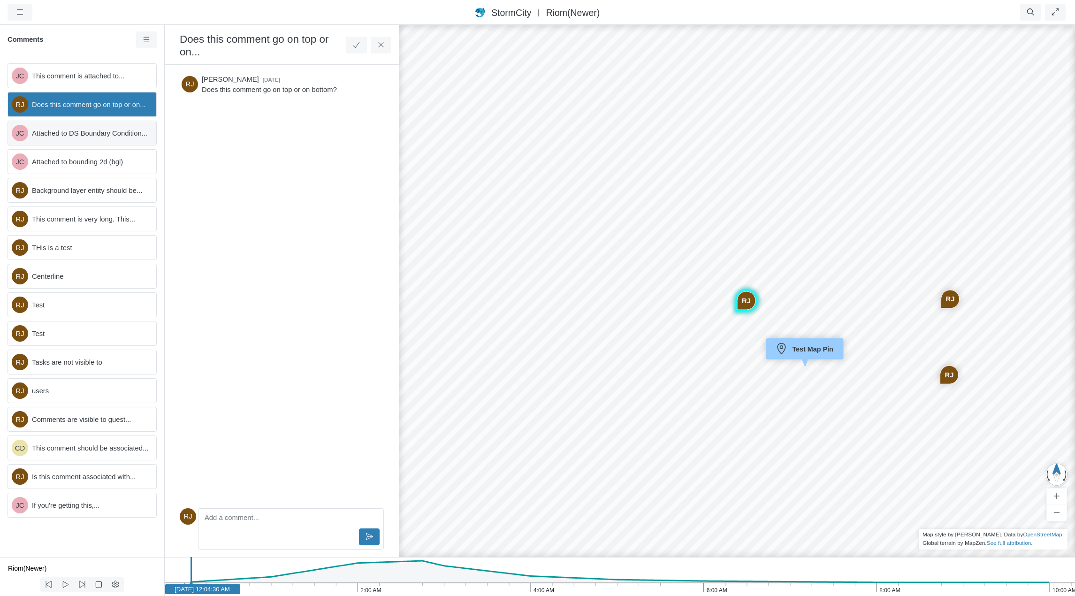
click at [101, 133] on span "Attached to DS Boundary Condition..." at bounding box center [90, 133] width 117 height 10
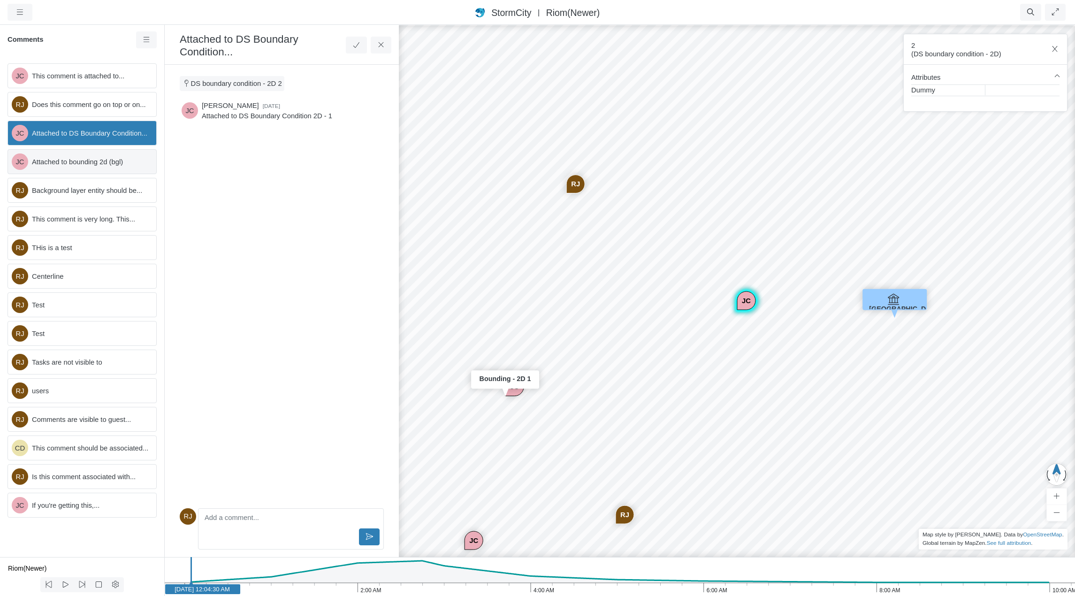
click at [100, 162] on span "Attached to bounding 2d (bgl)" at bounding box center [90, 162] width 117 height 10
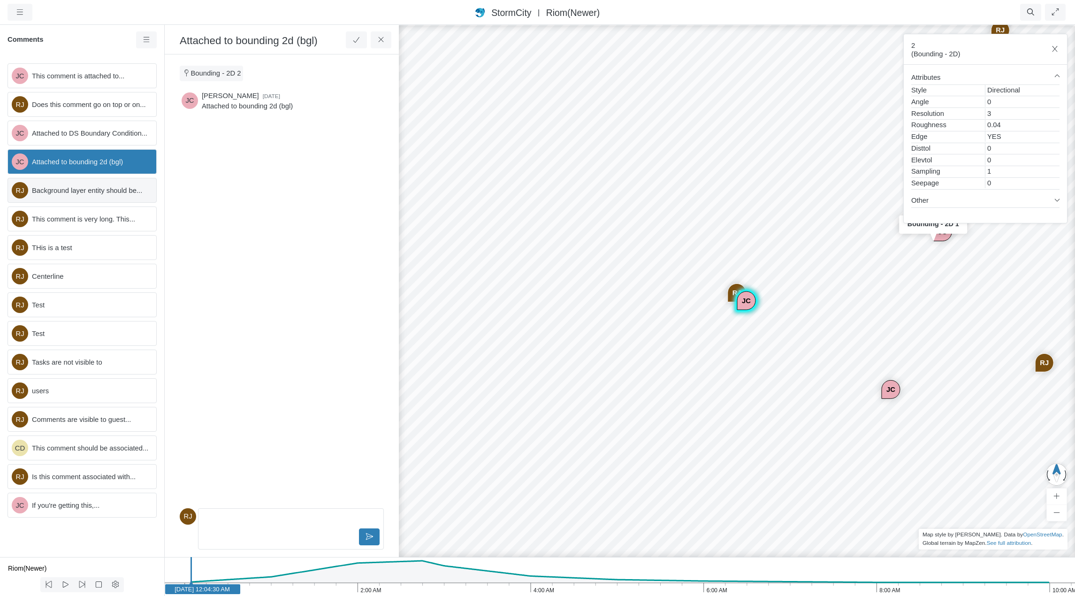
click at [98, 194] on span "Background layer entity should be..." at bounding box center [90, 190] width 117 height 10
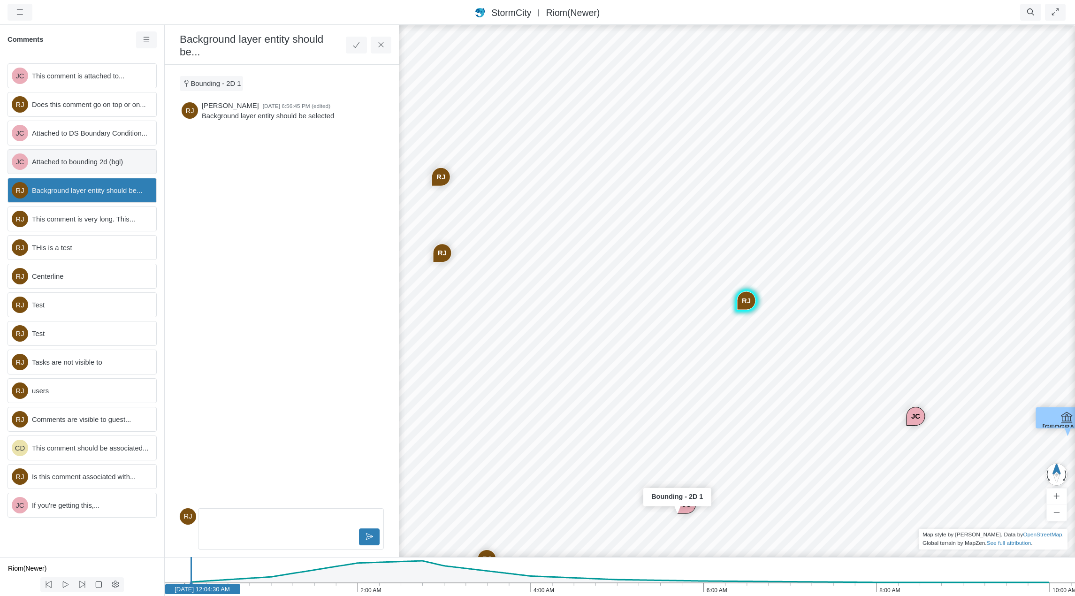
click at [96, 158] on span "Attached to bounding 2d (bgl)" at bounding box center [90, 162] width 117 height 10
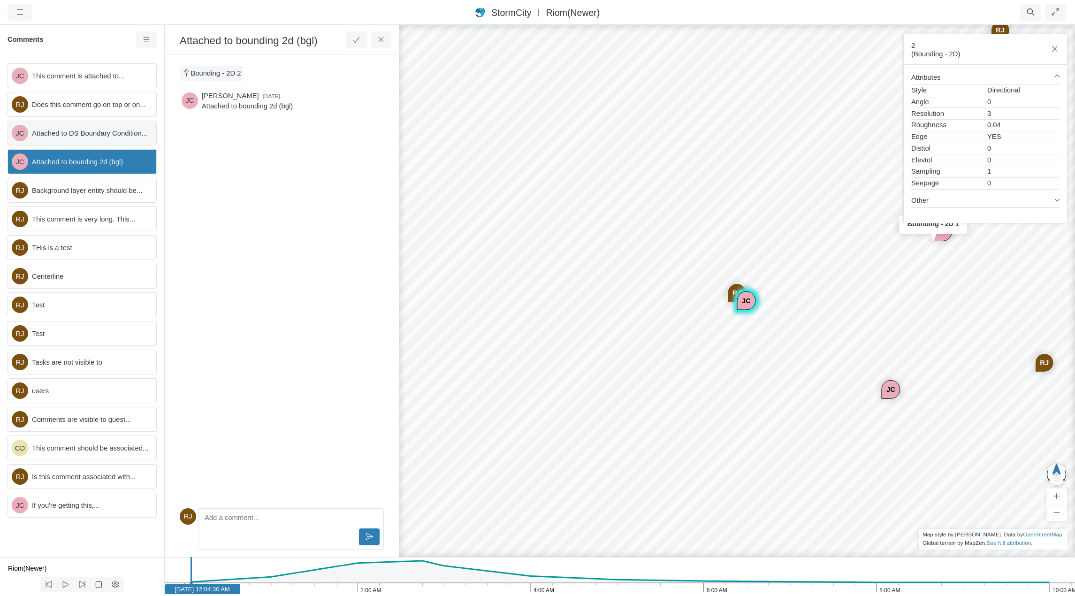
click at [86, 130] on span "Attached to DS Boundary Condition..." at bounding box center [90, 133] width 117 height 10
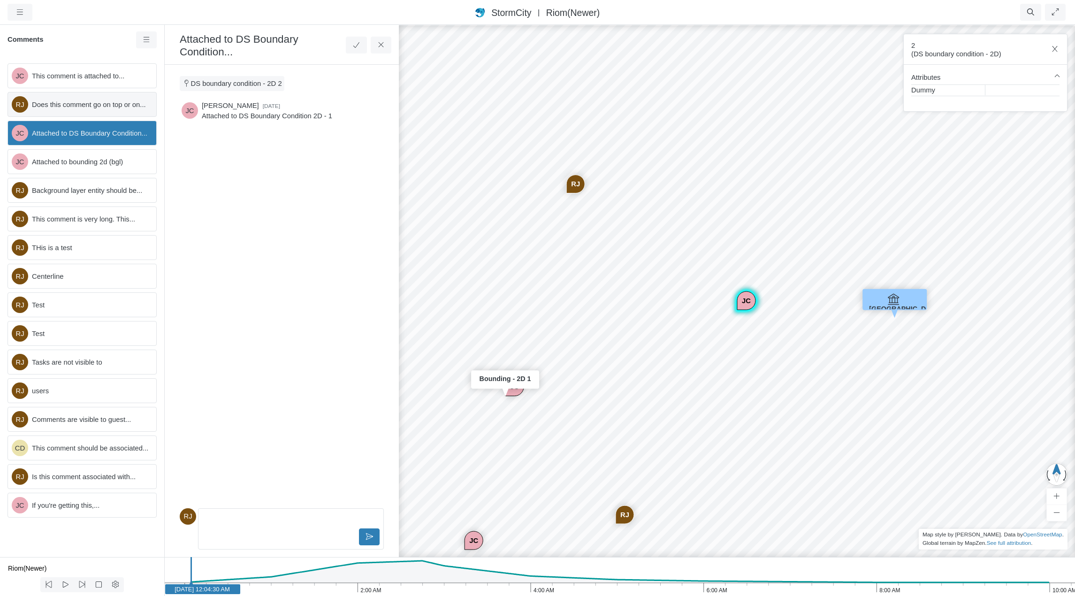
click at [83, 107] on span "Does this comment go on top or on..." at bounding box center [90, 105] width 117 height 10
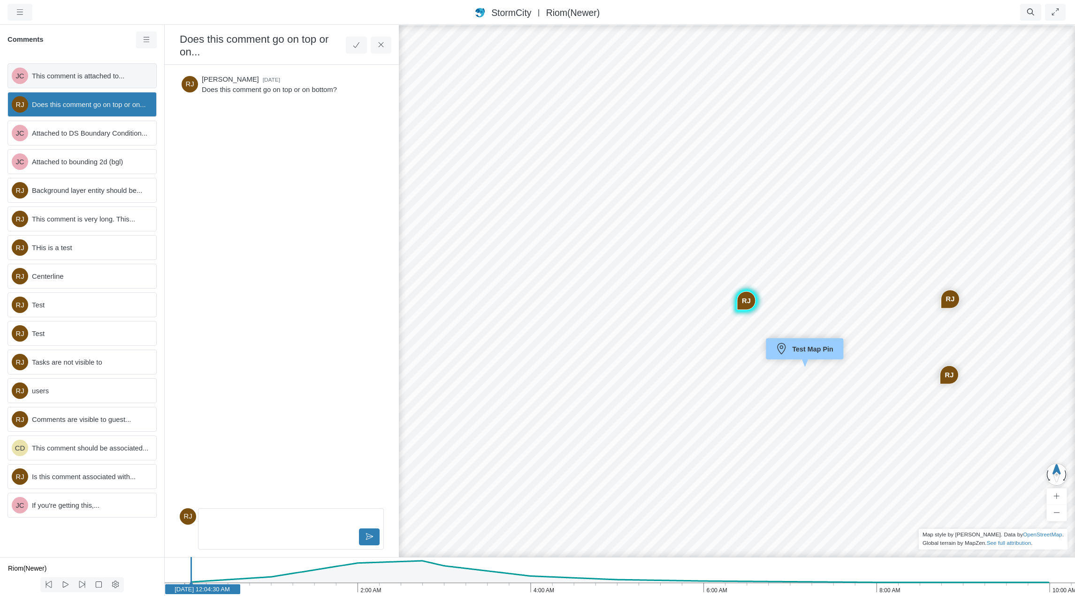
click at [79, 76] on span "This comment is attached to..." at bounding box center [90, 76] width 117 height 10
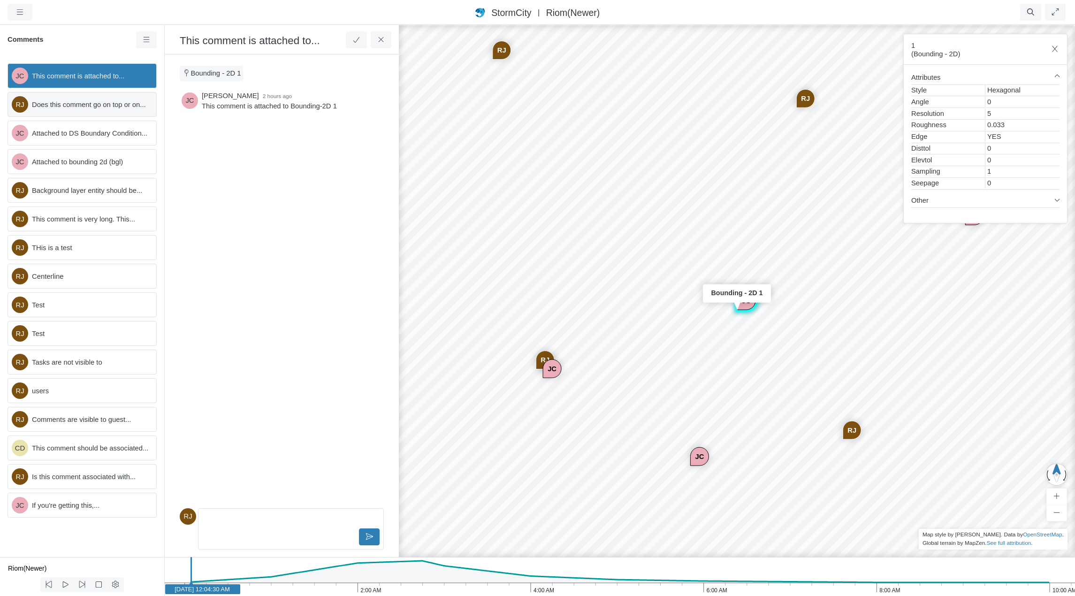
click at [79, 103] on span "Does this comment go on top or on..." at bounding box center [90, 105] width 117 height 10
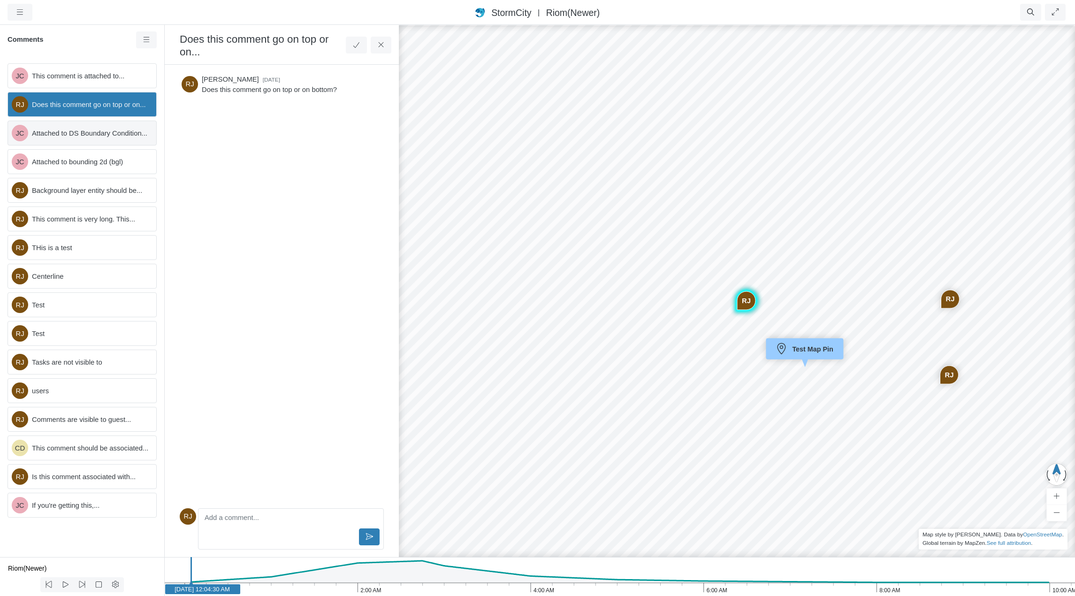
click at [79, 132] on span "Attached to DS Boundary Condition..." at bounding box center [90, 133] width 117 height 10
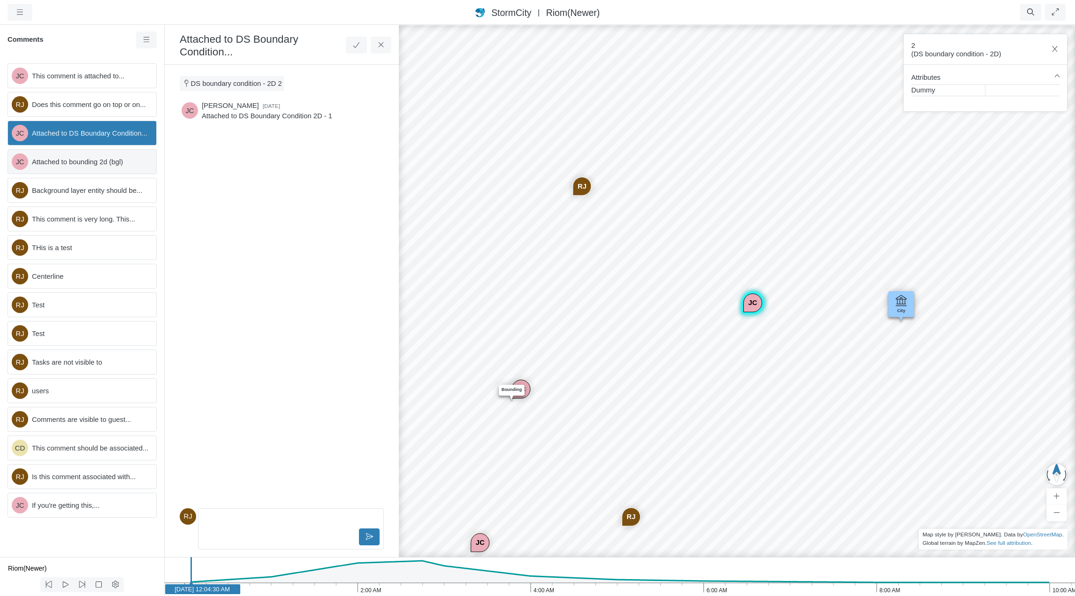
click at [77, 159] on span "Attached to bounding 2d (bgl)" at bounding box center [90, 162] width 117 height 10
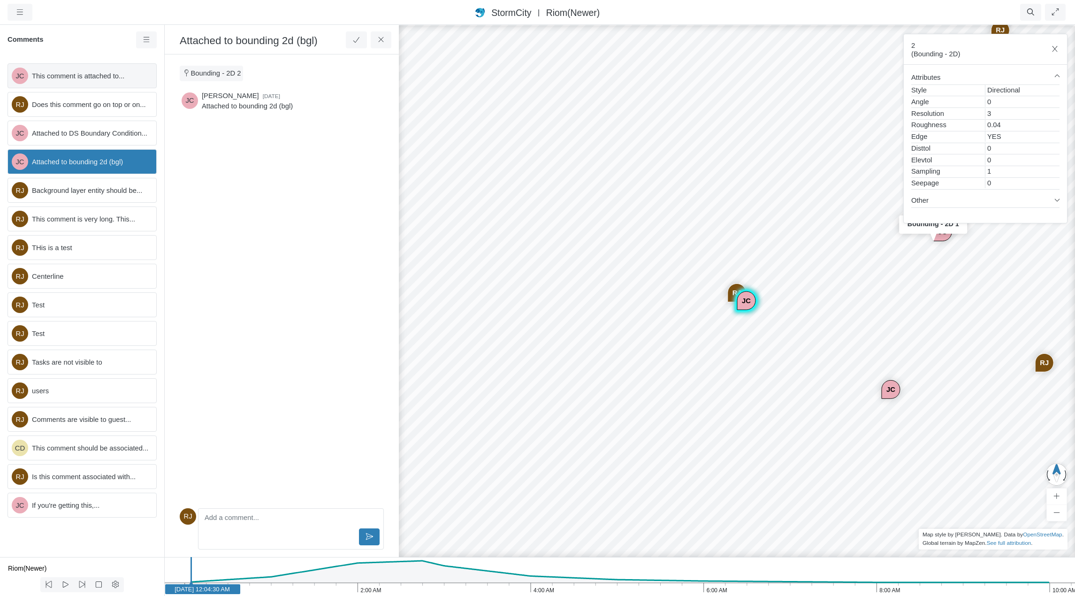
click at [82, 80] on span "This comment is attached to..." at bounding box center [90, 76] width 117 height 10
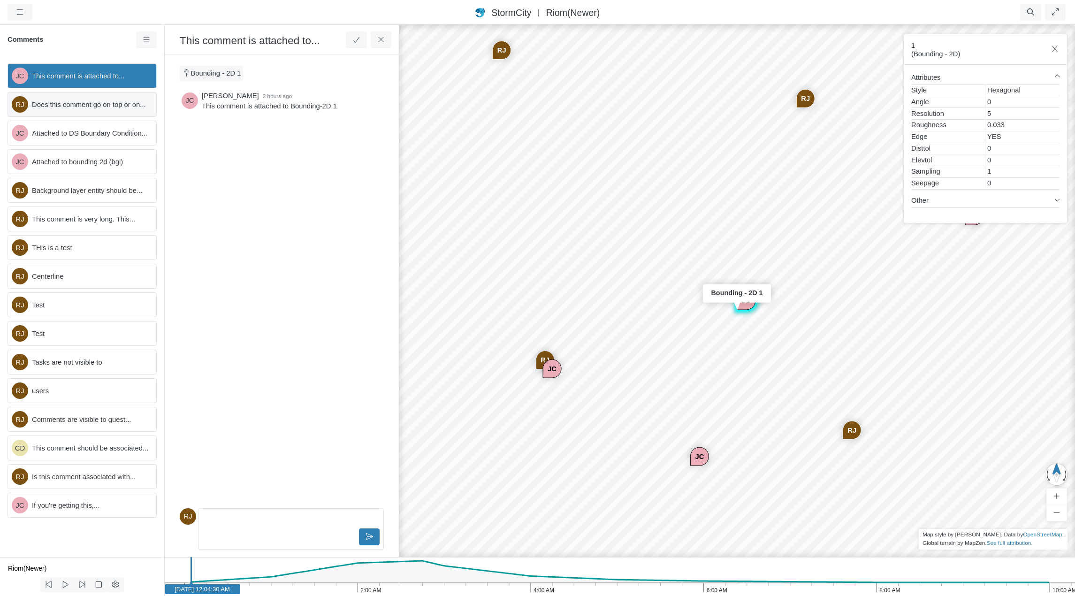
click at [91, 108] on span "Does this comment go on top or on..." at bounding box center [90, 105] width 117 height 10
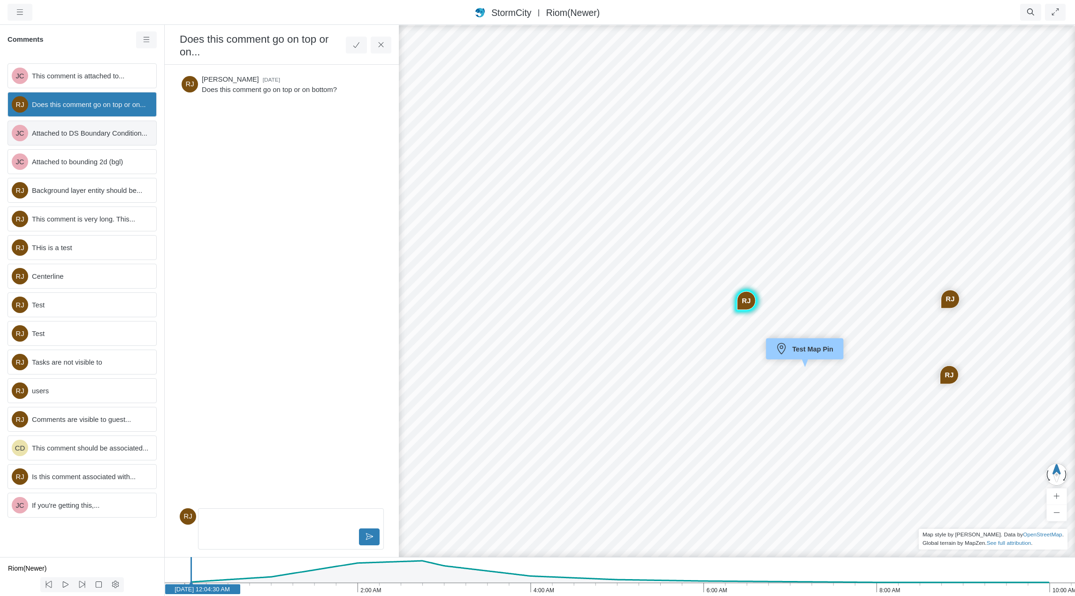
click at [88, 136] on span "Attached to DS Boundary Condition..." at bounding box center [90, 133] width 117 height 10
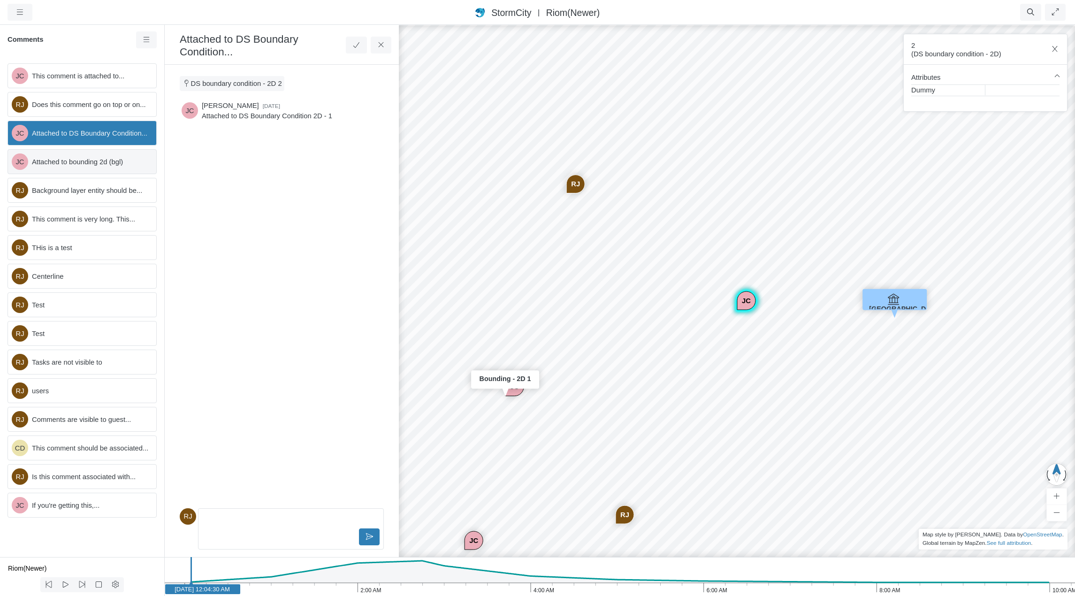
click at [85, 166] on span "Attached to bounding 2d (bgl)" at bounding box center [90, 162] width 117 height 10
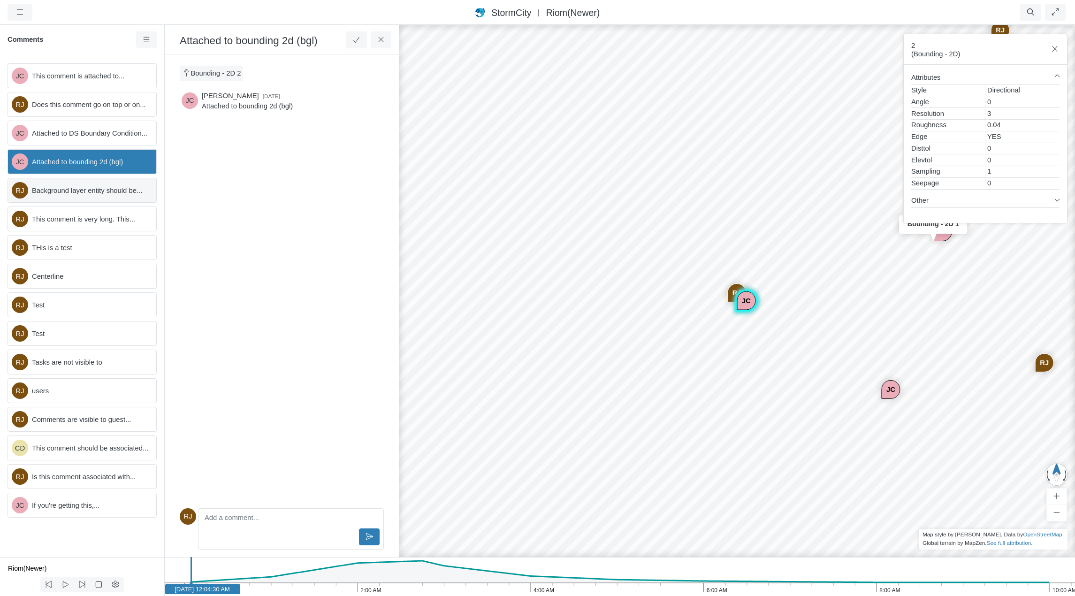
click at [85, 192] on span "Background layer entity should be..." at bounding box center [90, 190] width 117 height 10
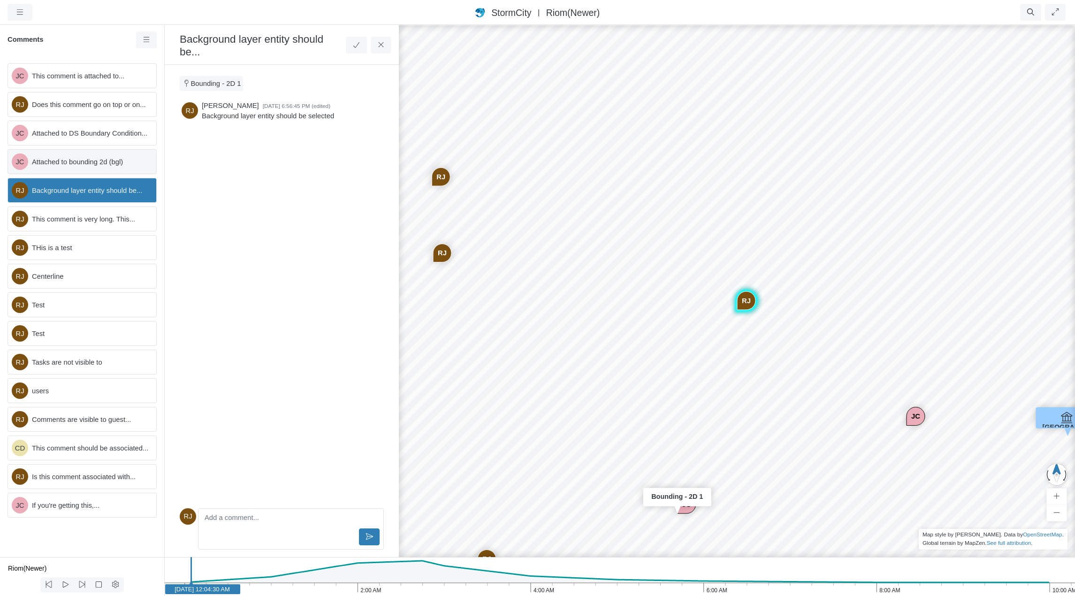
click at [91, 160] on span "Attached to bounding 2d (bgl)" at bounding box center [90, 162] width 117 height 10
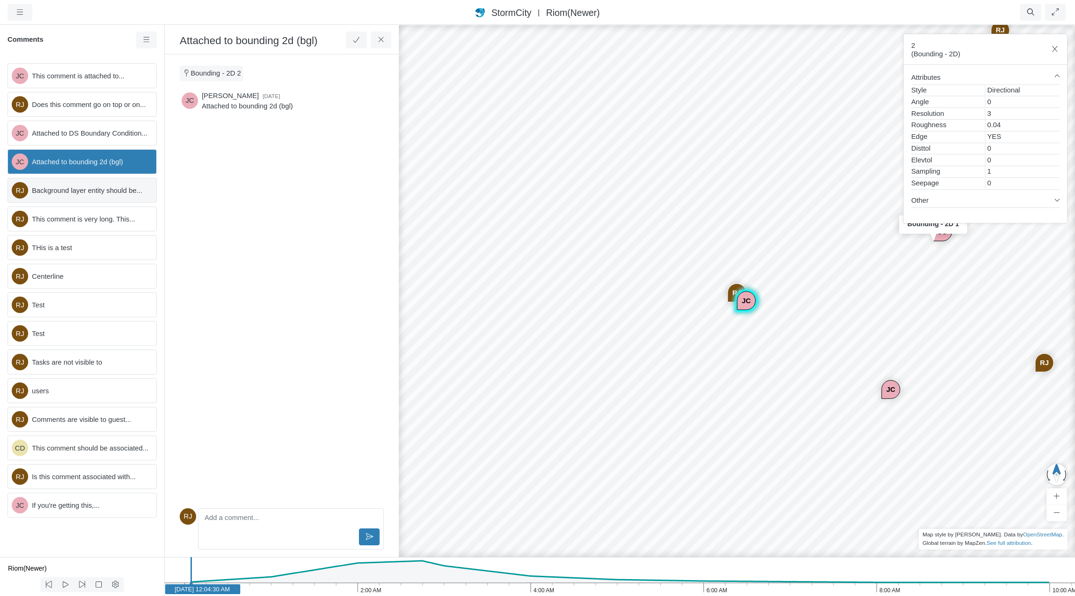
click at [85, 195] on span "Background layer entity should be..." at bounding box center [90, 190] width 117 height 10
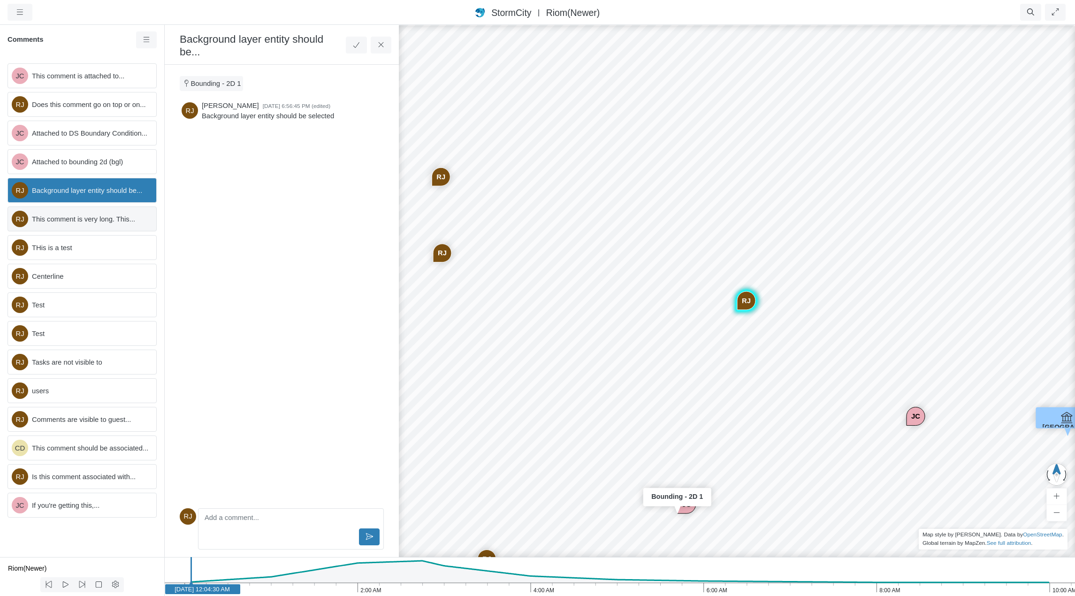
click at [87, 220] on span "This comment is very long. This..." at bounding box center [90, 219] width 117 height 10
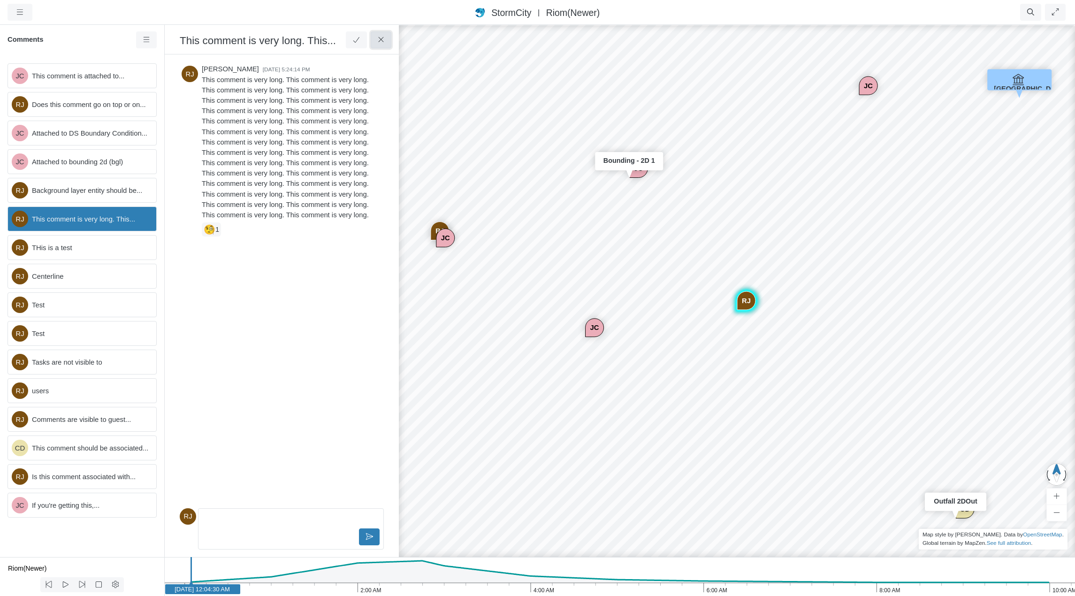
click at [384, 37] on icon at bounding box center [381, 39] width 9 height 7
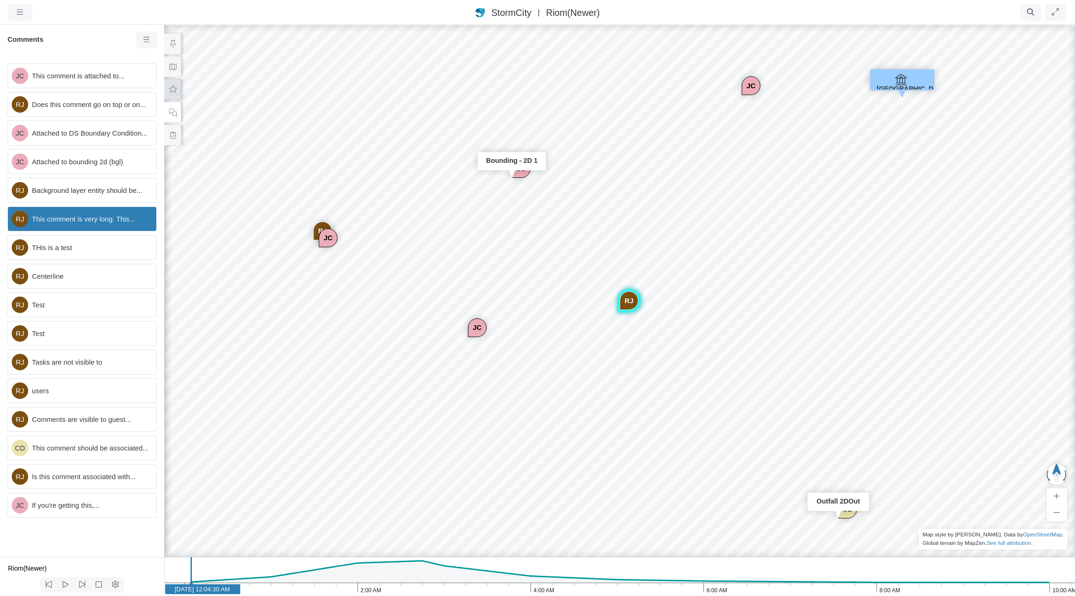
click at [167, 87] on button at bounding box center [172, 89] width 17 height 21
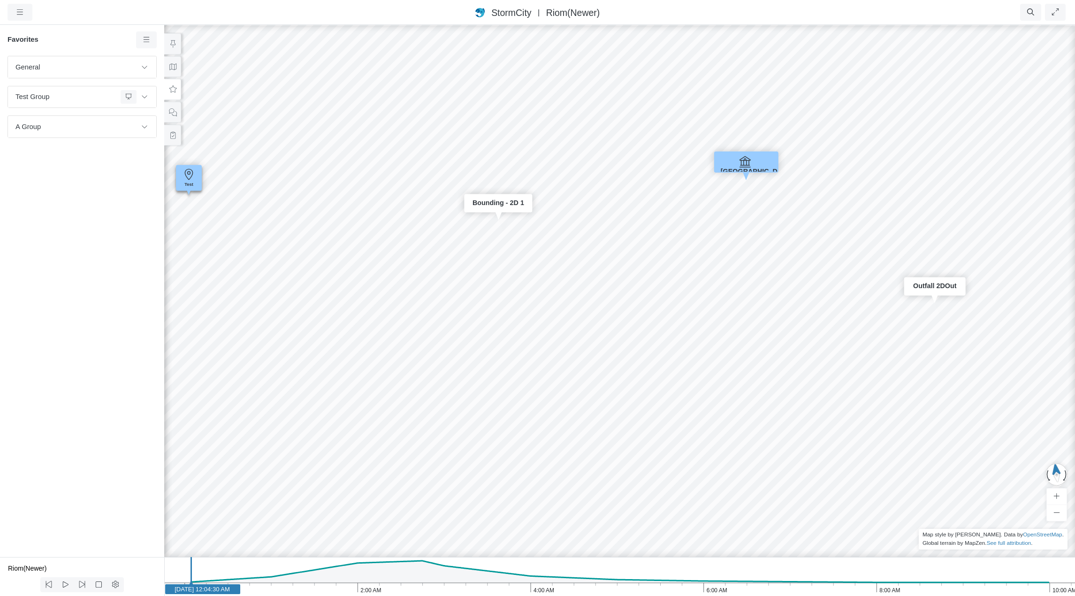
drag, startPoint x: 330, startPoint y: 389, endPoint x: 450, endPoint y: 179, distance: 241.3
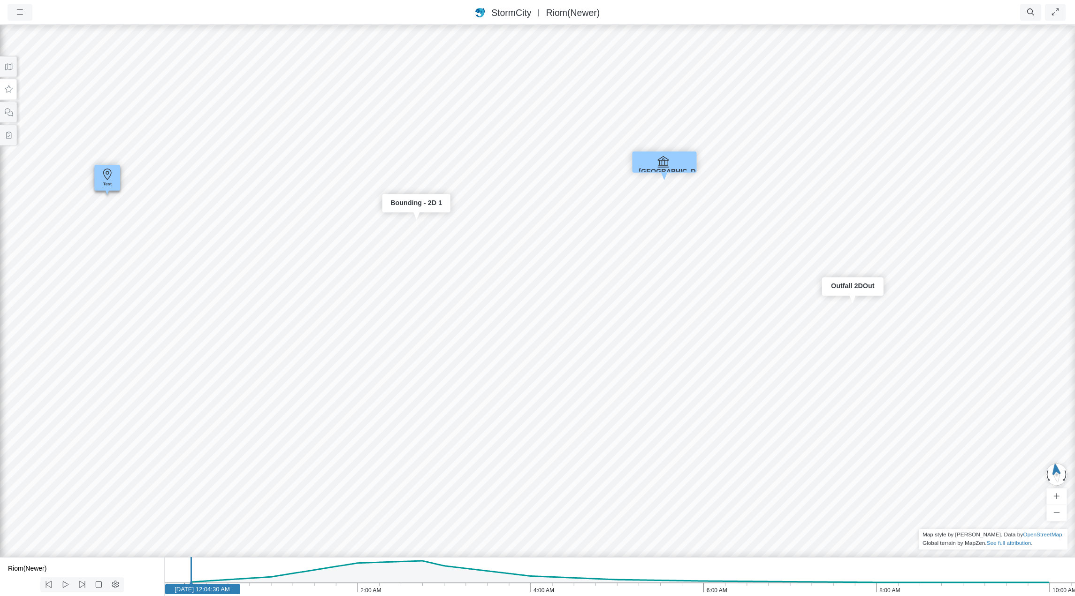
click at [660, 336] on div "JC RJ JC JC RJ RJ RJ RJ RJ RJ RJ RJ CD RJ JC Entity or function does not exist …" at bounding box center [537, 310] width 1075 height 572
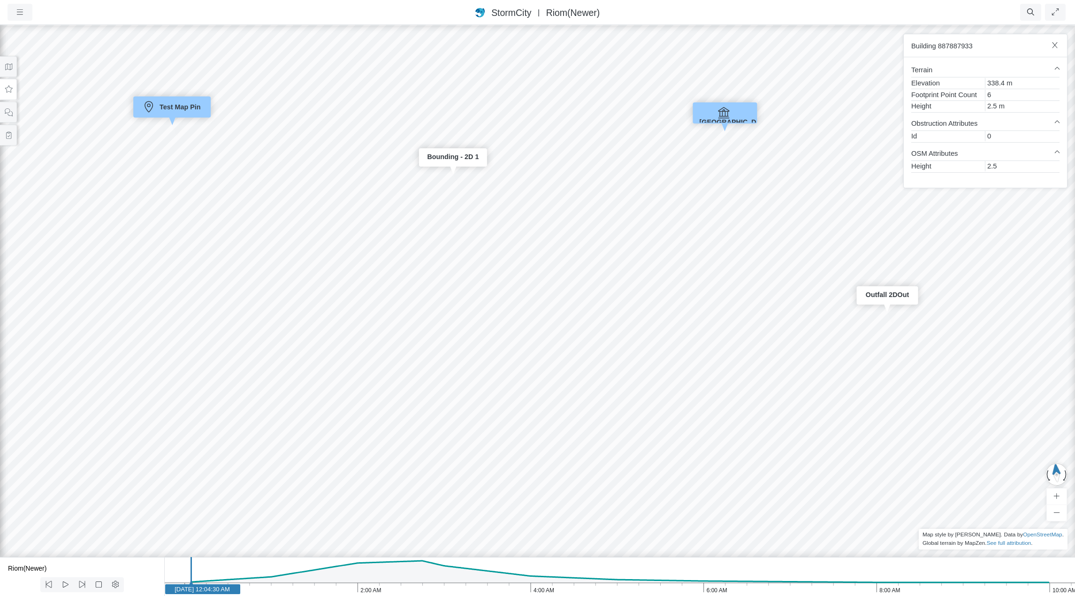
drag, startPoint x: 708, startPoint y: 361, endPoint x: 659, endPoint y: 391, distance: 57.9
click at [714, 362] on div "JC RJ JC JC RJ RJ RJ RJ RJ RJ RJ RJ CD RJ JC Entity or function does not exist …" at bounding box center [537, 310] width 1075 height 572
click at [662, 347] on div "JC RJ JC JC RJ RJ RJ RJ RJ RJ RJ RJ CD RJ JC Entity or function does not exist …" at bounding box center [537, 310] width 1075 height 572
click at [670, 292] on div "JC RJ JC JC RJ RJ RJ RJ RJ RJ RJ RJ CD RJ JC Entity or function does not exist …" at bounding box center [537, 310] width 1075 height 572
click at [590, 298] on div "JC RJ JC JC RJ RJ RJ RJ RJ RJ RJ RJ CD RJ JC Entity or function does not exist …" at bounding box center [537, 310] width 1075 height 572
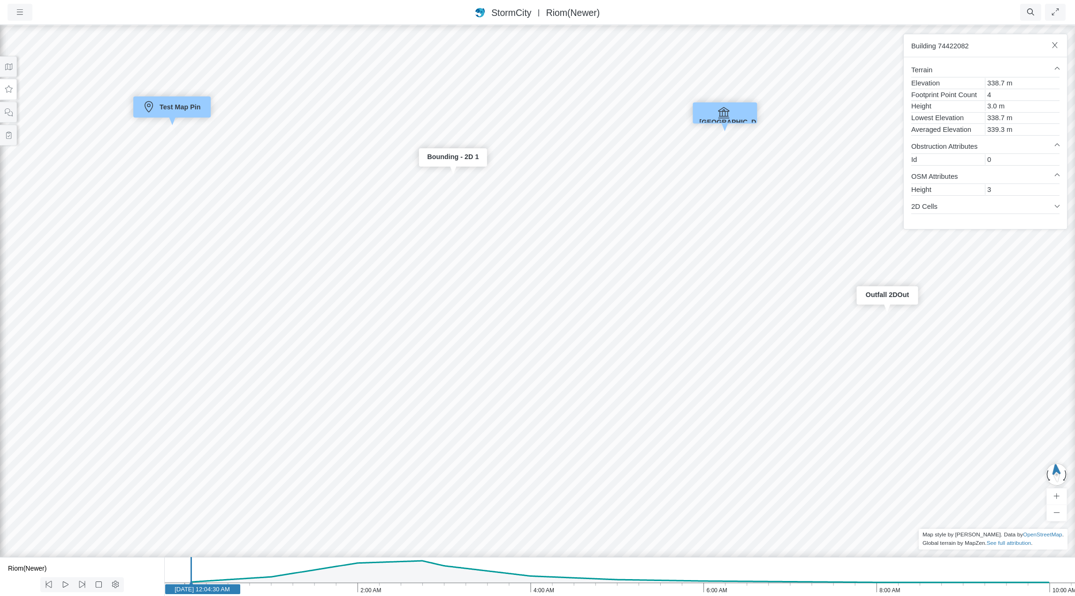
click at [548, 314] on div "JC RJ JC JC RJ RJ RJ RJ RJ RJ RJ RJ CD RJ JC Entity or function does not exist …" at bounding box center [537, 310] width 1075 height 572
click at [438, 294] on div "JC RJ JC JC RJ RJ RJ RJ RJ RJ RJ RJ CD RJ JC Entity or function does not exist …" at bounding box center [537, 310] width 1075 height 572
click at [537, 384] on div "JC RJ JC JC RJ RJ RJ RJ RJ RJ RJ RJ CD RJ JC Entity or function does not exist …" at bounding box center [537, 310] width 1075 height 572
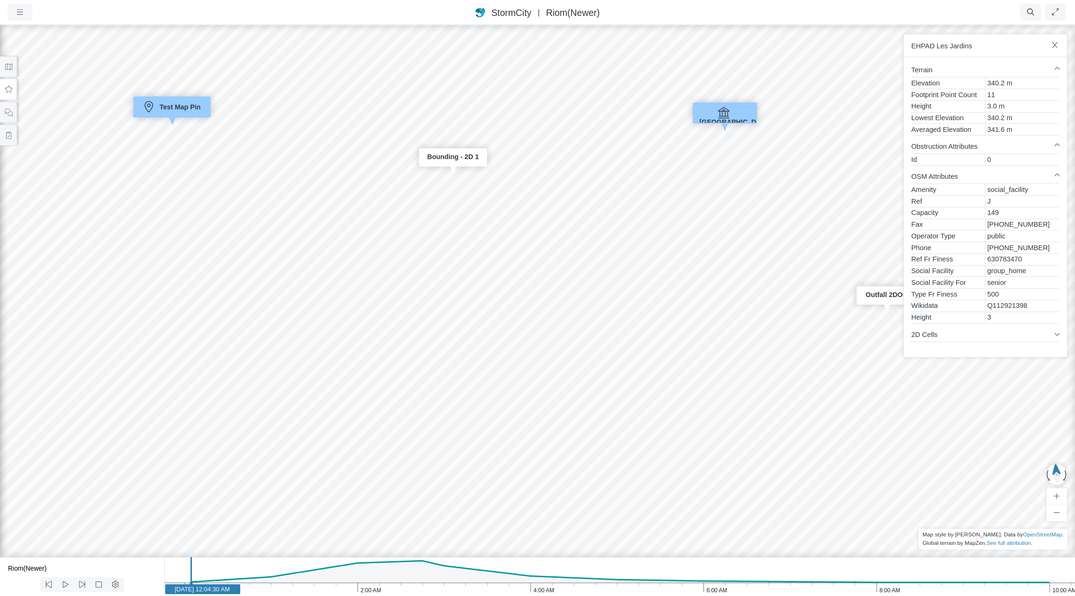
click at [557, 252] on div "JC RJ JC JC RJ RJ RJ RJ RJ RJ RJ RJ CD RJ JC Entity or function does not exist …" at bounding box center [537, 310] width 1075 height 572
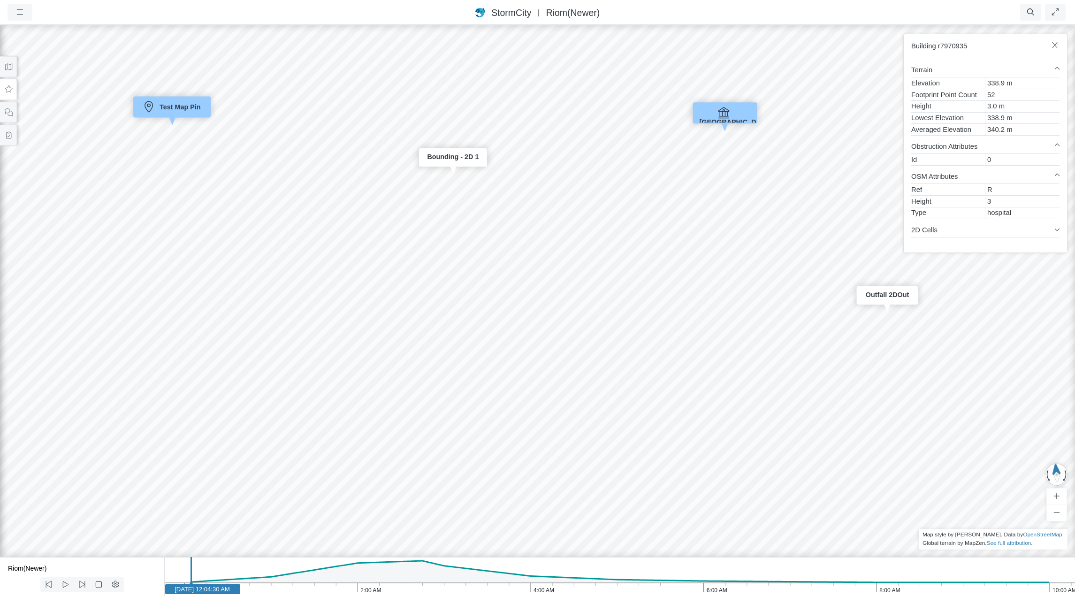
click at [238, 337] on div "JC RJ JC JC RJ RJ RJ RJ RJ RJ RJ RJ CD RJ JC Entity or function does not exist …" at bounding box center [537, 310] width 1075 height 572
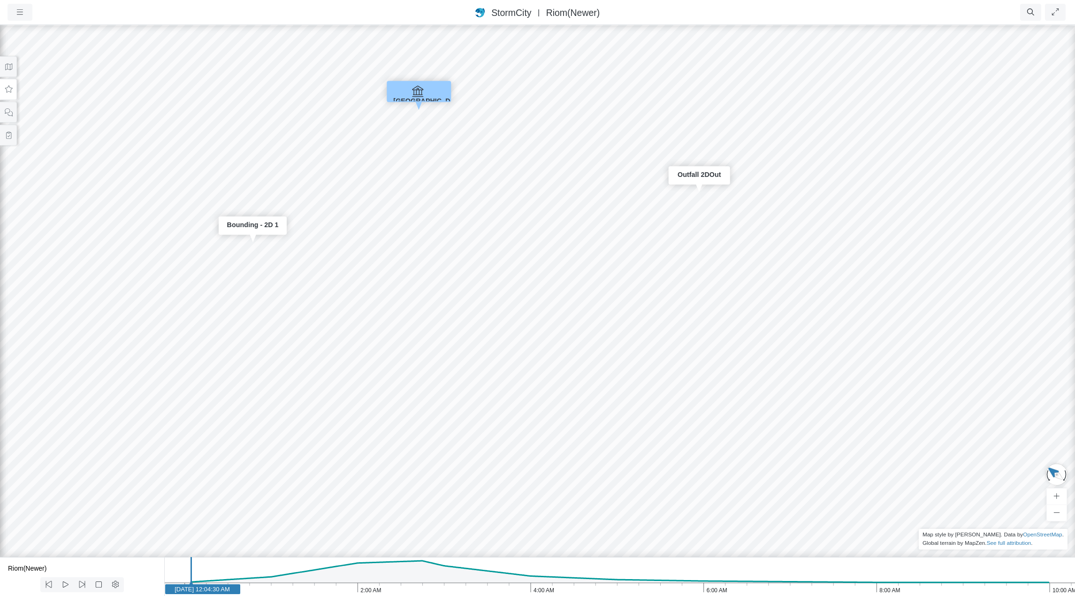
drag, startPoint x: 234, startPoint y: 325, endPoint x: 549, endPoint y: 332, distance: 315.5
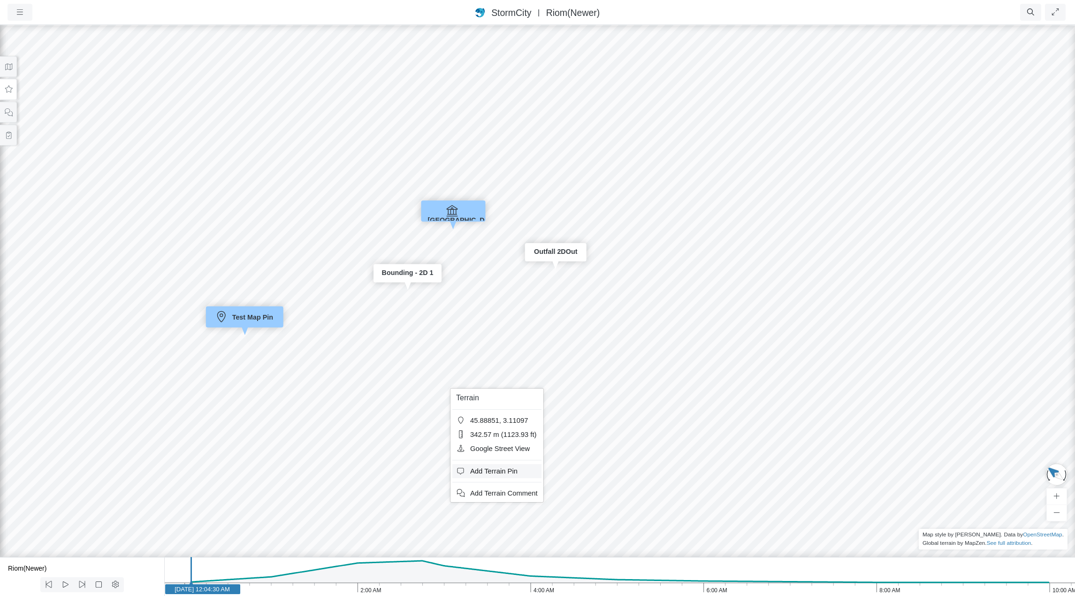
click at [504, 472] on span "Add Terrain Pin" at bounding box center [493, 472] width 47 height 8
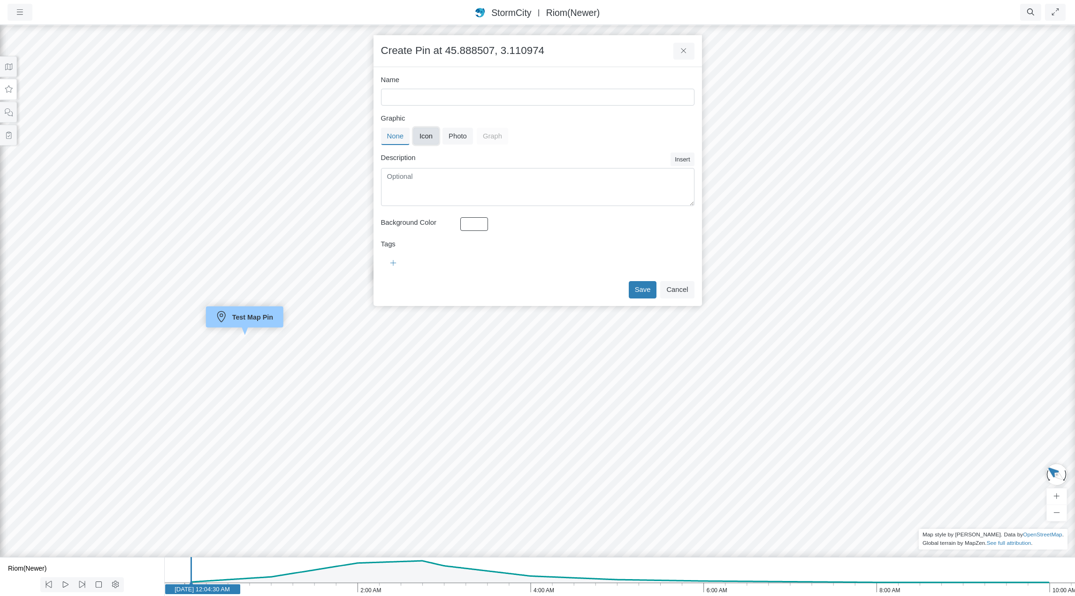
click at [423, 133] on button "Icon" at bounding box center [426, 136] width 25 height 17
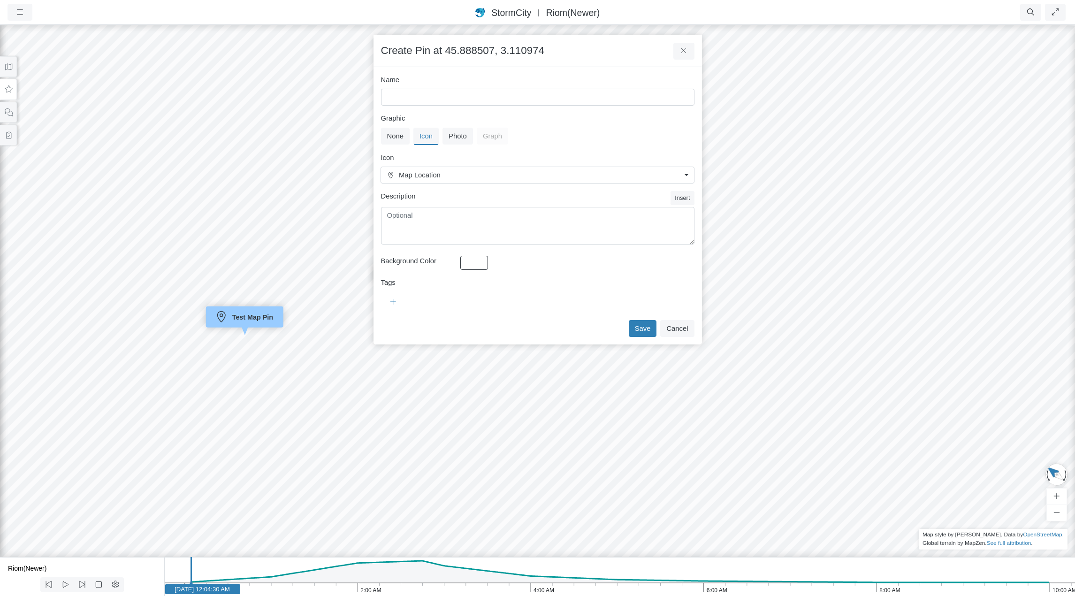
click at [499, 176] on span "Map Location" at bounding box center [540, 175] width 282 height 10
click at [588, 120] on label "Graphic" at bounding box center [538, 118] width 314 height 10
click at [680, 329] on button "Cancel" at bounding box center [677, 328] width 34 height 17
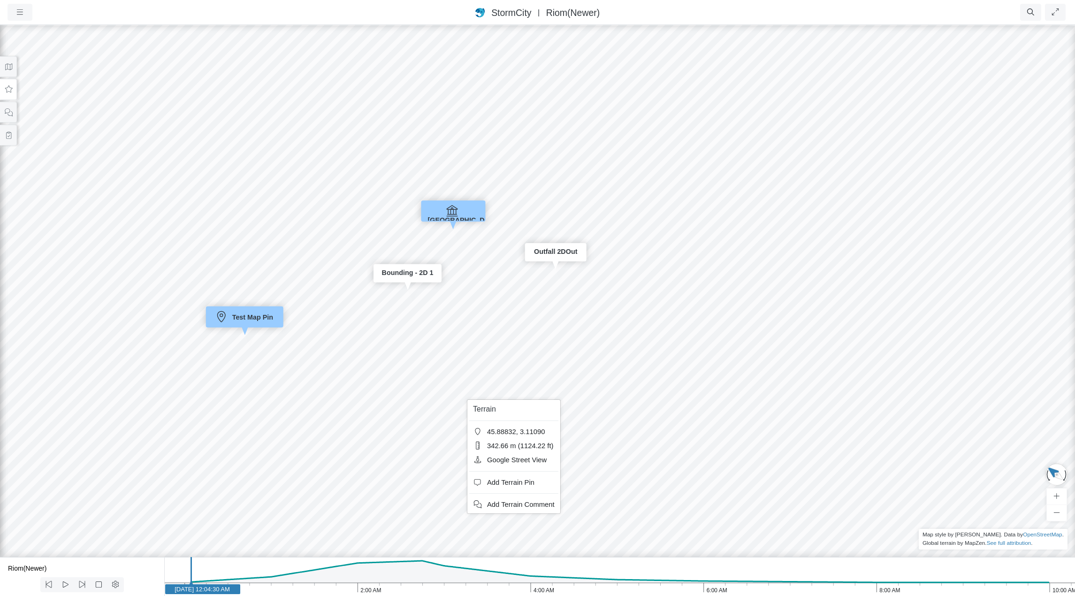
click at [521, 480] on span "Add Terrain Pin" at bounding box center [510, 483] width 47 height 8
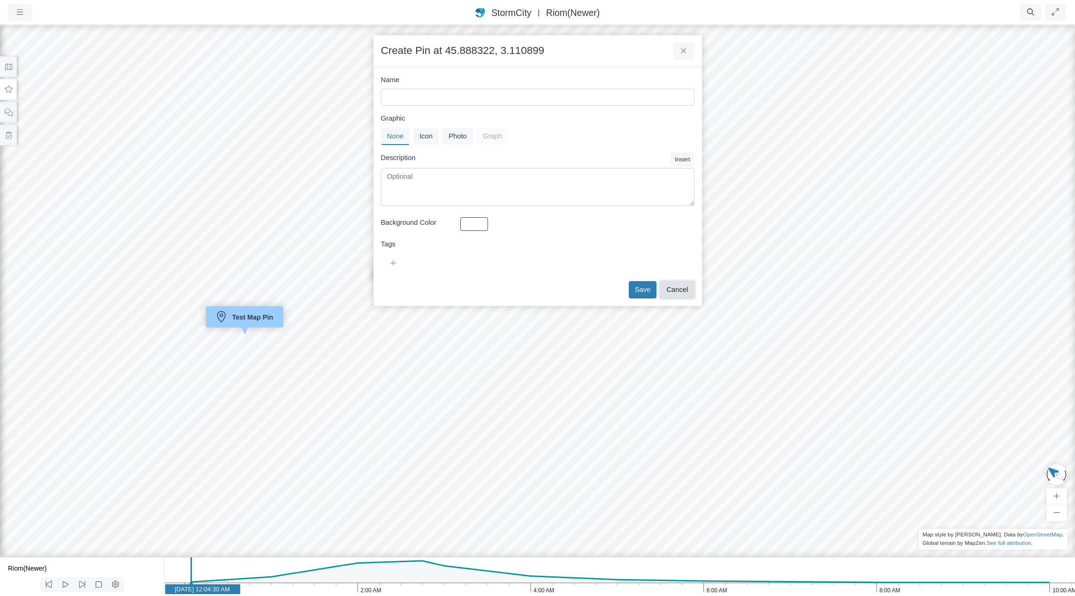
click at [688, 287] on button "Cancel" at bounding box center [677, 289] width 34 height 17
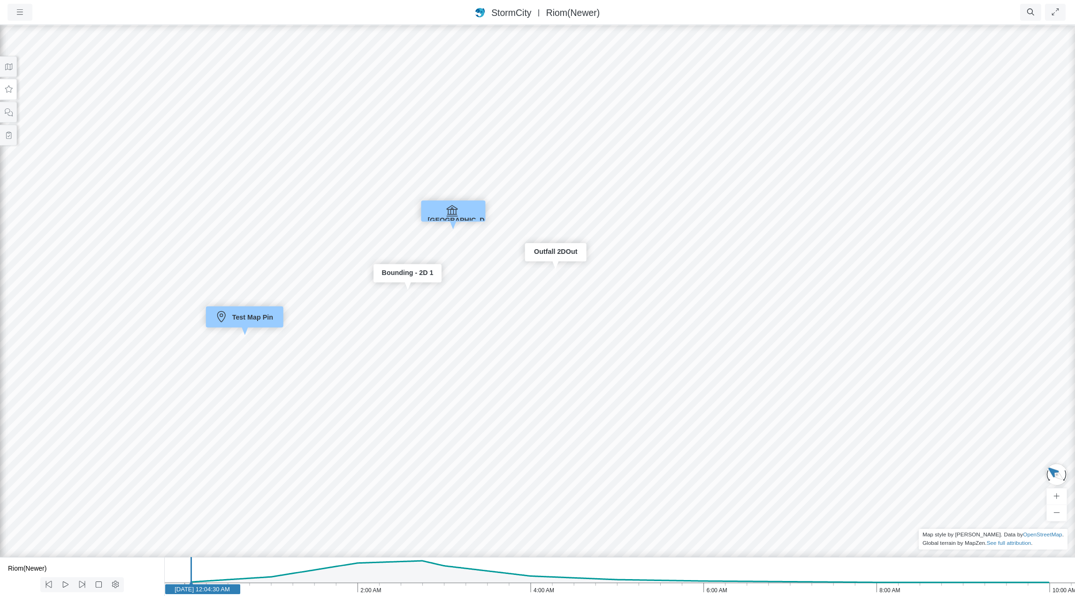
click at [12, 91] on icon at bounding box center [8, 89] width 9 height 7
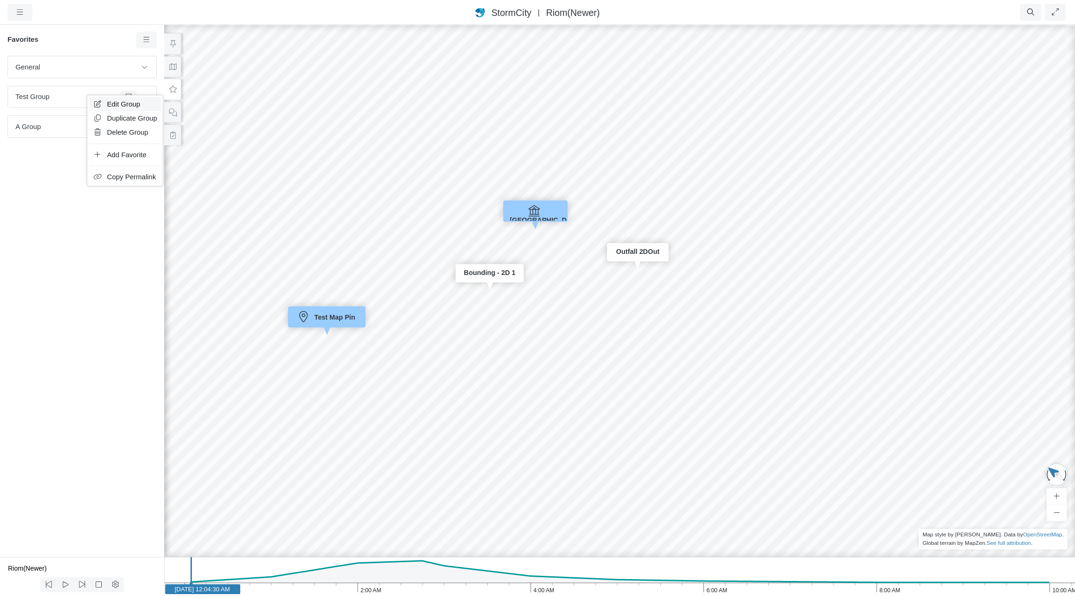
click at [128, 105] on span "Edit Group" at bounding box center [123, 104] width 33 height 8
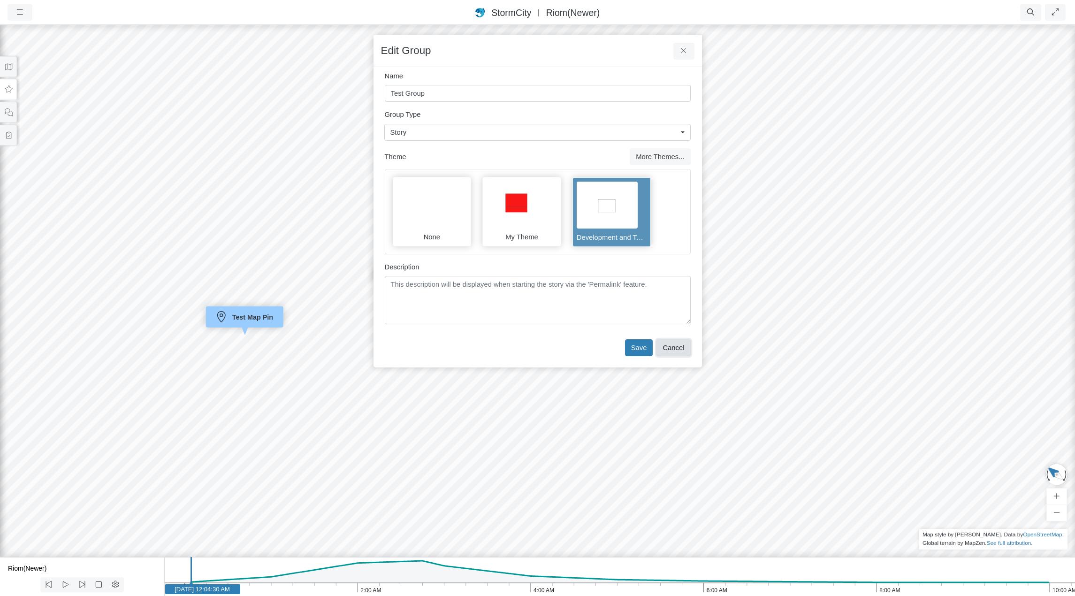
click at [683, 351] on button "Cancel" at bounding box center [674, 347] width 34 height 17
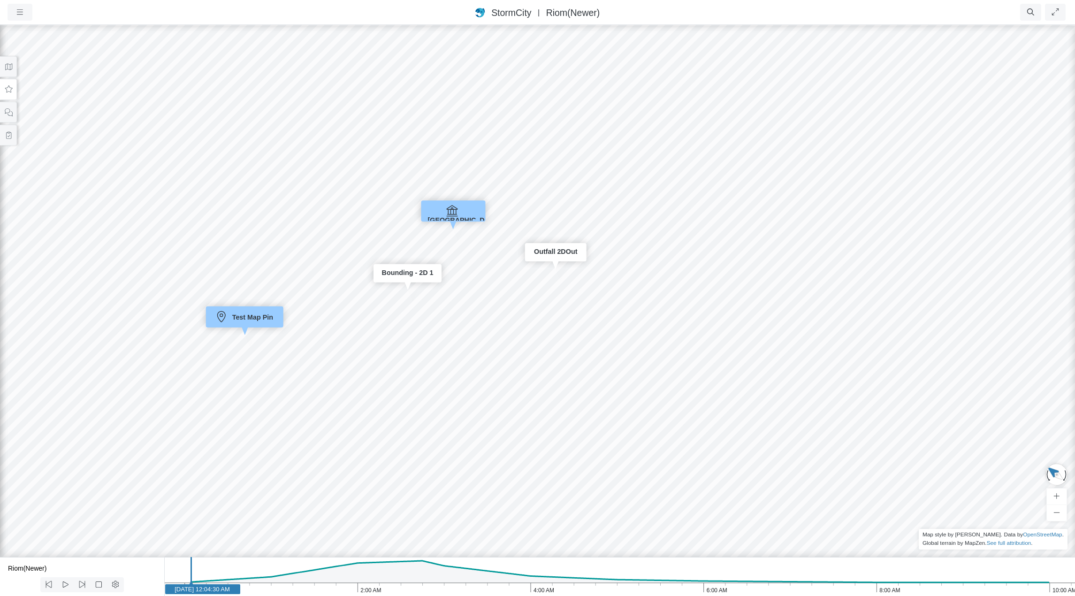
click at [463, 216] on span "City Hall" at bounding box center [464, 220] width 76 height 8
click at [503, 291] on link "Edit Pin" at bounding box center [501, 296] width 88 height 14
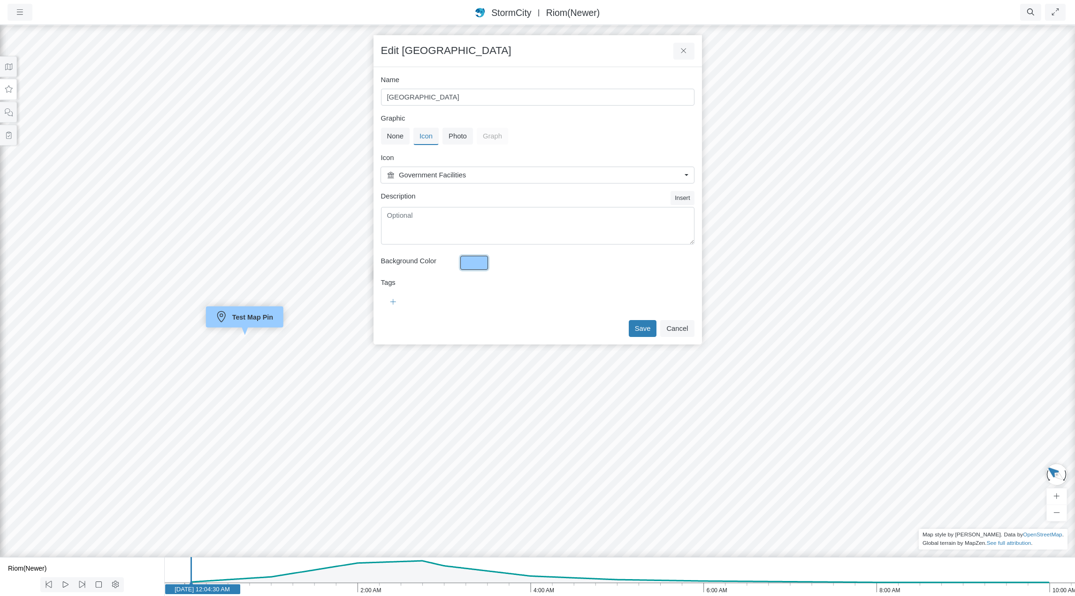
click at [481, 264] on button "button" at bounding box center [475, 263] width 28 height 14
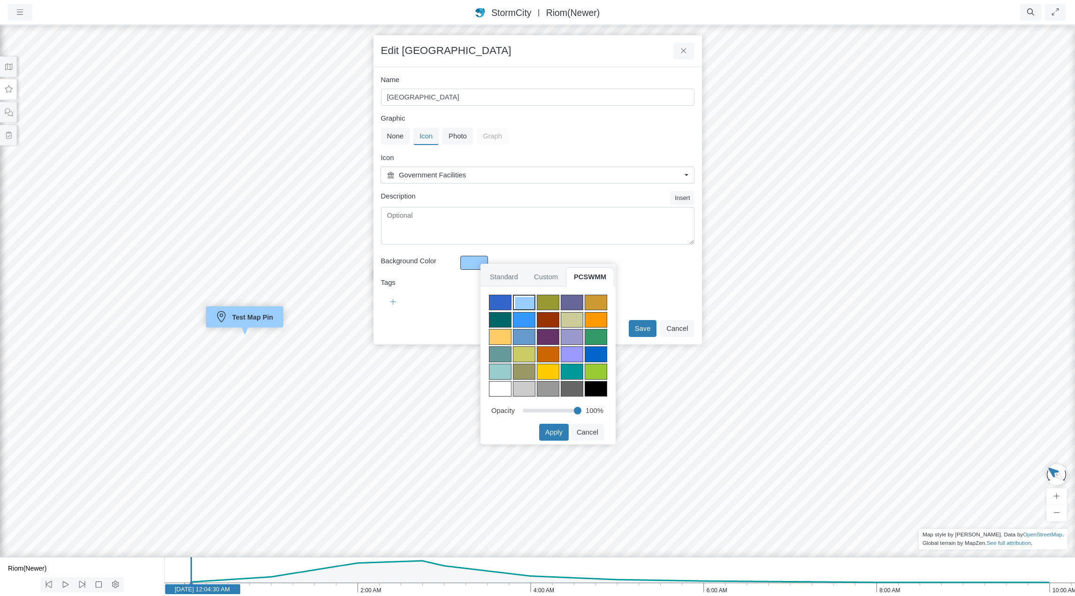
click at [594, 316] on div at bounding box center [596, 320] width 23 height 16
click at [560, 432] on button "Apply" at bounding box center [554, 432] width 30 height 17
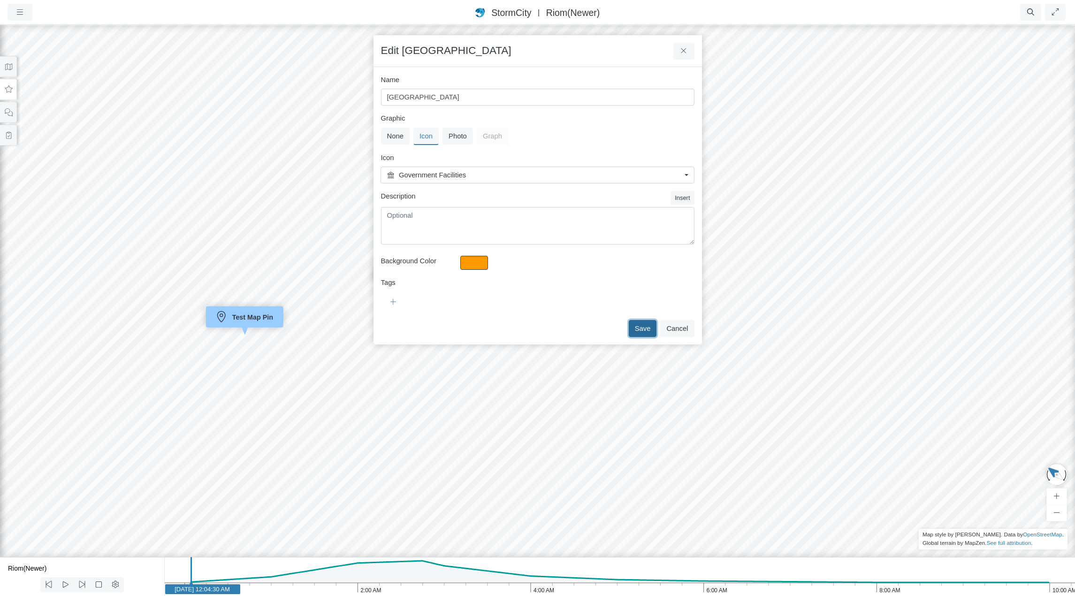
click at [645, 328] on button "Save" at bounding box center [643, 328] width 28 height 17
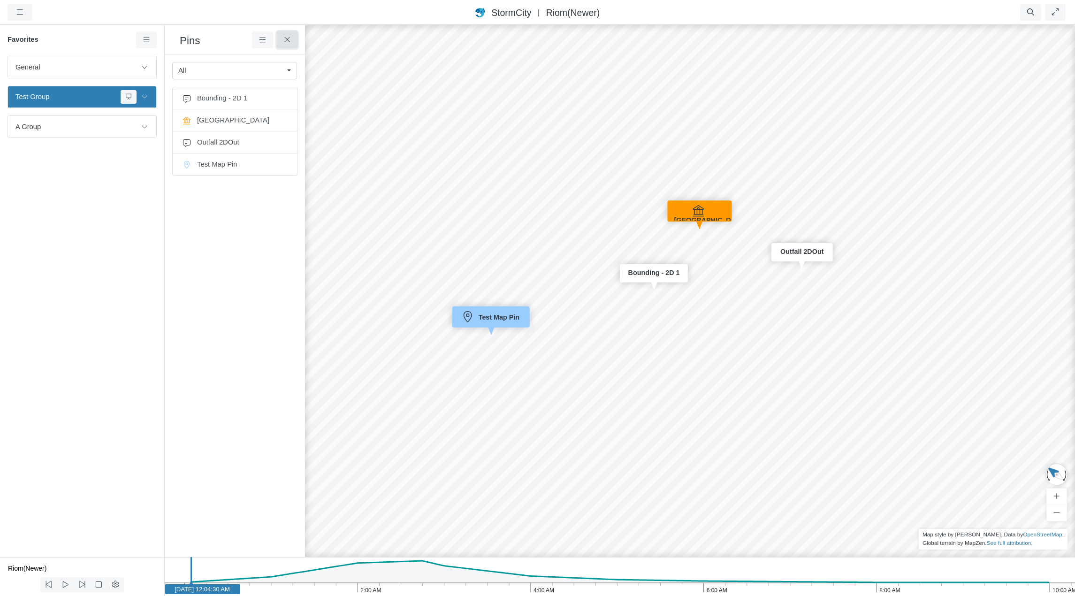
click at [289, 43] on icon at bounding box center [287, 39] width 9 height 7
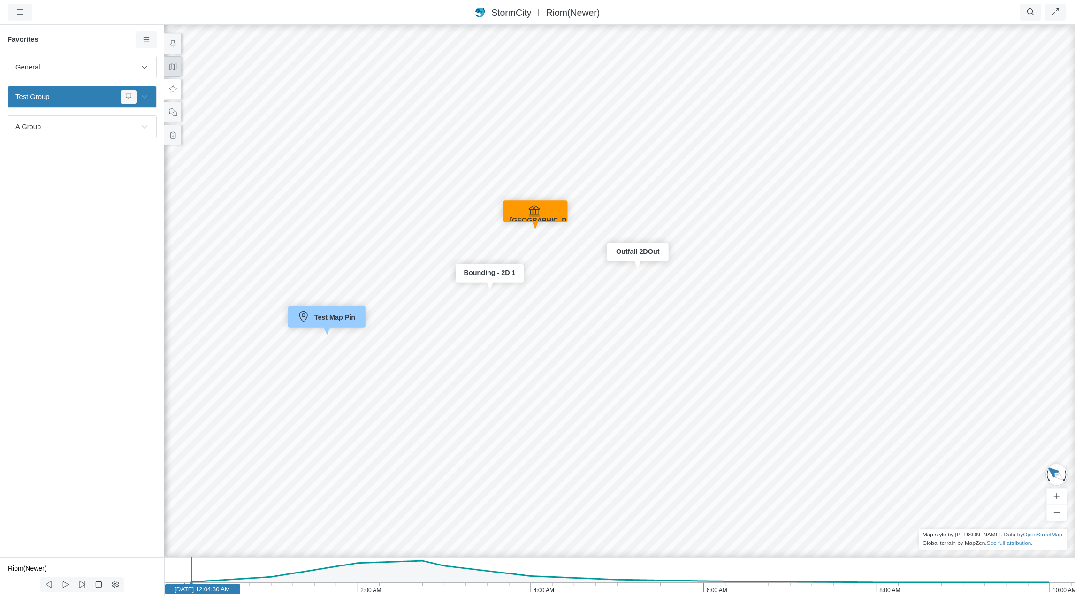
click at [176, 69] on icon at bounding box center [173, 66] width 9 height 7
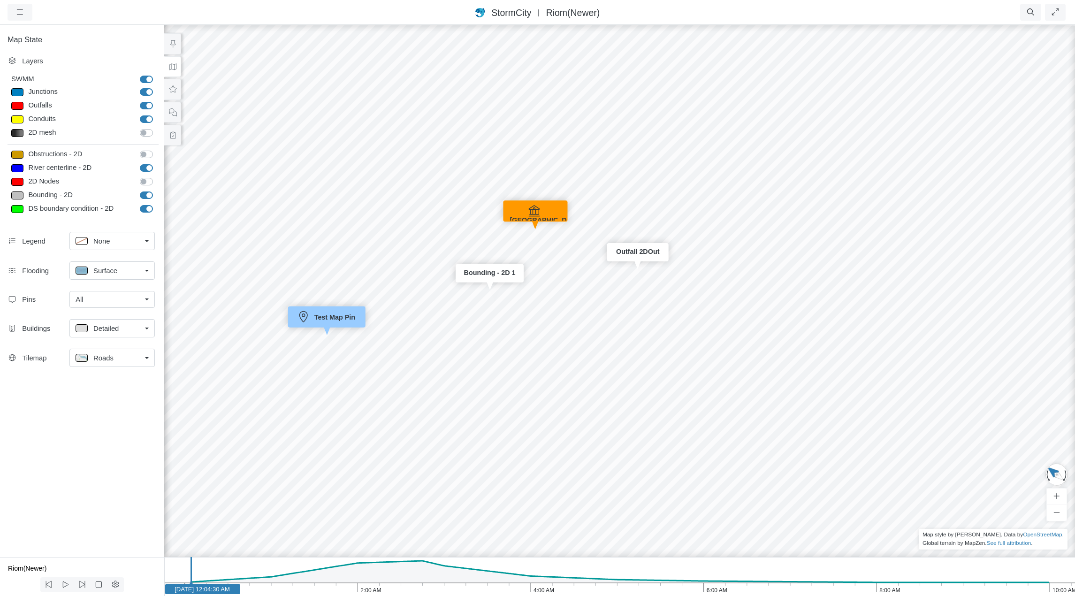
click at [529, 374] on div "JC RJ JC JC RJ RJ RJ RJ RJ RJ RJ RJ CD RJ JC Entity or function does not exist …" at bounding box center [619, 310] width 1075 height 572
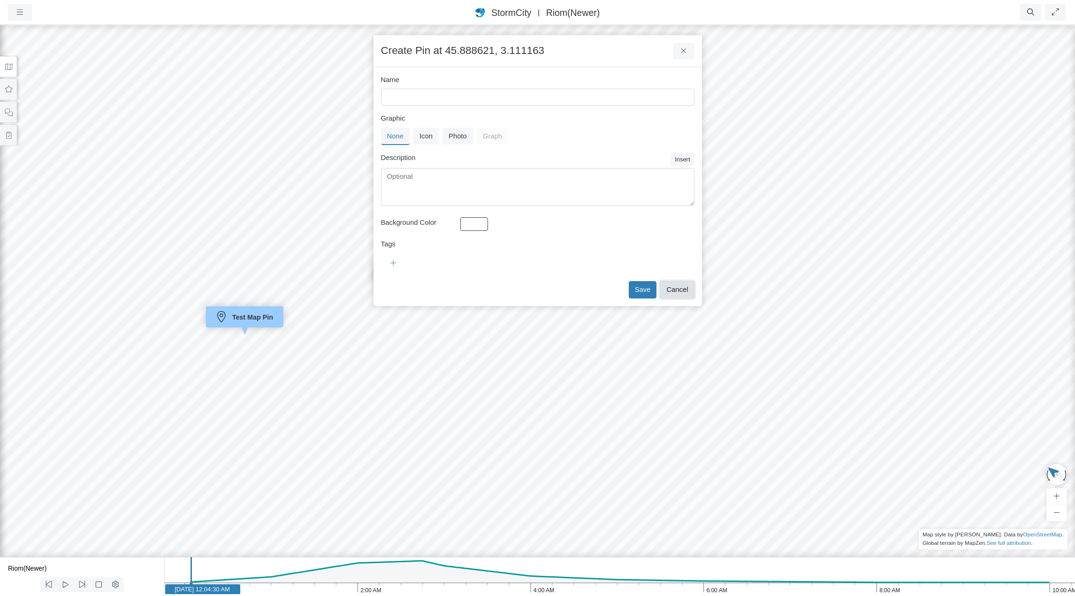
click at [681, 288] on button "Cancel" at bounding box center [677, 289] width 34 height 17
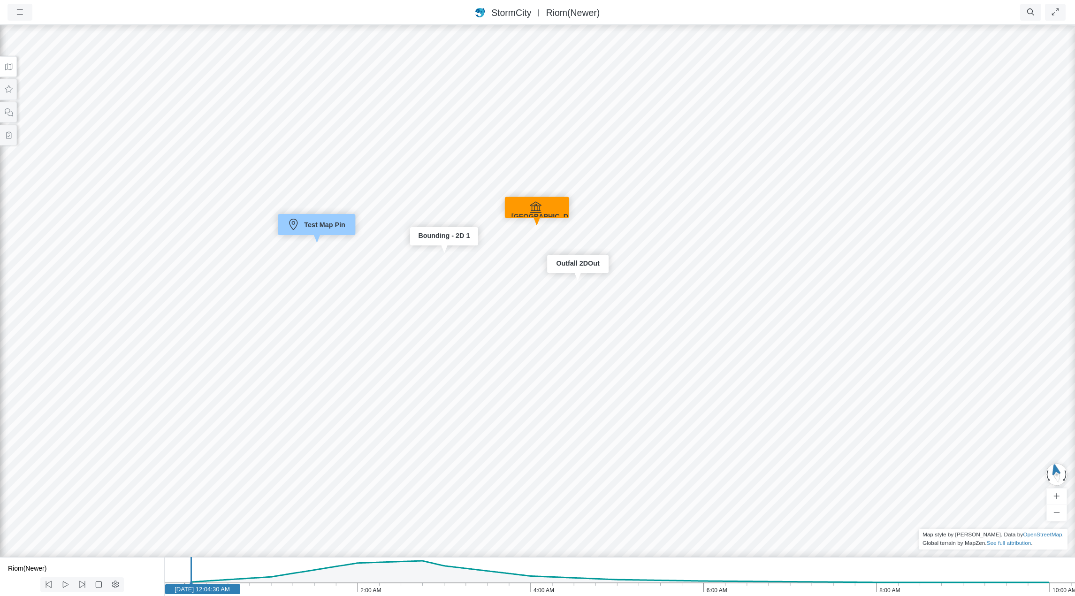
drag, startPoint x: 668, startPoint y: 288, endPoint x: 431, endPoint y: 270, distance: 236.8
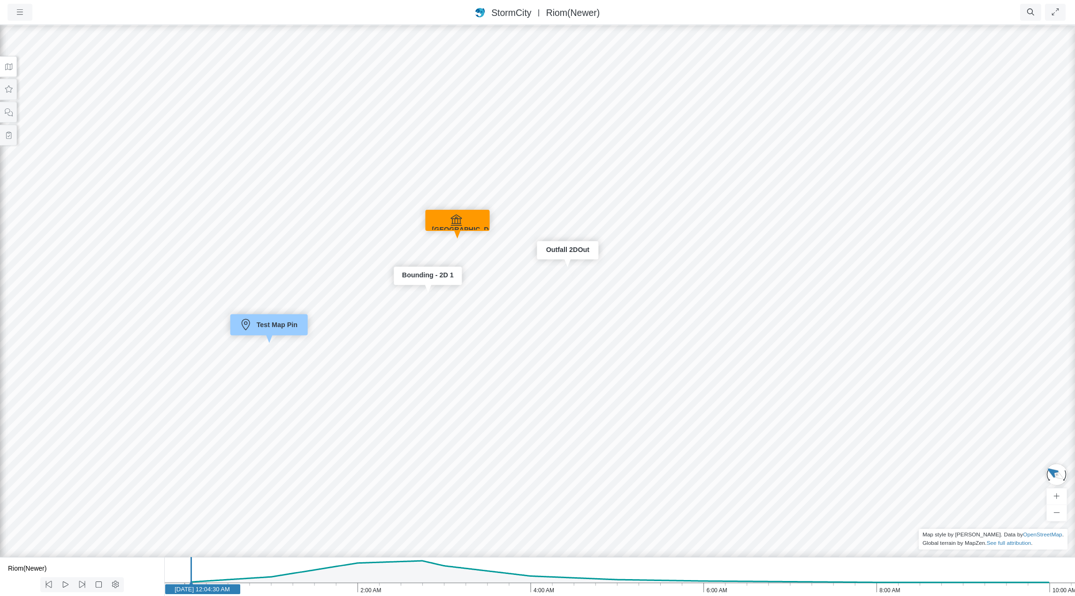
drag, startPoint x: 430, startPoint y: 273, endPoint x: 711, endPoint y: 273, distance: 281.2
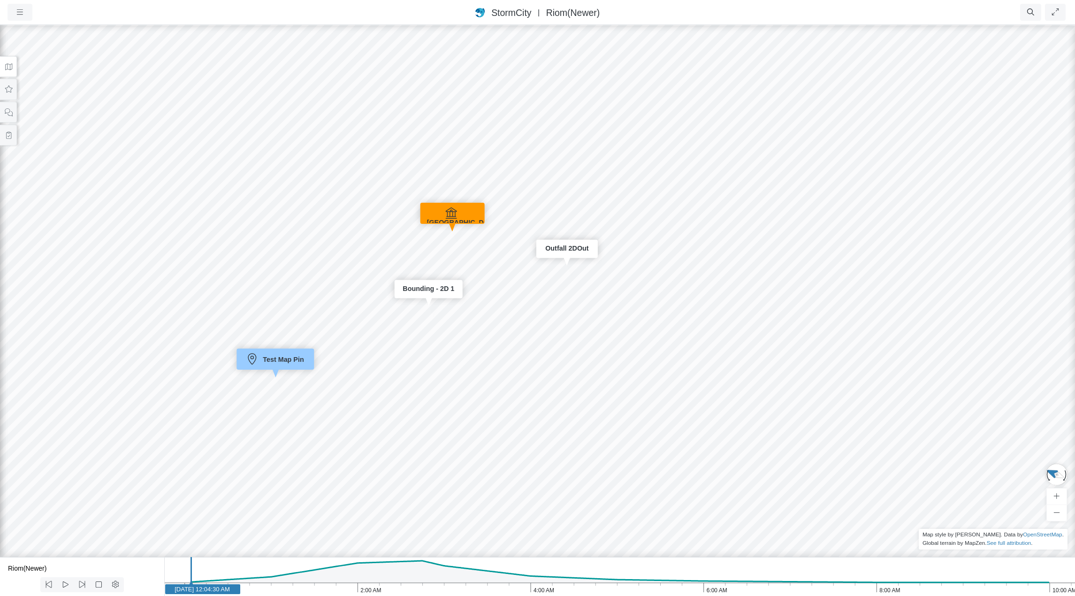
drag, startPoint x: 469, startPoint y: 270, endPoint x: 470, endPoint y: 309, distance: 39.0
